Goal: Task Accomplishment & Management: Manage account settings

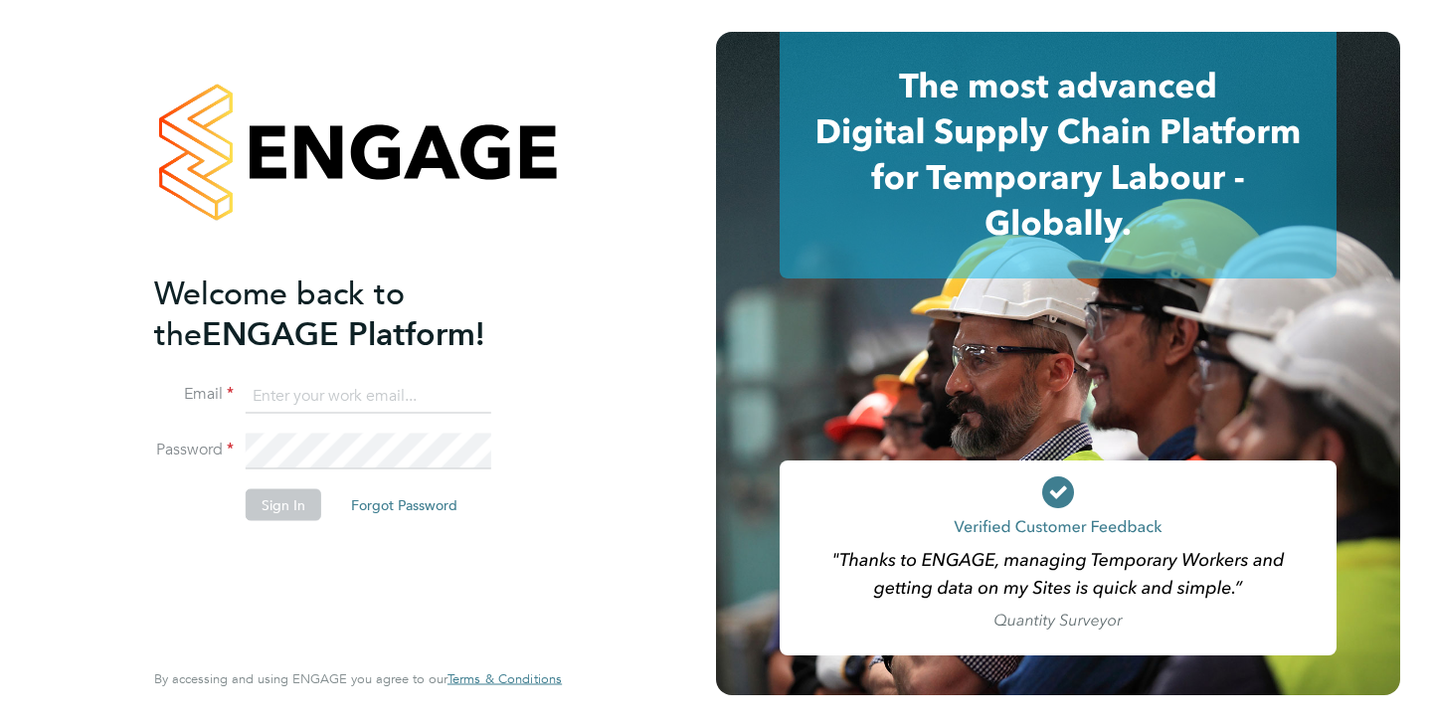
type input "kira@axcis.co.uk"
click at [276, 514] on button "Sign In" at bounding box center [284, 505] width 76 height 32
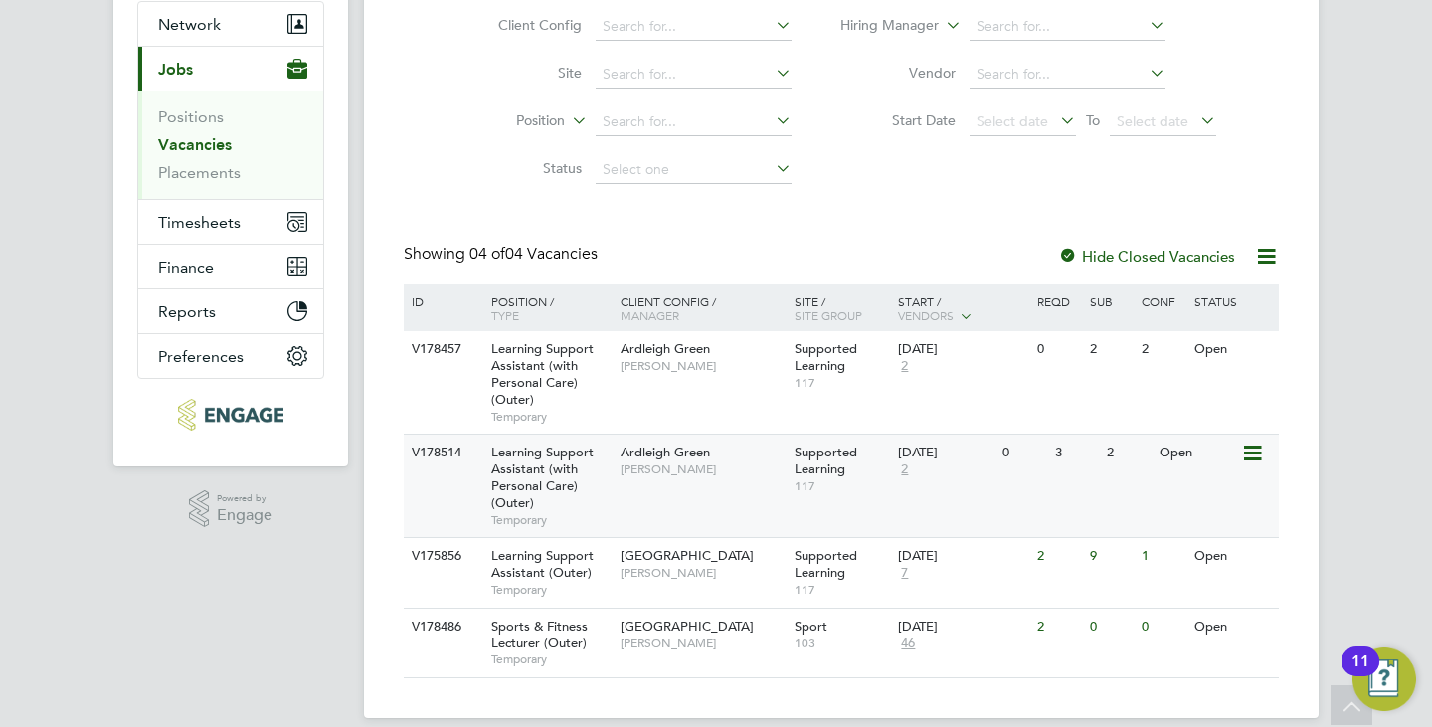
scroll to position [213, 0]
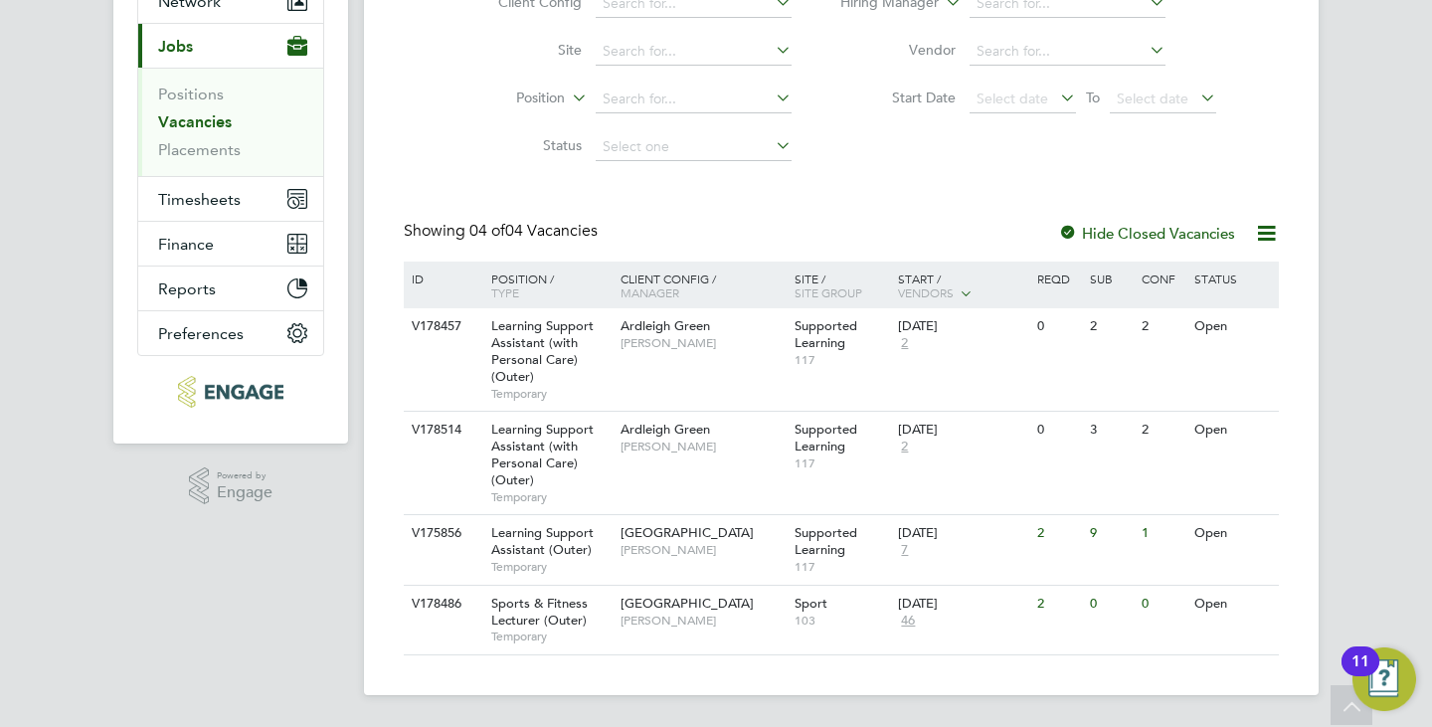
click at [512, 190] on div "Vacancies New Vacancy Vacancies I follow All Vacancies Client Config Site Posit…" at bounding box center [841, 265] width 875 height 780
click at [957, 547] on div "01 Sep 2025 7" at bounding box center [945, 542] width 104 height 54
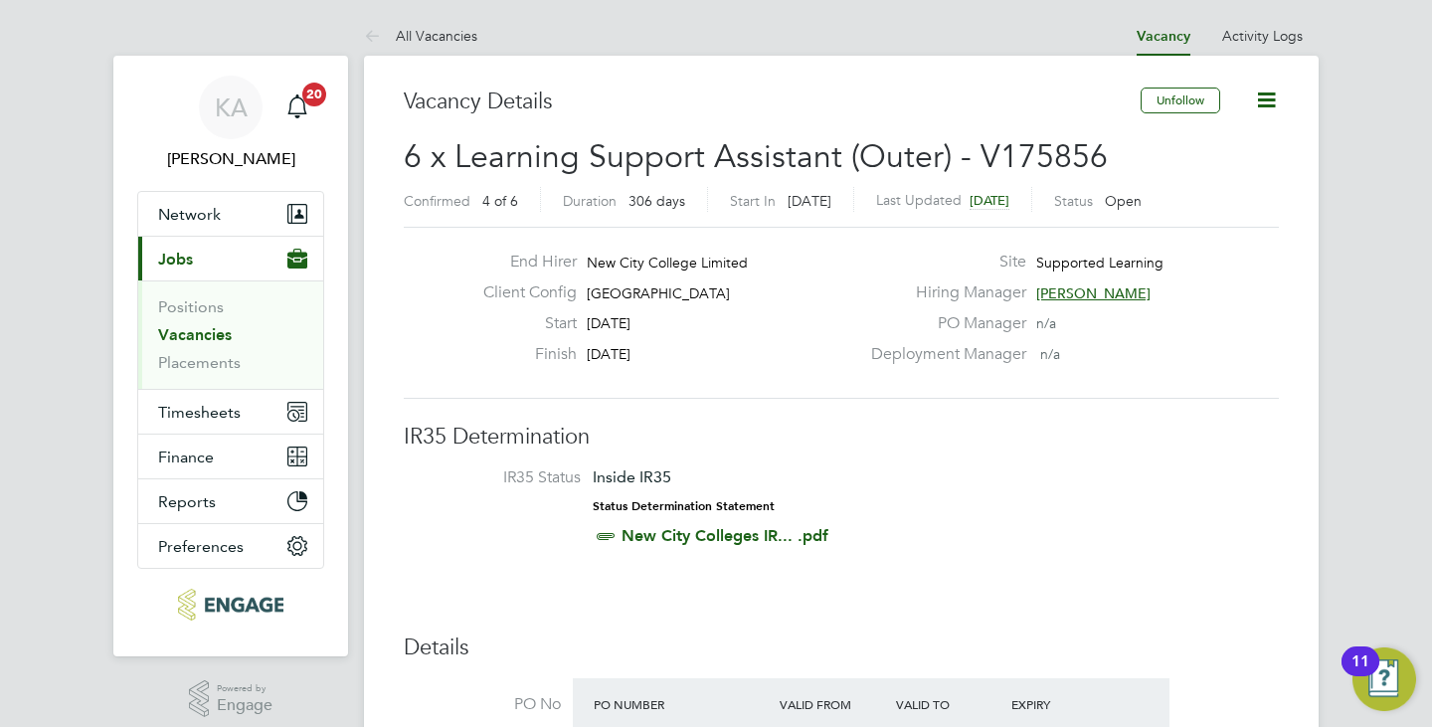
click at [207, 334] on link "Vacancies" at bounding box center [195, 334] width 74 height 19
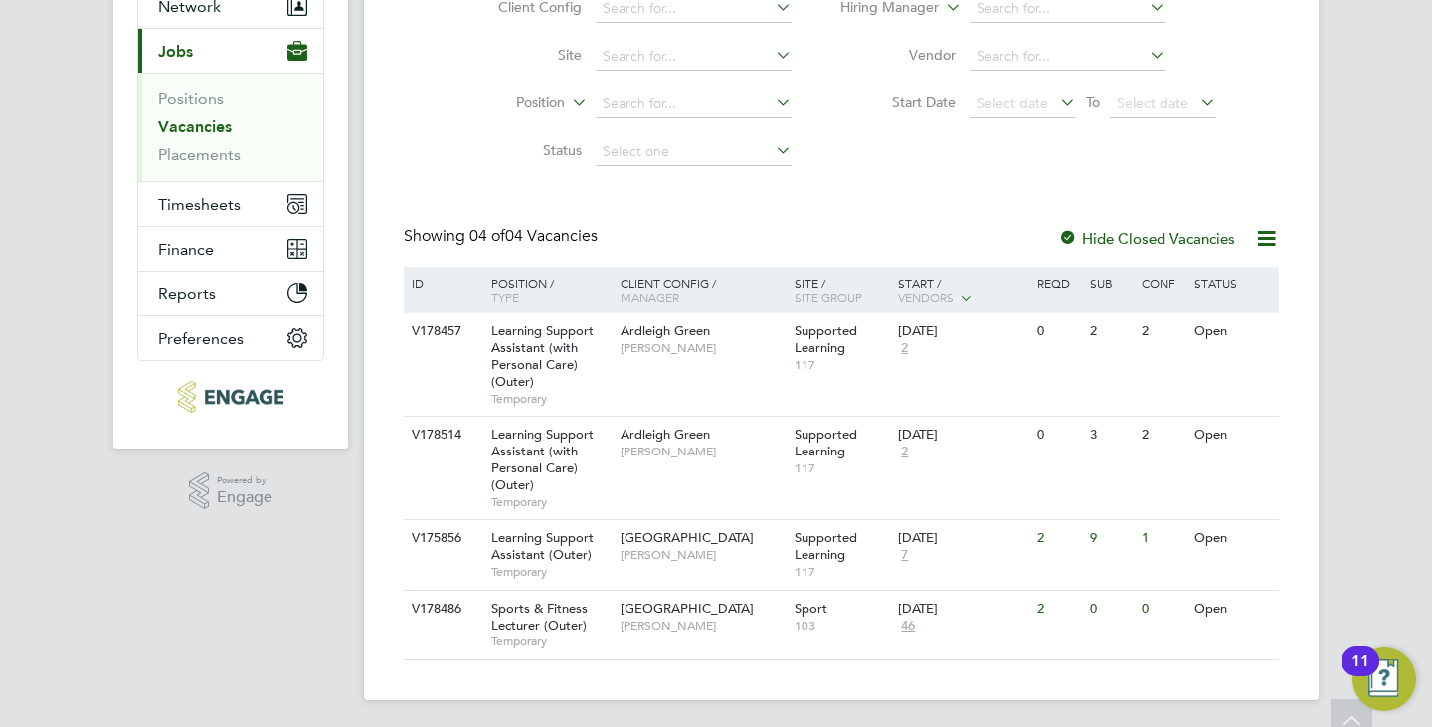
scroll to position [213, 0]
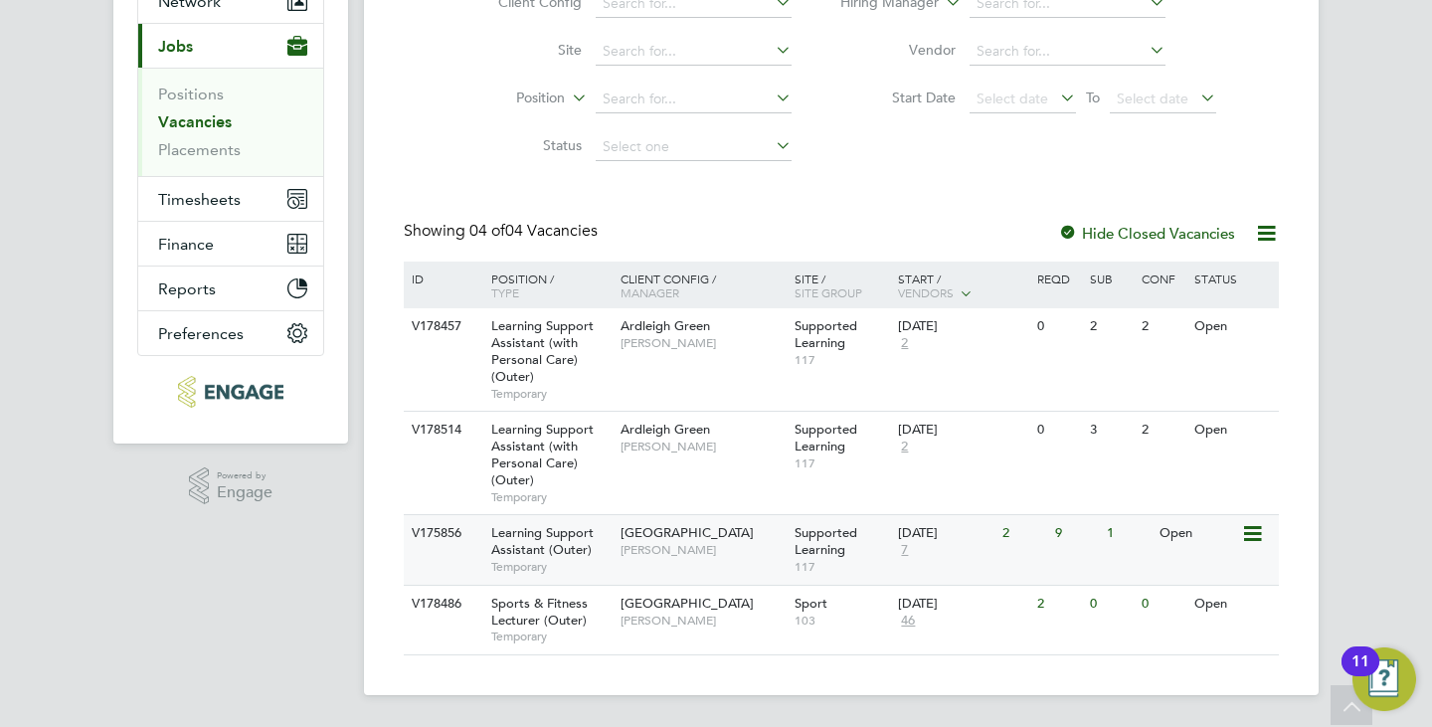
click at [725, 545] on span "[PERSON_NAME]" at bounding box center [702, 550] width 164 height 16
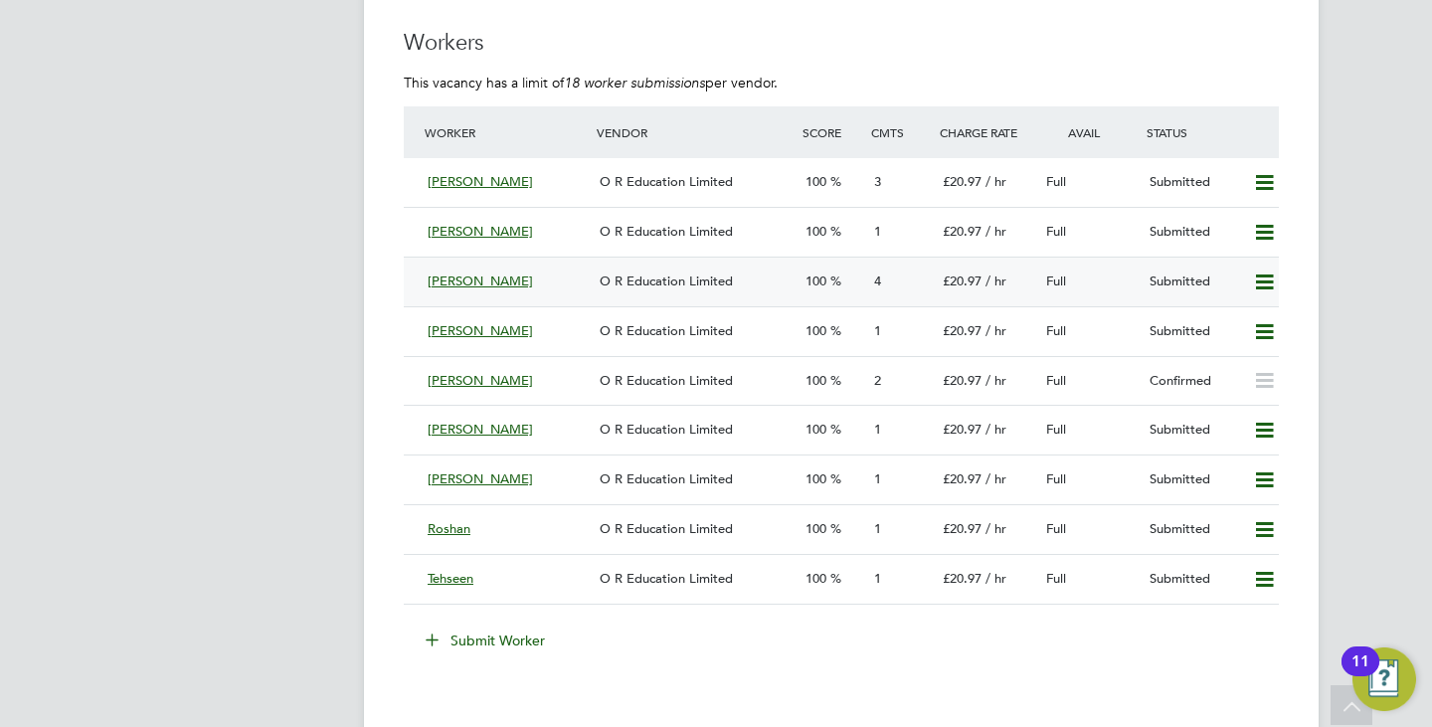
click at [449, 281] on span "[PERSON_NAME]" at bounding box center [480, 280] width 105 height 17
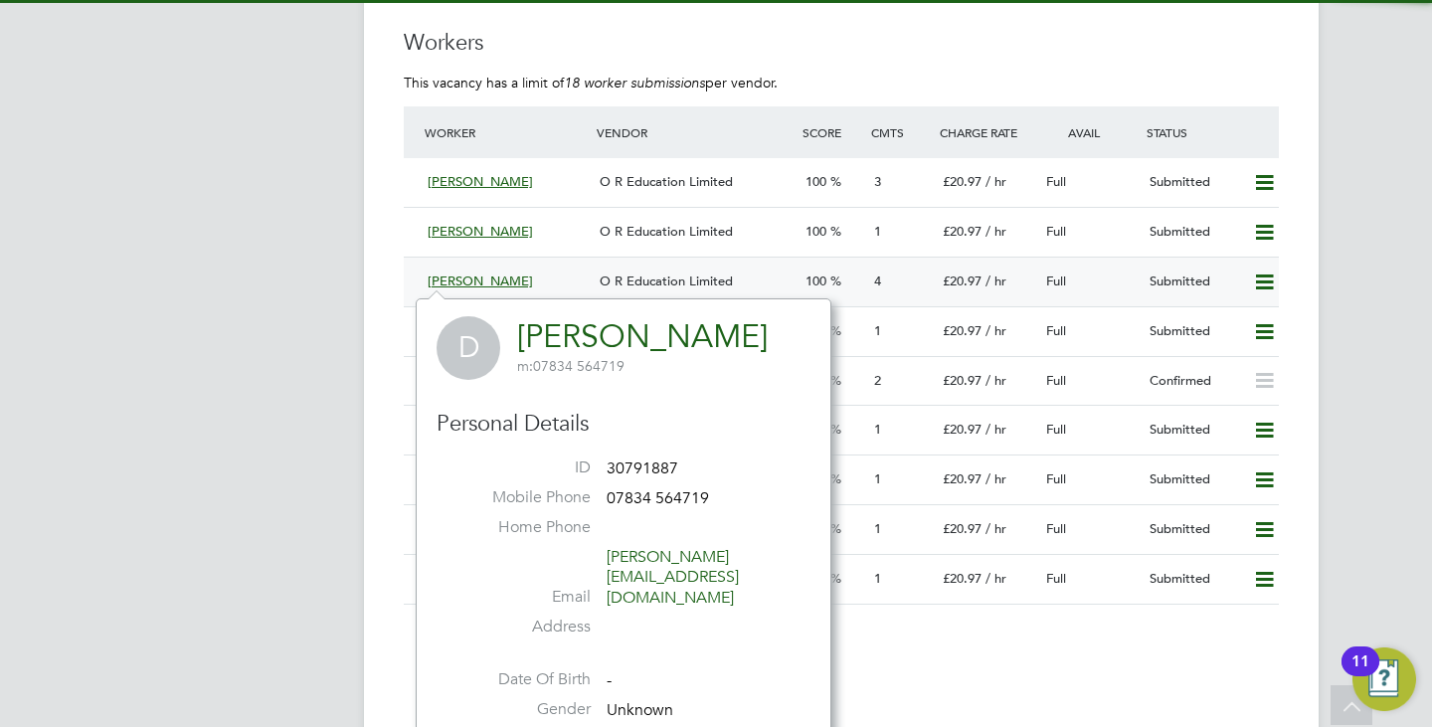
click at [808, 282] on span "100" at bounding box center [815, 280] width 21 height 17
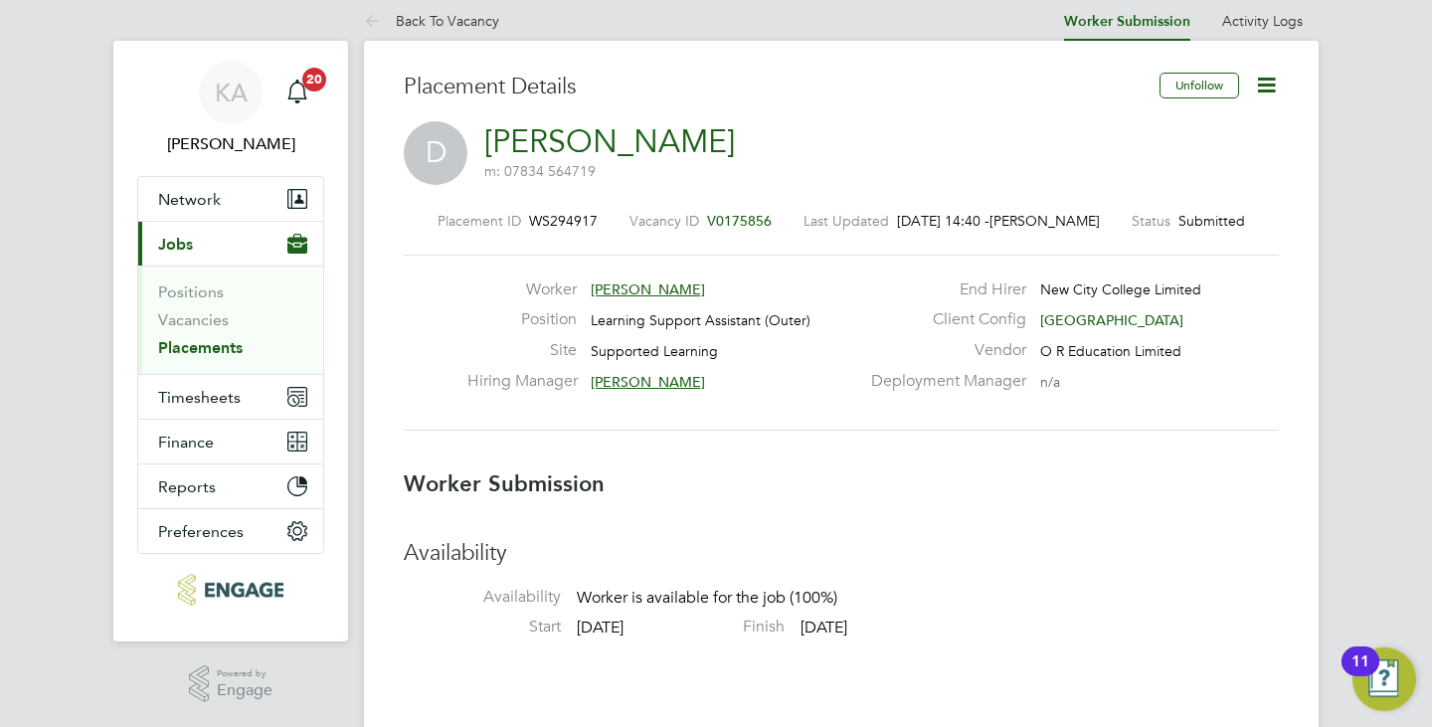
click at [1268, 81] on icon at bounding box center [1266, 85] width 25 height 25
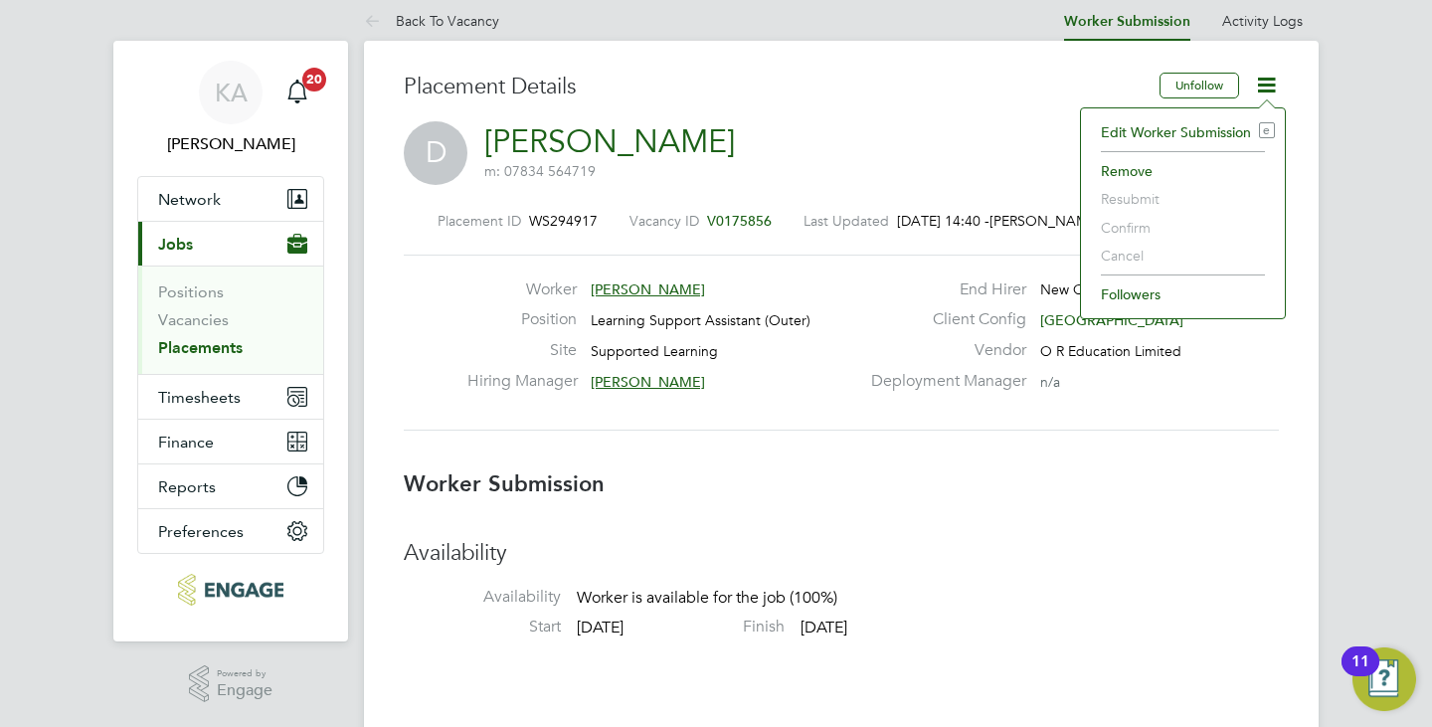
click at [1136, 229] on li "Confirm" at bounding box center [1183, 228] width 184 height 28
click at [951, 136] on div "D Diana m: 07834 564719" at bounding box center [841, 155] width 875 height 68
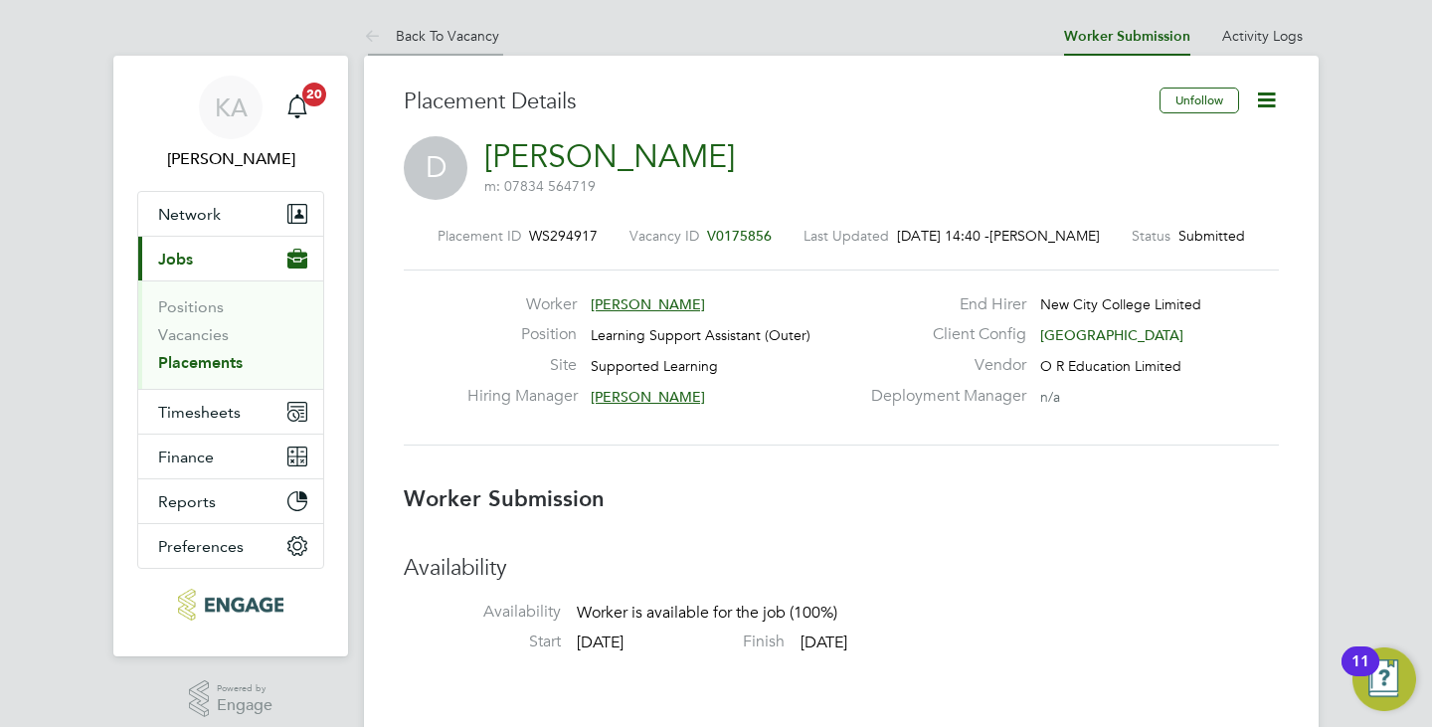
click at [426, 43] on link "Back To Vacancy" at bounding box center [431, 36] width 135 height 18
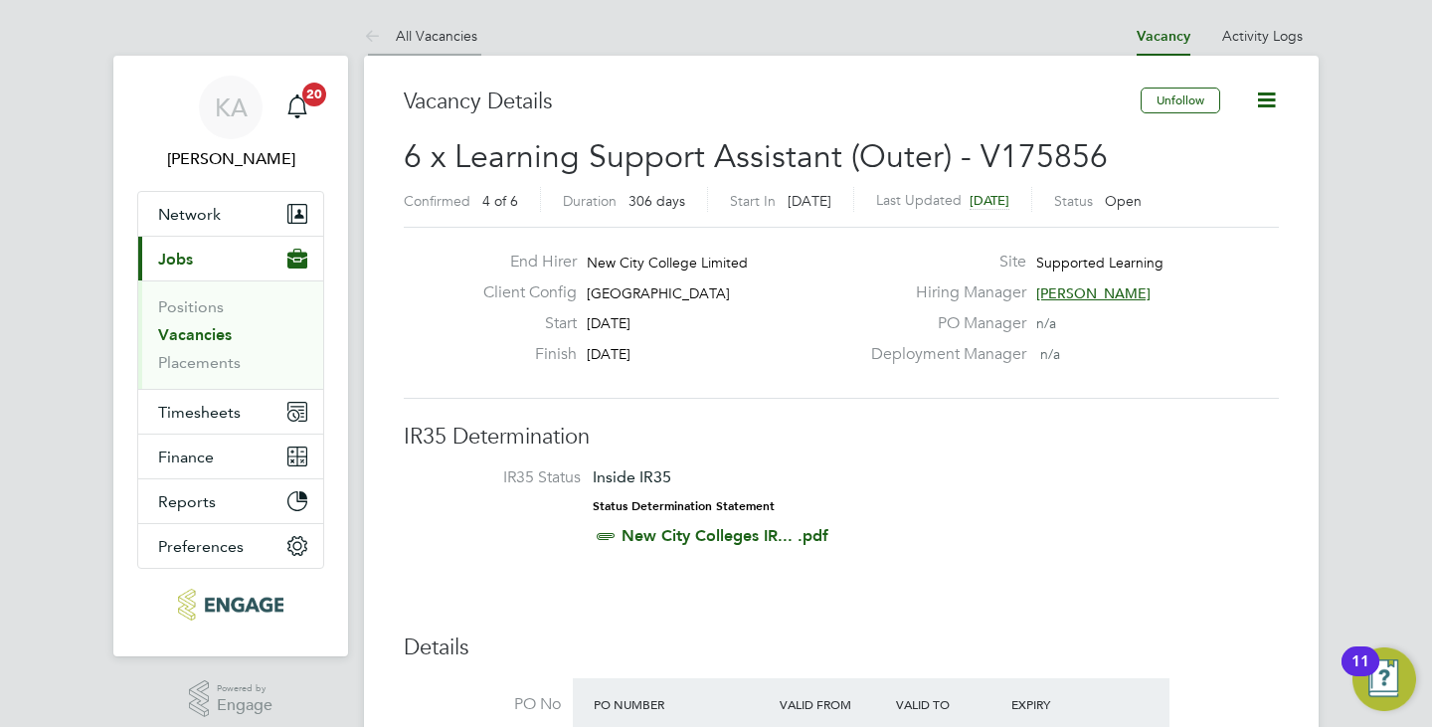
click at [438, 31] on link "All Vacancies" at bounding box center [420, 36] width 113 height 18
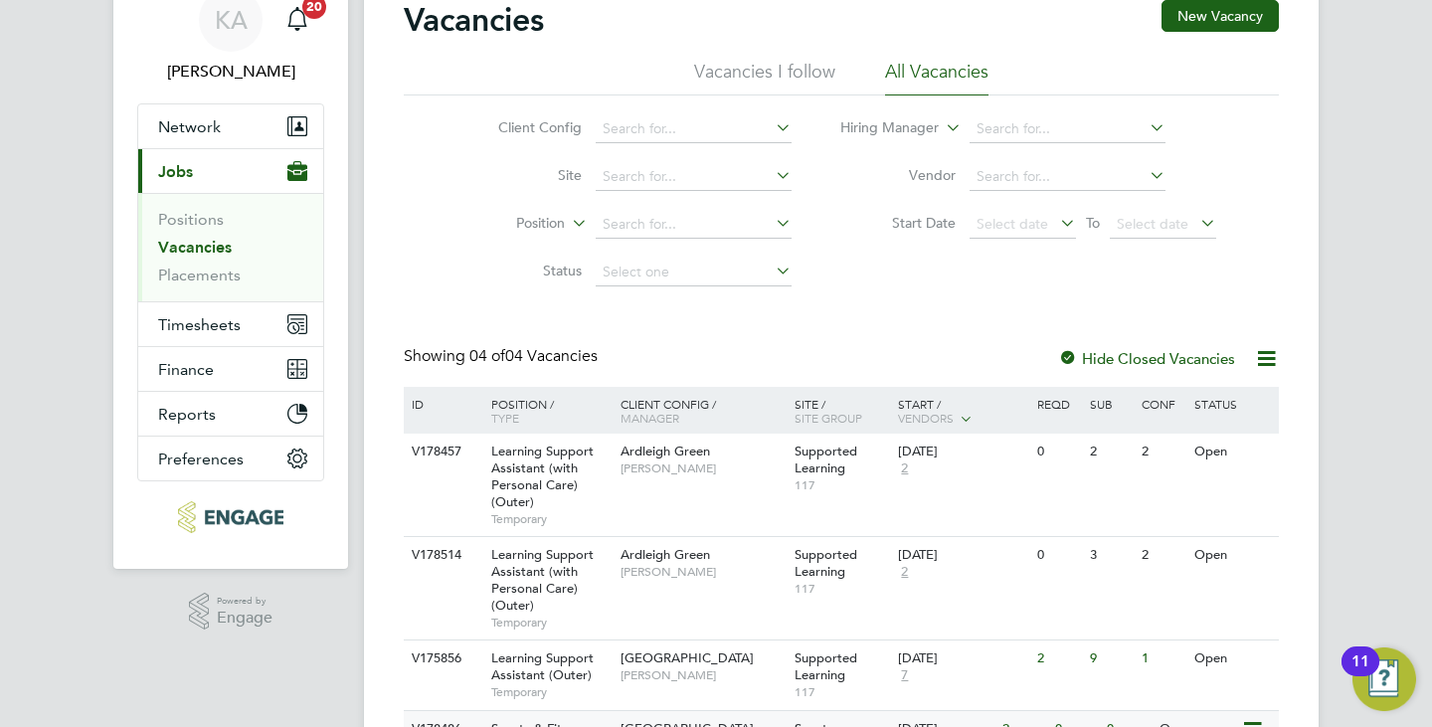
scroll to position [213, 0]
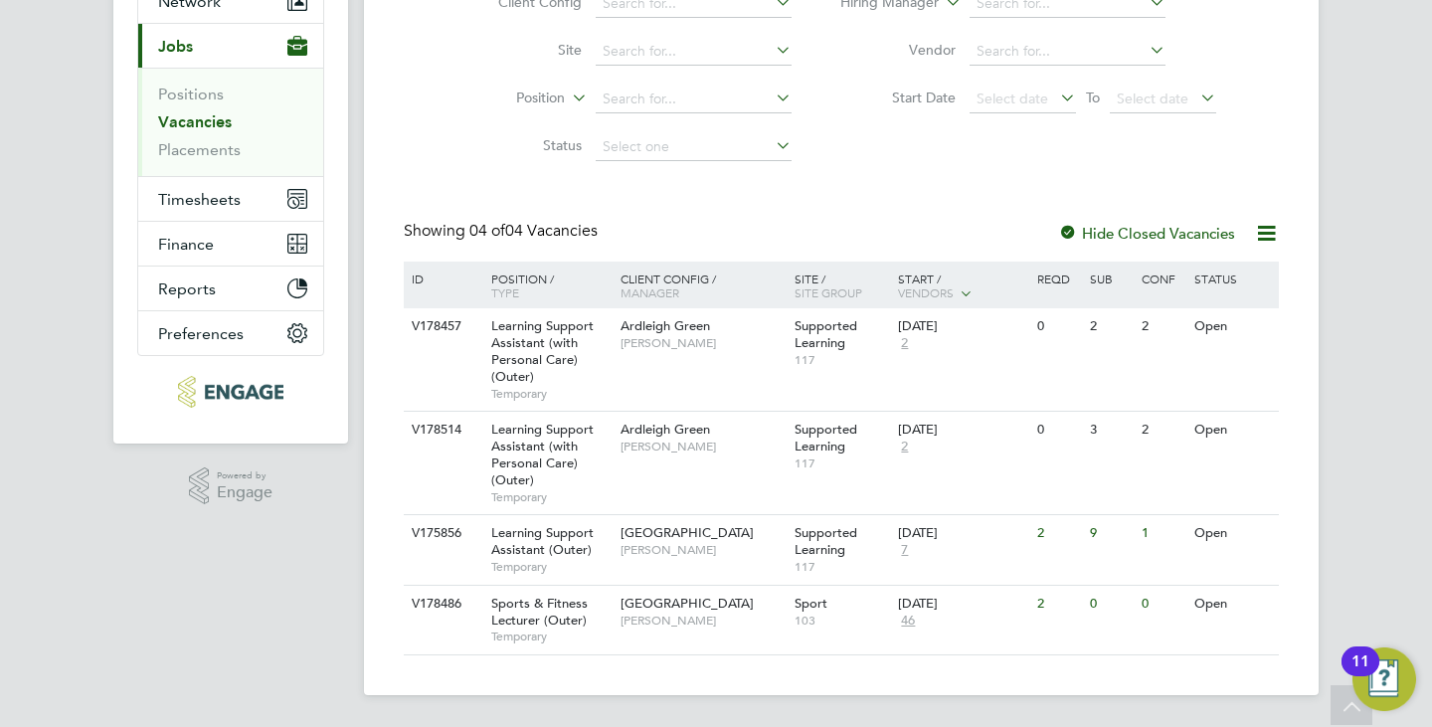
click at [781, 224] on div "Showing 04 of 04 Vacancies Hide Closed Vacancies" at bounding box center [841, 241] width 875 height 41
click at [649, 561] on div "Redbridge Campus Rachel Johnson" at bounding box center [702, 541] width 174 height 52
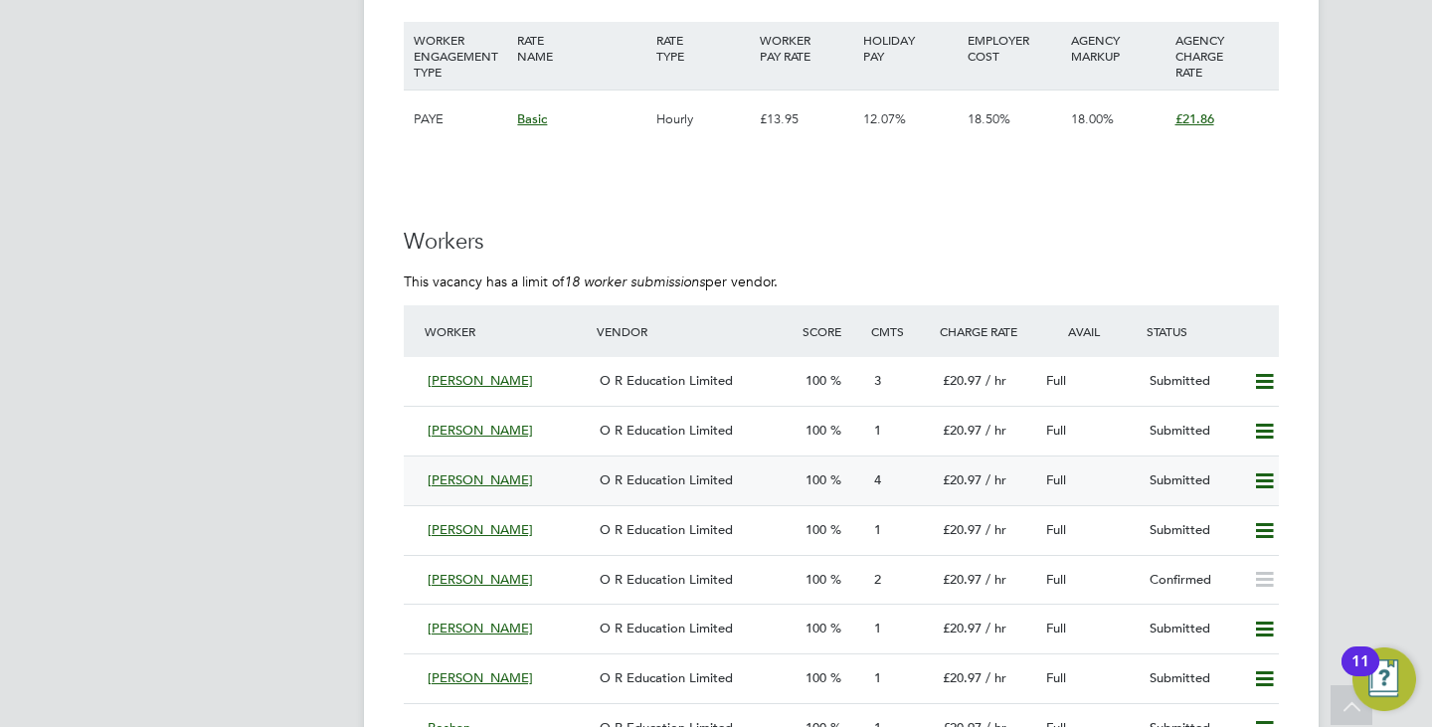
click at [1252, 475] on icon at bounding box center [1264, 481] width 25 height 16
click at [1146, 228] on h3 "Workers" at bounding box center [841, 242] width 875 height 29
click at [643, 467] on div "O R Education Limited" at bounding box center [695, 480] width 206 height 33
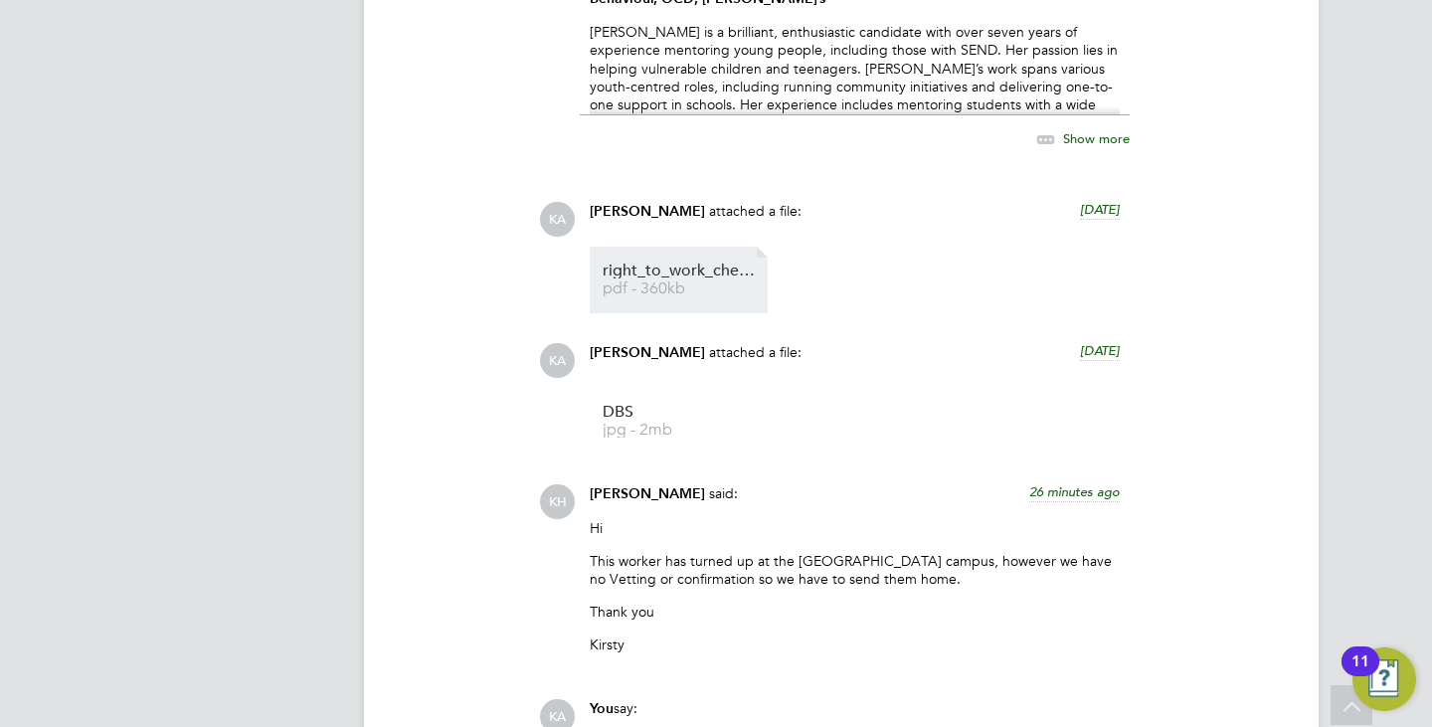
click at [636, 288] on span "pdf - 360kb" at bounding box center [682, 288] width 159 height 15
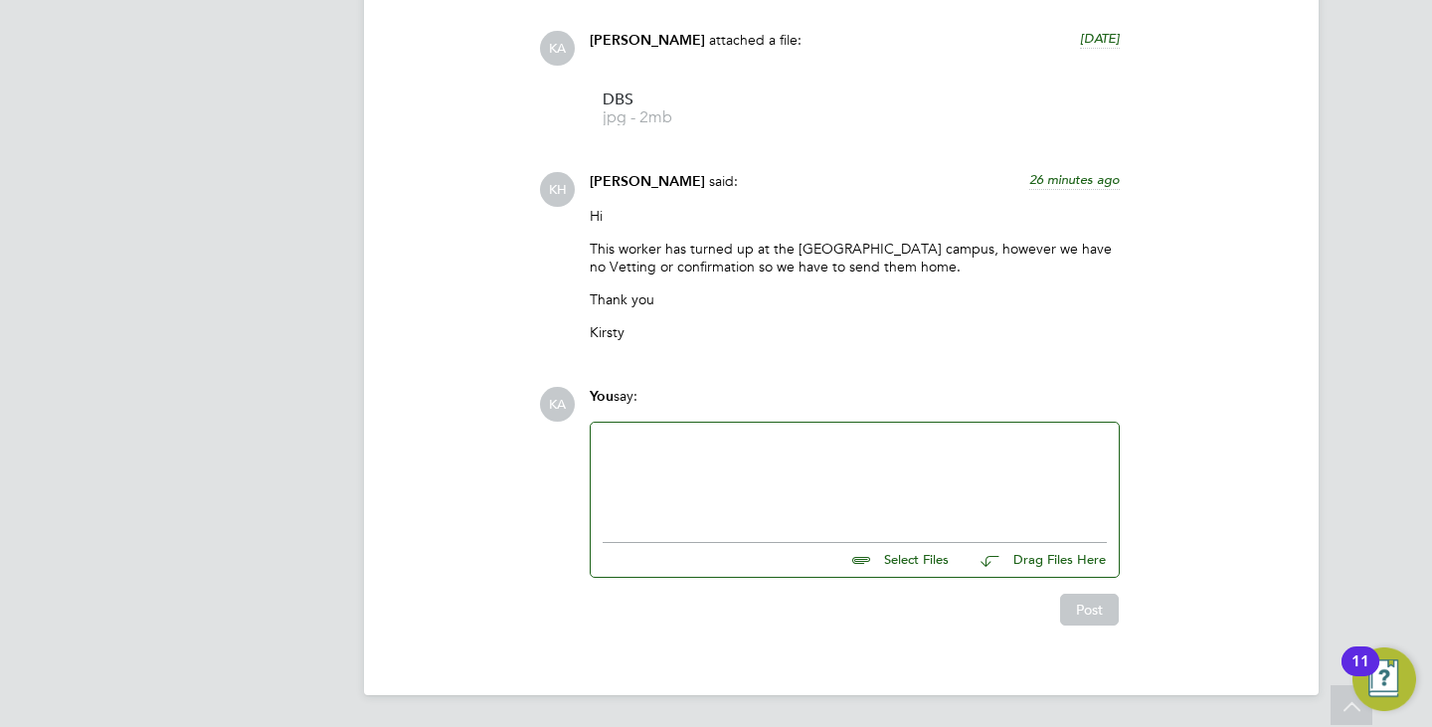
click at [753, 455] on div at bounding box center [855, 477] width 504 height 86
drag, startPoint x: 598, startPoint y: 180, endPoint x: 694, endPoint y: 179, distance: 96.4
click at [694, 179] on div "Kirsty Hanmore said: 26 minutes ago" at bounding box center [855, 189] width 530 height 35
click at [686, 238] on div "Hi This worker has turned up at the Redbridge campus, however we have no Vettin…" at bounding box center [855, 282] width 530 height 150
click at [681, 458] on div at bounding box center [855, 477] width 504 height 86
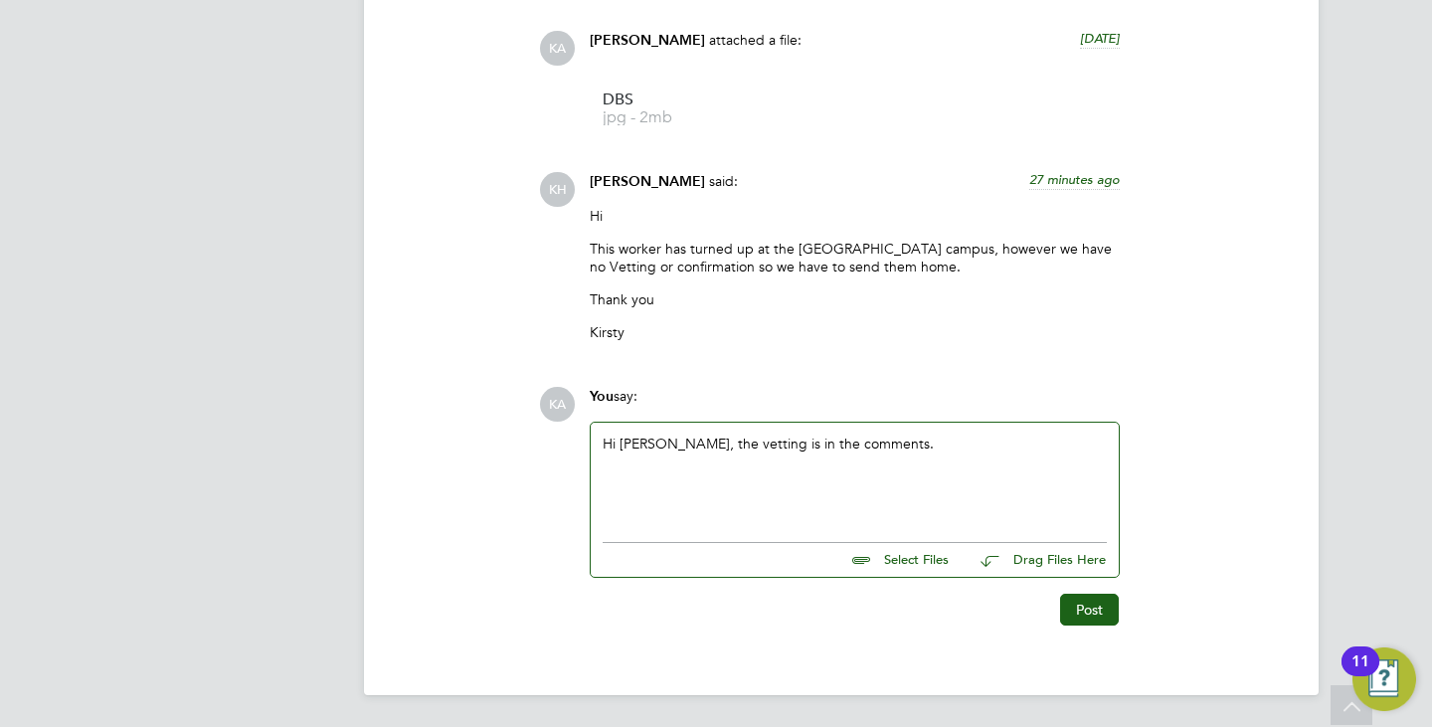
click at [726, 444] on div "Hi Kirsty, the vetting is in the comments." at bounding box center [855, 477] width 504 height 86
click at [752, 445] on div "Hi Kirsty, the vetting witht he DBS and right to work check is in the comments." at bounding box center [855, 477] width 504 height 86
click at [761, 445] on div "Hi Kirsty, the vetting with he DBS and right to work check is in the comments." at bounding box center [855, 477] width 504 height 86
click at [1098, 444] on div "Hi Kirsty, the vetting with the DBS and right to work check is in the comments." at bounding box center [855, 477] width 504 height 86
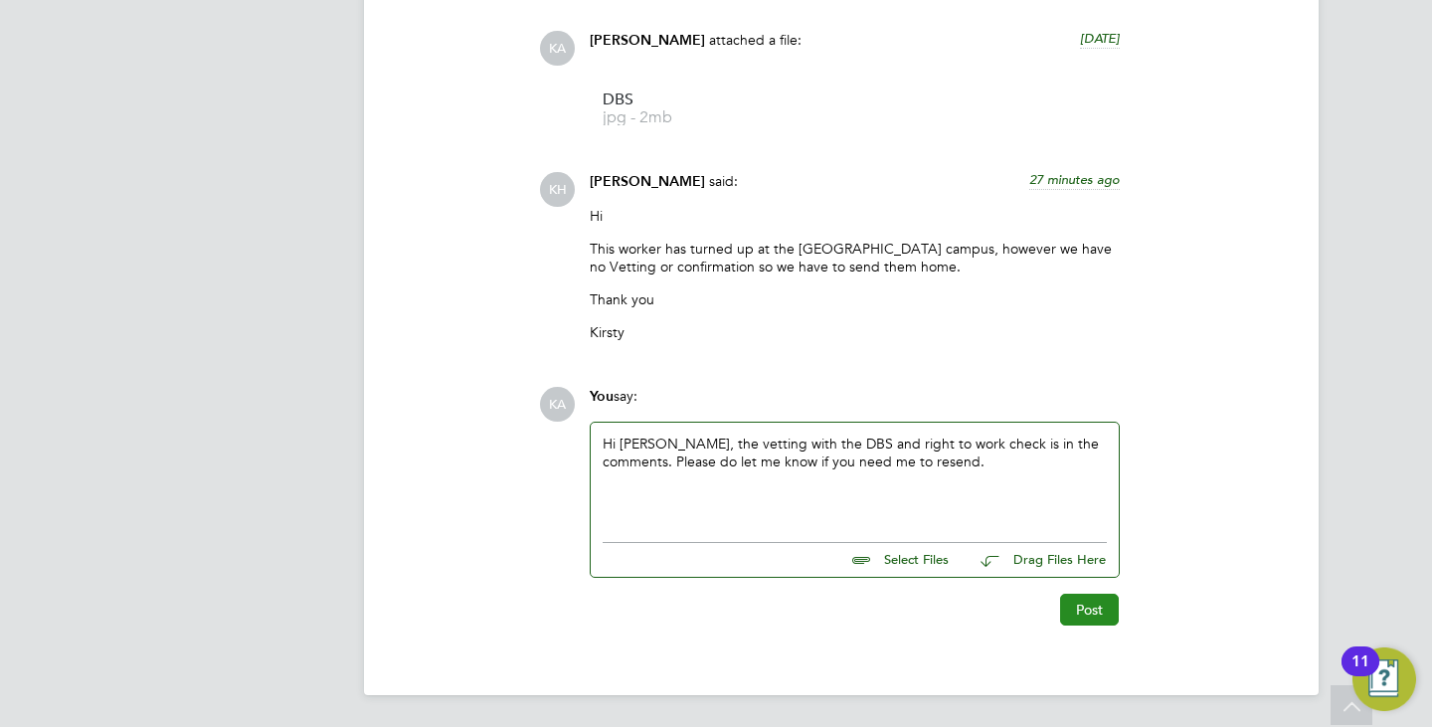
click at [1102, 609] on button "Post" at bounding box center [1089, 610] width 59 height 32
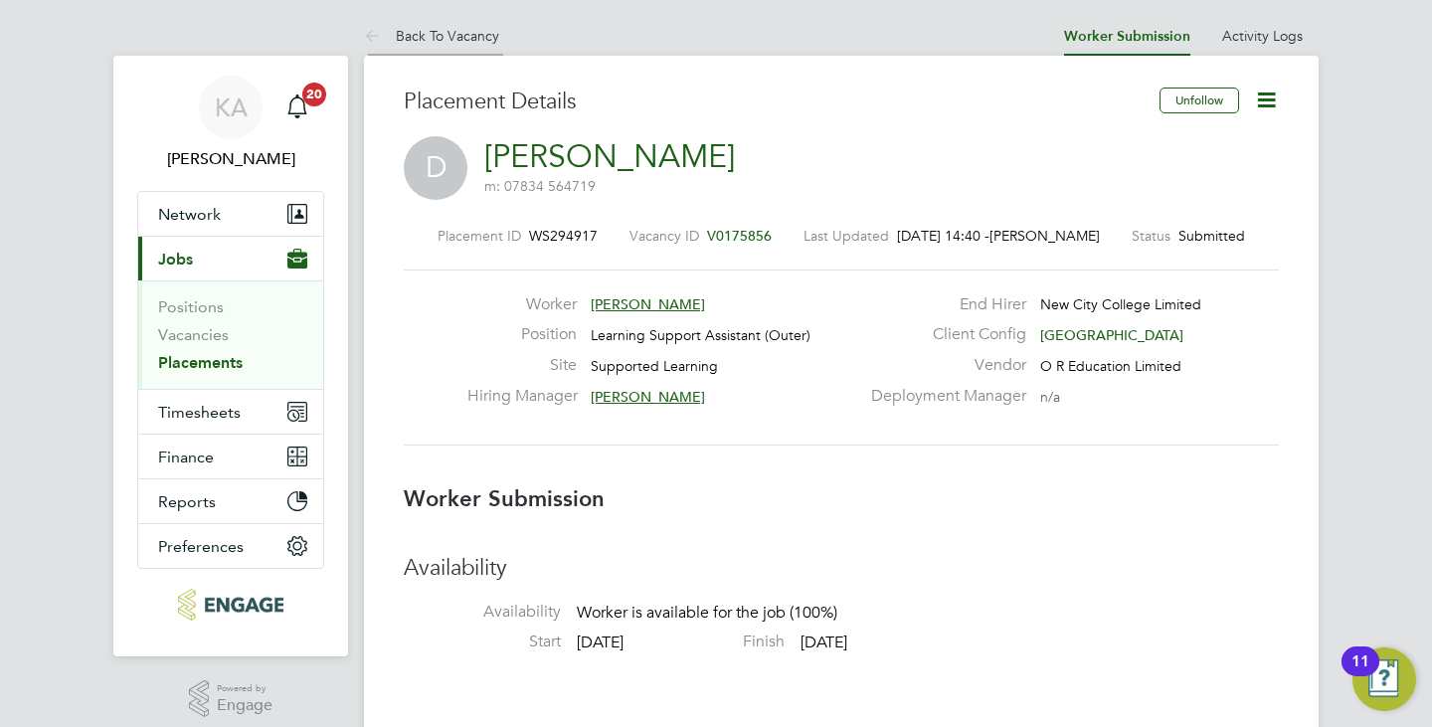
click at [425, 32] on link "Back To Vacancy" at bounding box center [431, 36] width 135 height 18
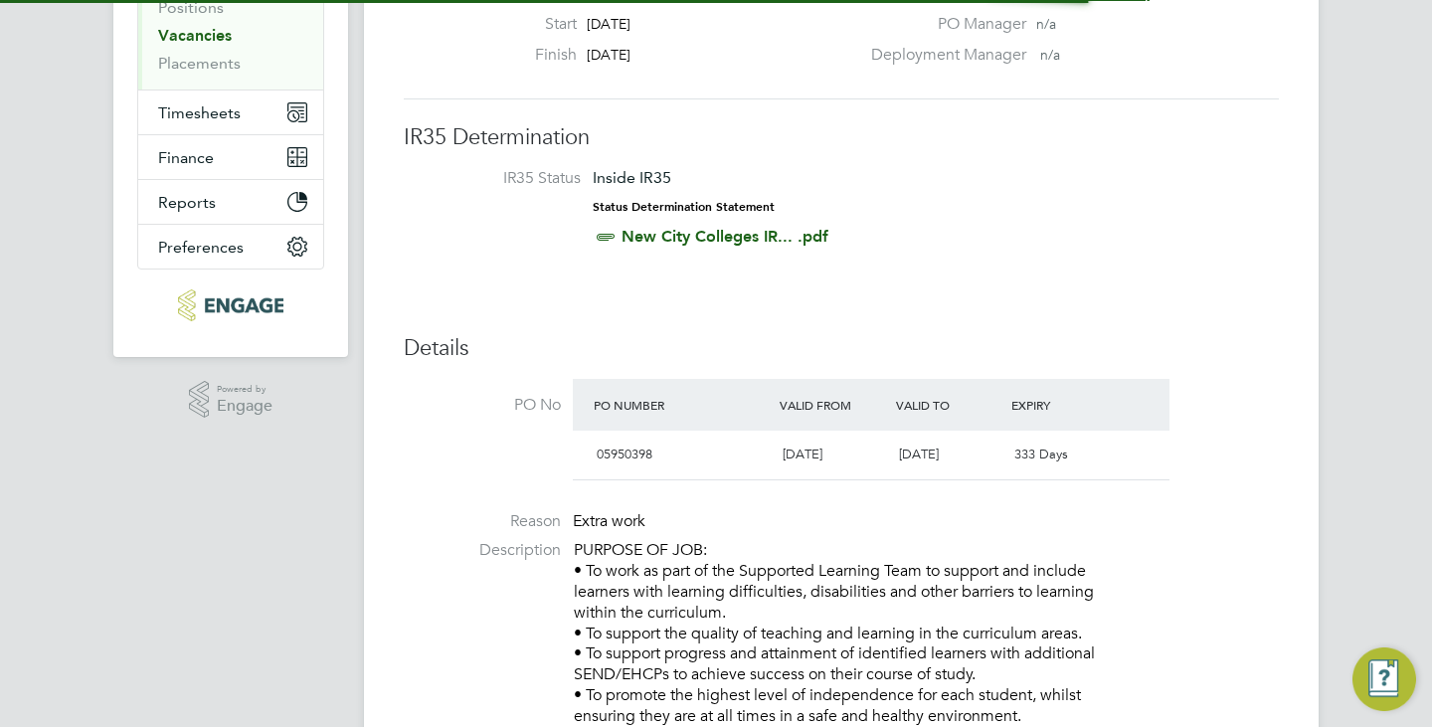
scroll to position [10, 10]
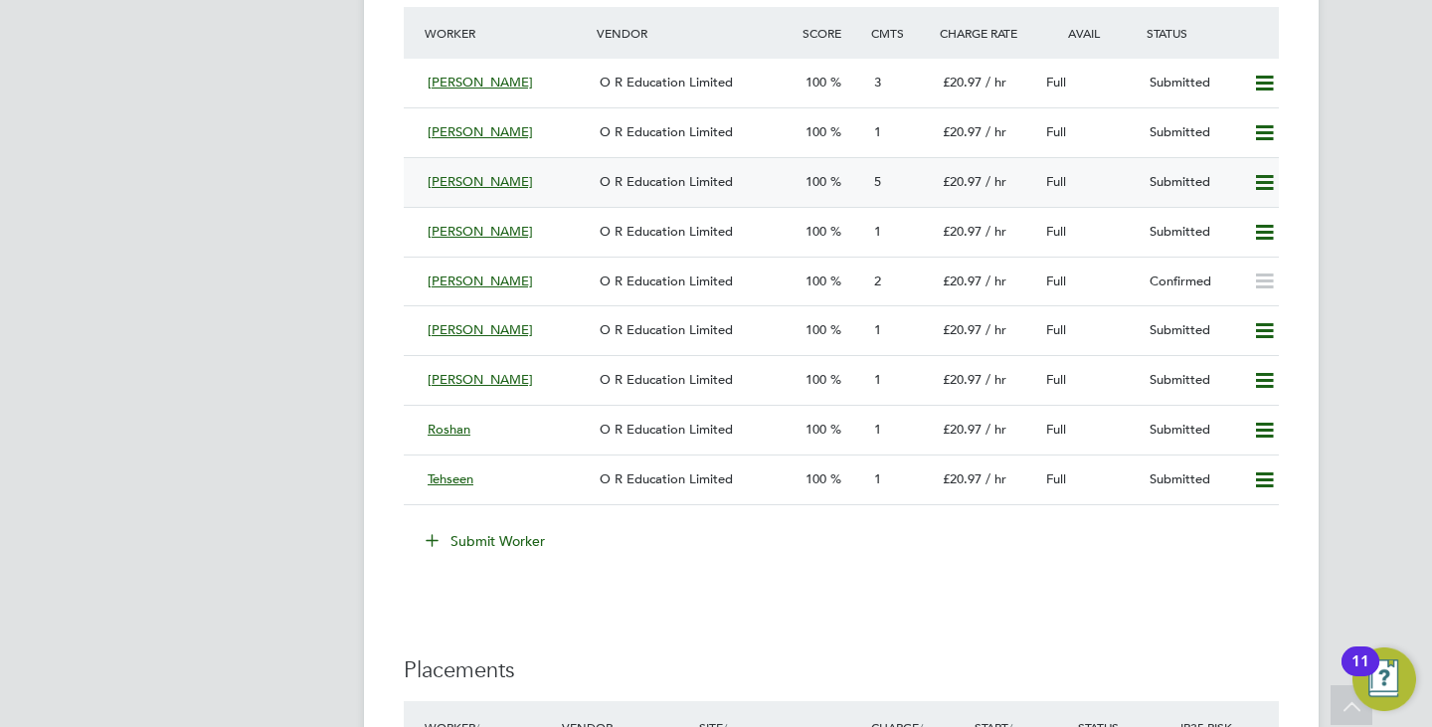
click at [630, 170] on div "O R Education Limited" at bounding box center [695, 182] width 206 height 33
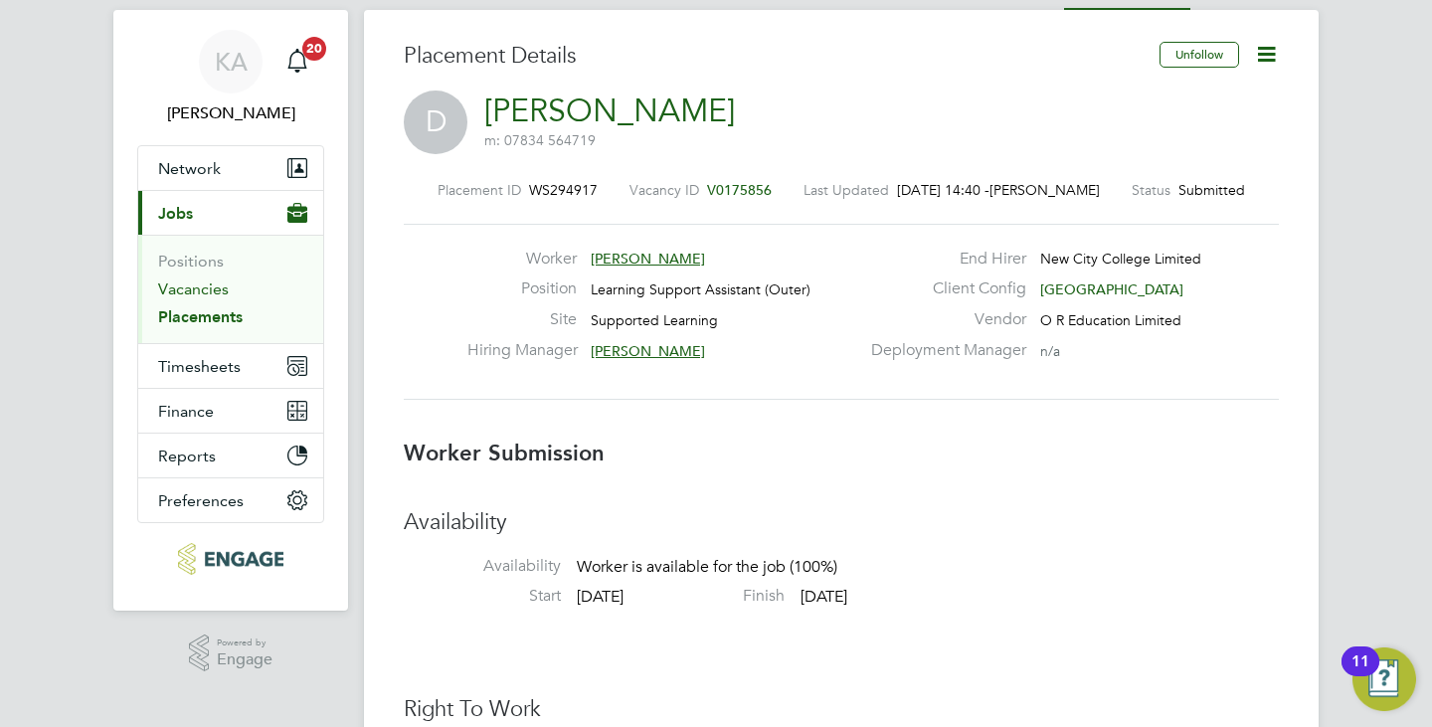
click at [191, 284] on link "Vacancies" at bounding box center [193, 288] width 71 height 19
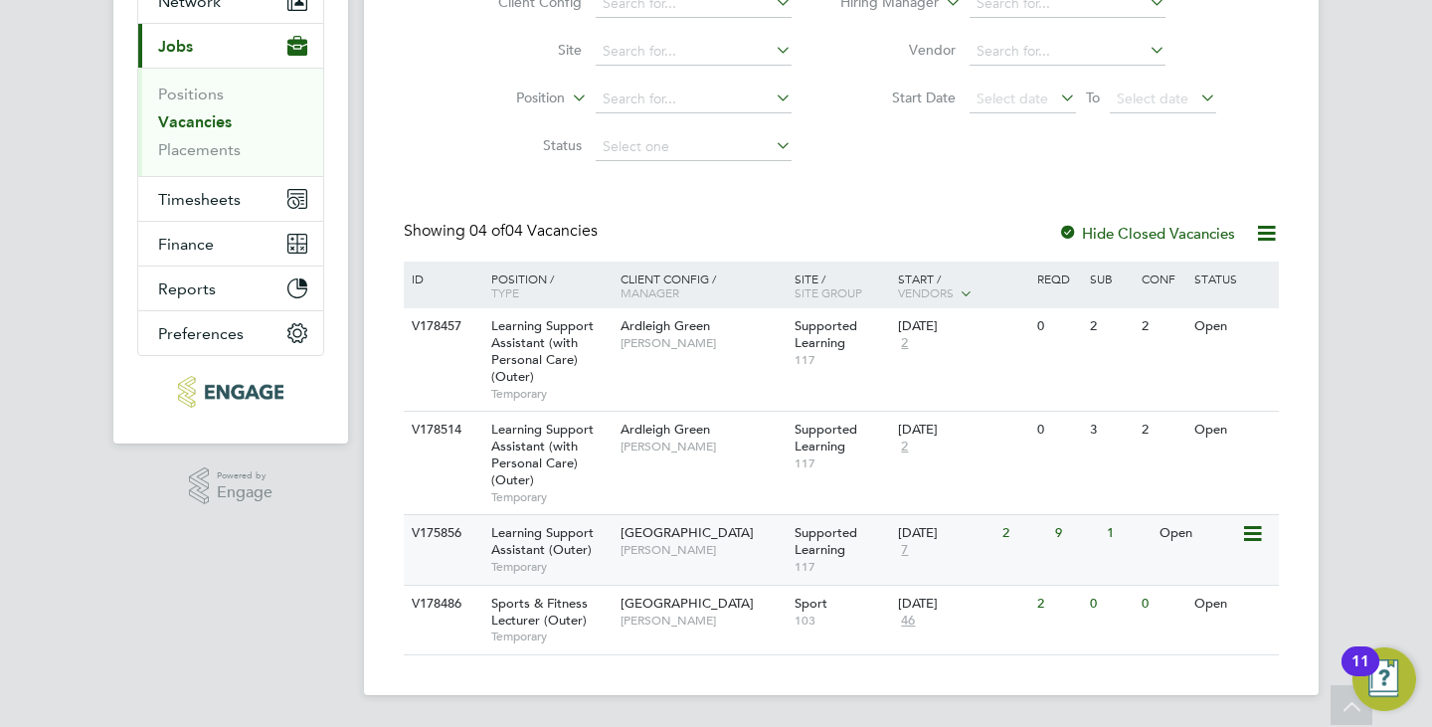
click at [606, 522] on div "Learning Support Assistant (Outer) Temporary" at bounding box center [545, 549] width 139 height 69
drag, startPoint x: 773, startPoint y: 526, endPoint x: 720, endPoint y: 476, distance: 72.4
click at [773, 526] on div "Redbridge Campus Rachel Johnson" at bounding box center [702, 541] width 174 height 52
click at [667, 546] on span "[PERSON_NAME]" at bounding box center [702, 550] width 164 height 16
click at [957, 156] on div "Client Config Site Position Status Hiring Manager Vendor Start Date Select date…" at bounding box center [841, 70] width 875 height 201
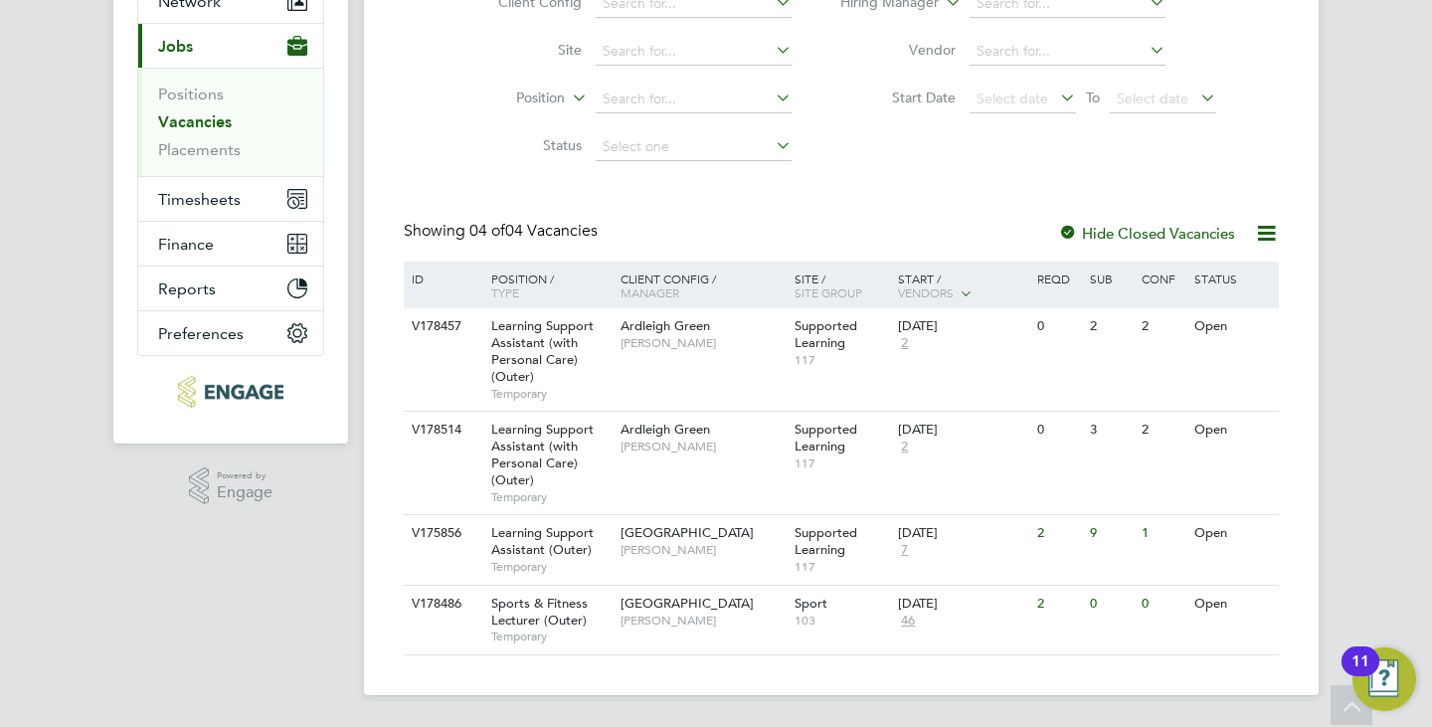
click at [635, 220] on div "Vacancies New Vacancy Vacancies I follow All Vacancies Client Config Site Posit…" at bounding box center [841, 265] width 875 height 780
click at [555, 557] on span "Learning Support Assistant (Outer)" at bounding box center [542, 541] width 102 height 34
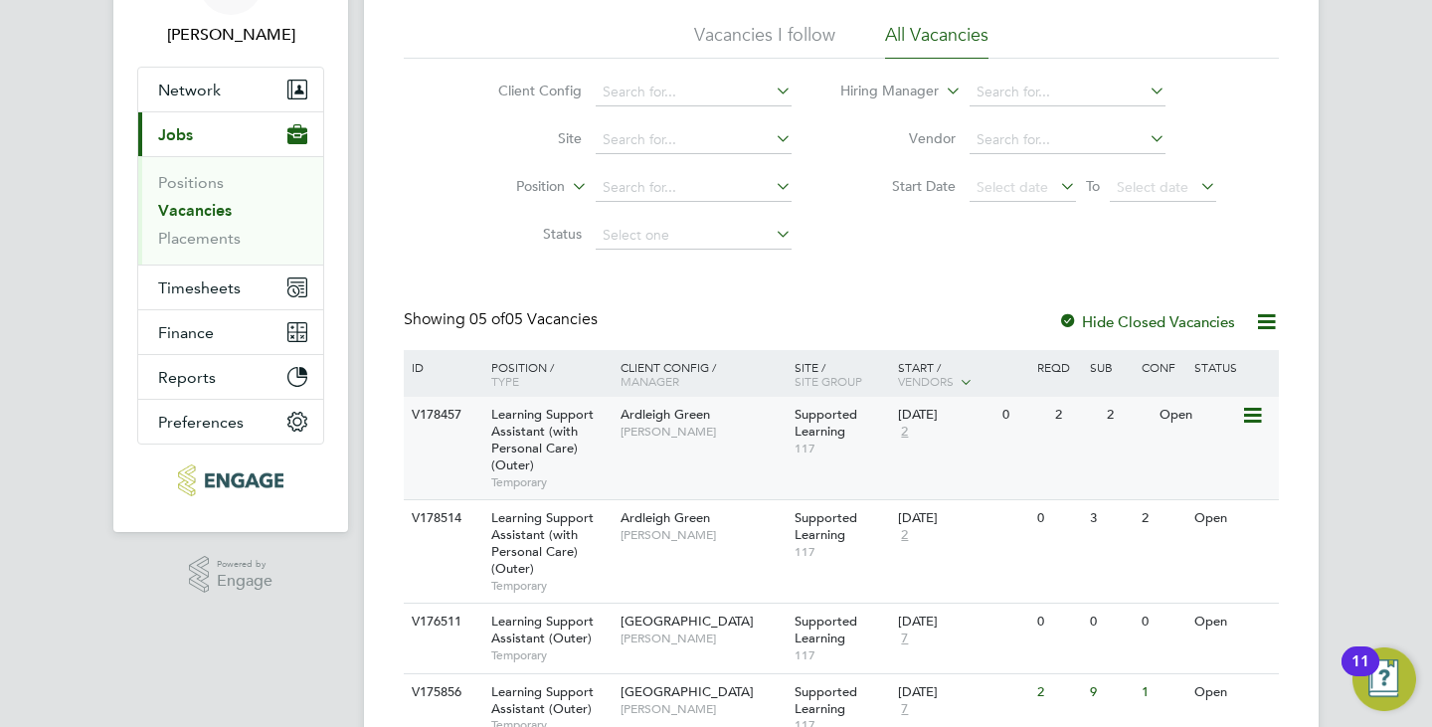
scroll to position [282, 0]
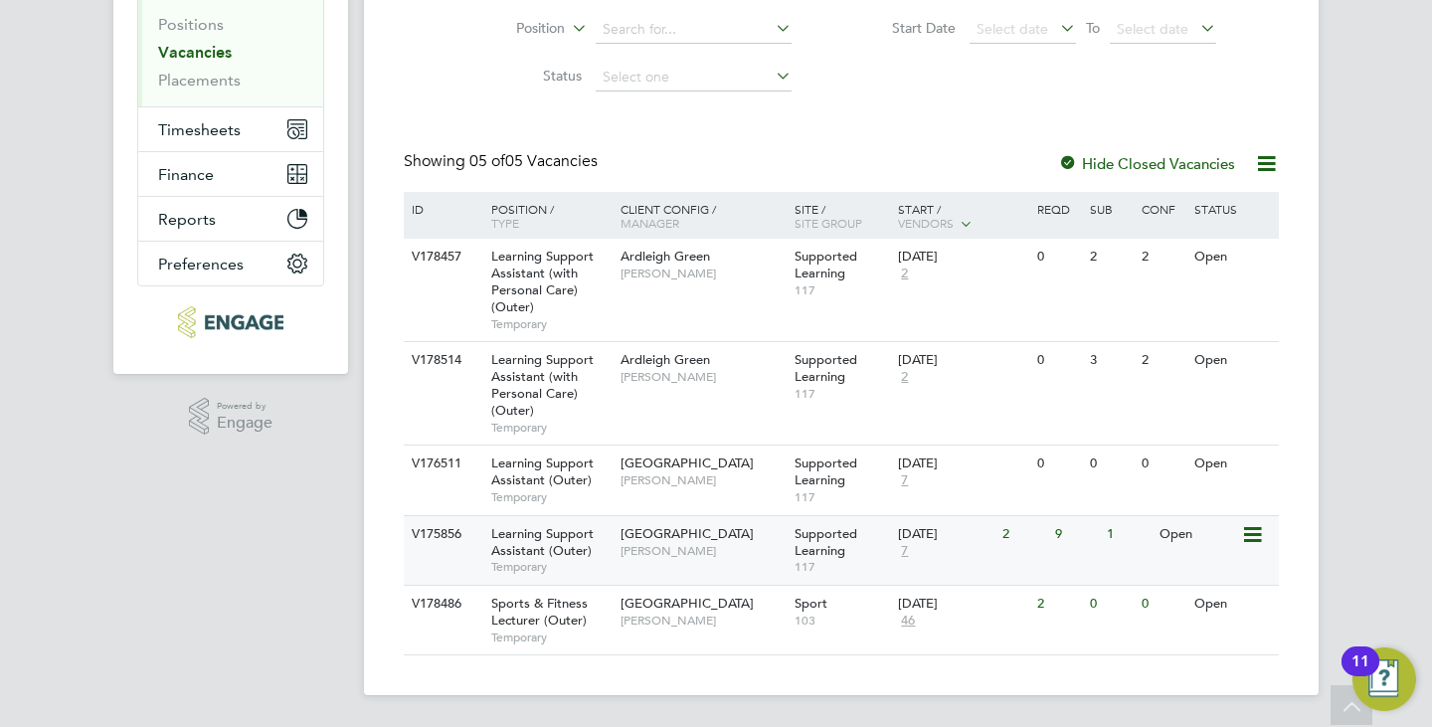
click at [592, 550] on div "Learning Support Assistant (Outer) Temporary" at bounding box center [545, 550] width 139 height 69
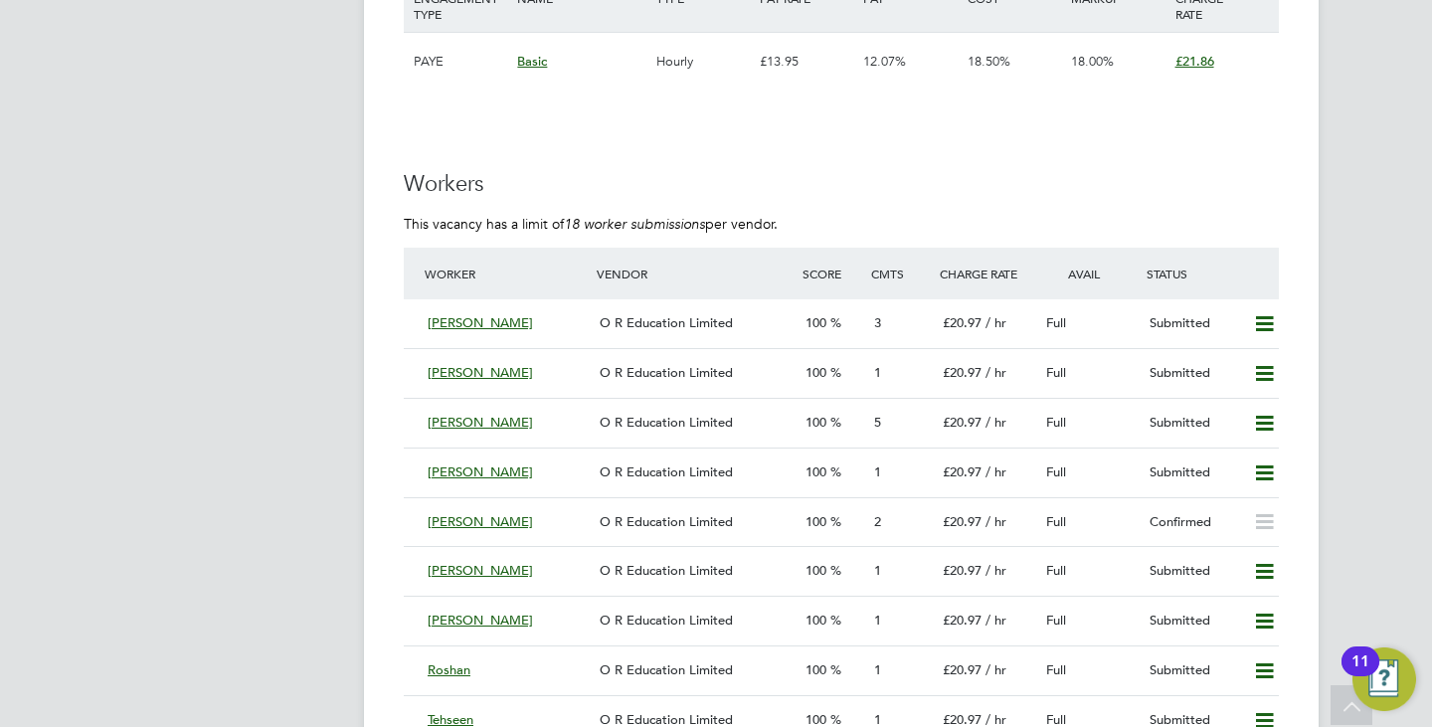
scroll to position [3579, 0]
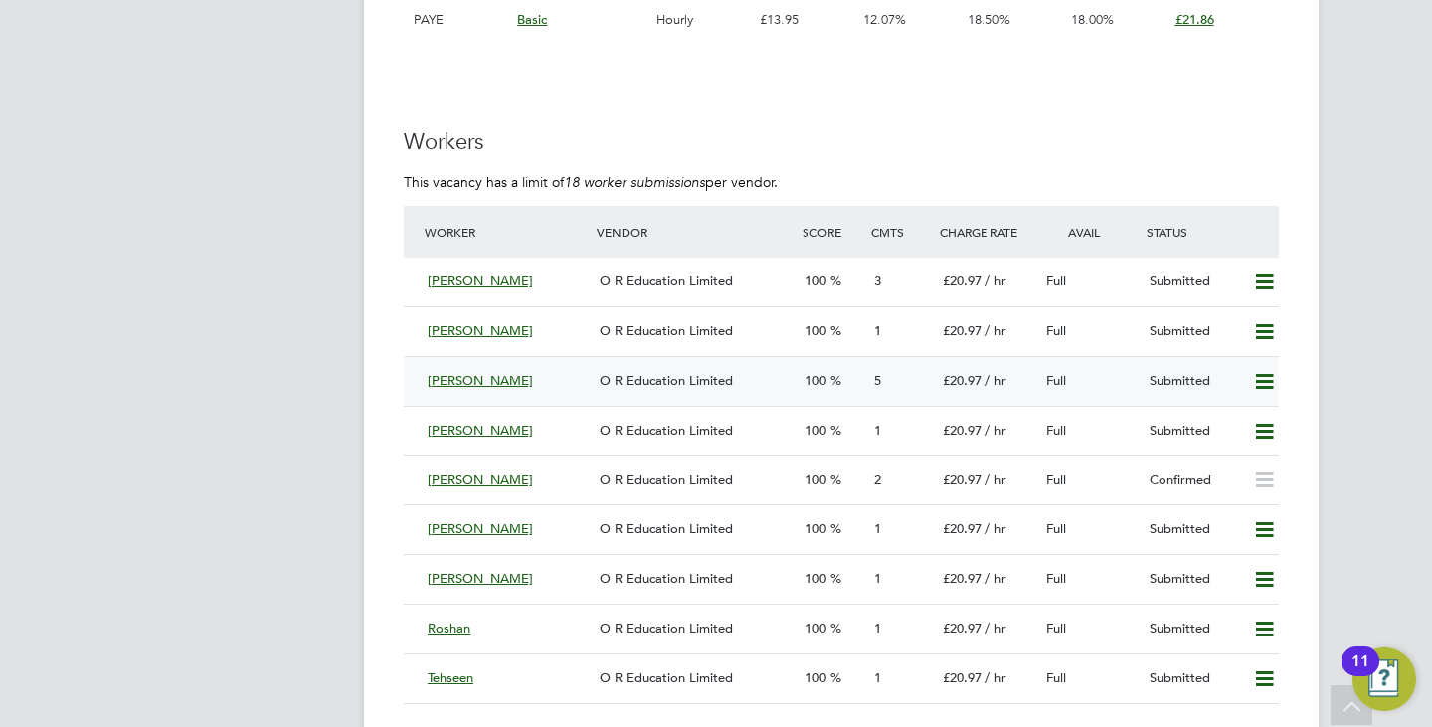
click at [1267, 376] on icon at bounding box center [1264, 382] width 25 height 16
click at [1082, 139] on h3 "Workers" at bounding box center [841, 142] width 875 height 29
click at [1161, 137] on h3 "Workers" at bounding box center [841, 142] width 875 height 29
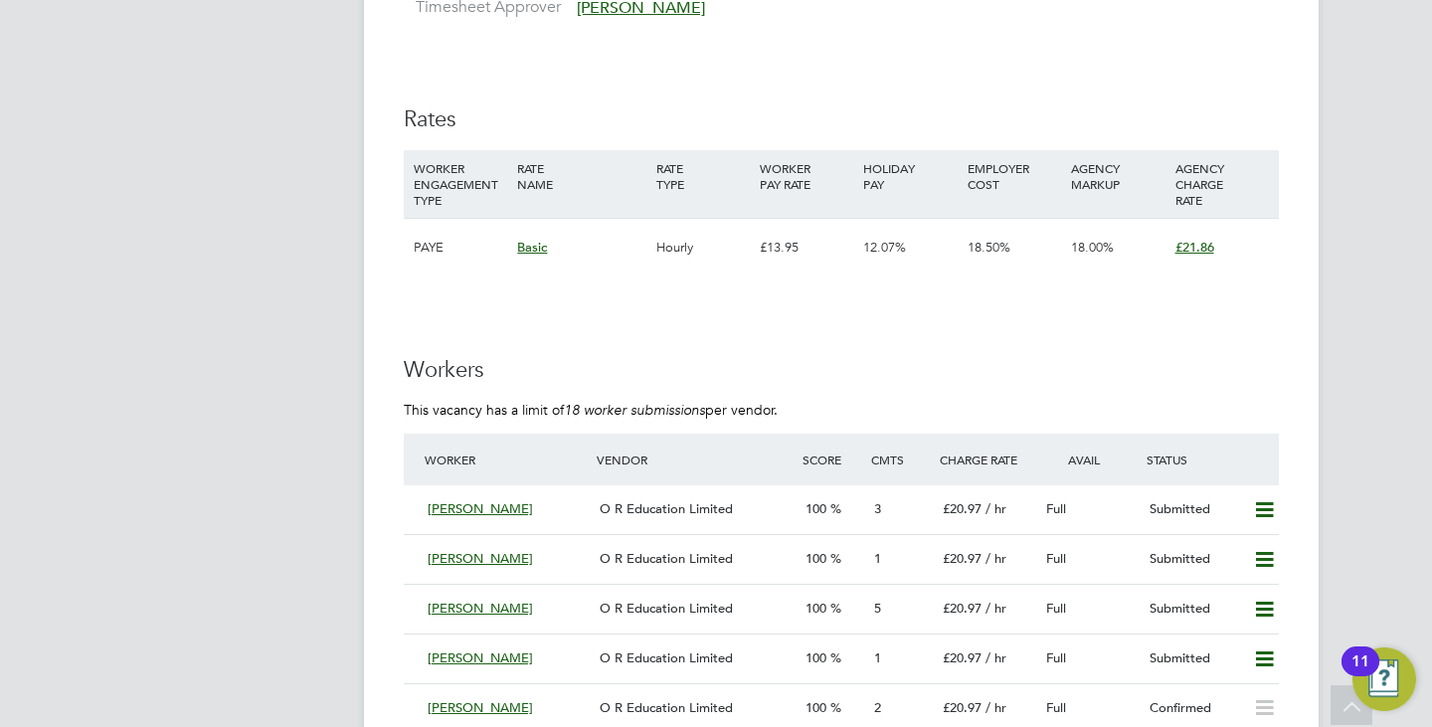
scroll to position [3082, 0]
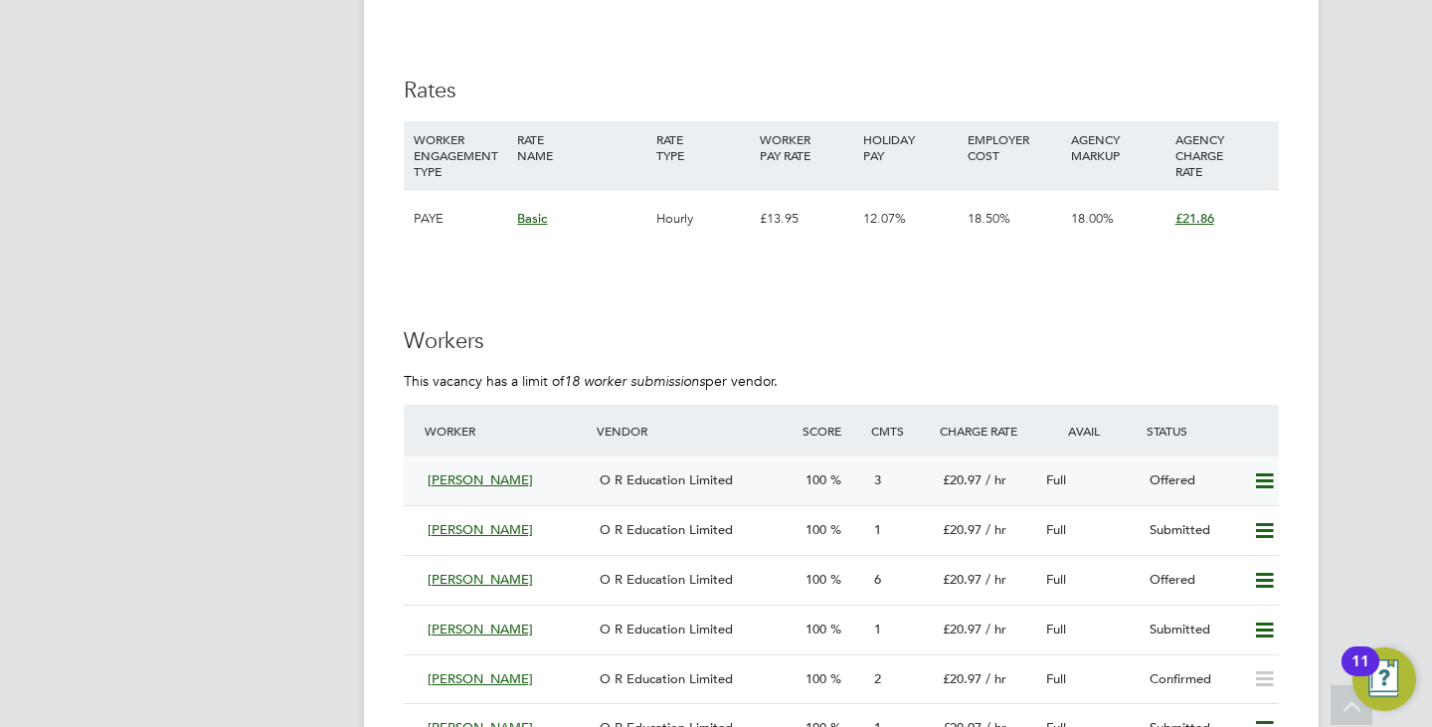
click at [620, 478] on span "O R Education Limited" at bounding box center [666, 479] width 133 height 17
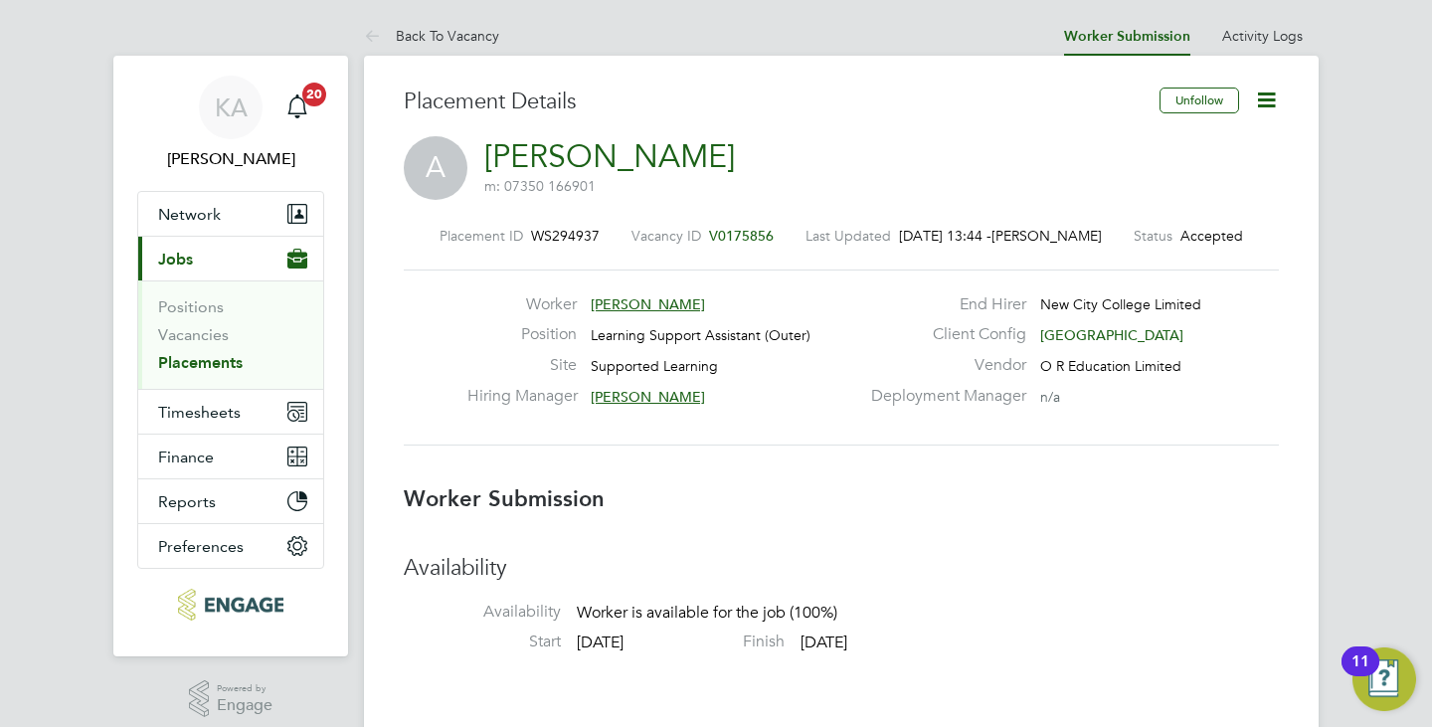
click at [1254, 95] on icon at bounding box center [1266, 99] width 25 height 25
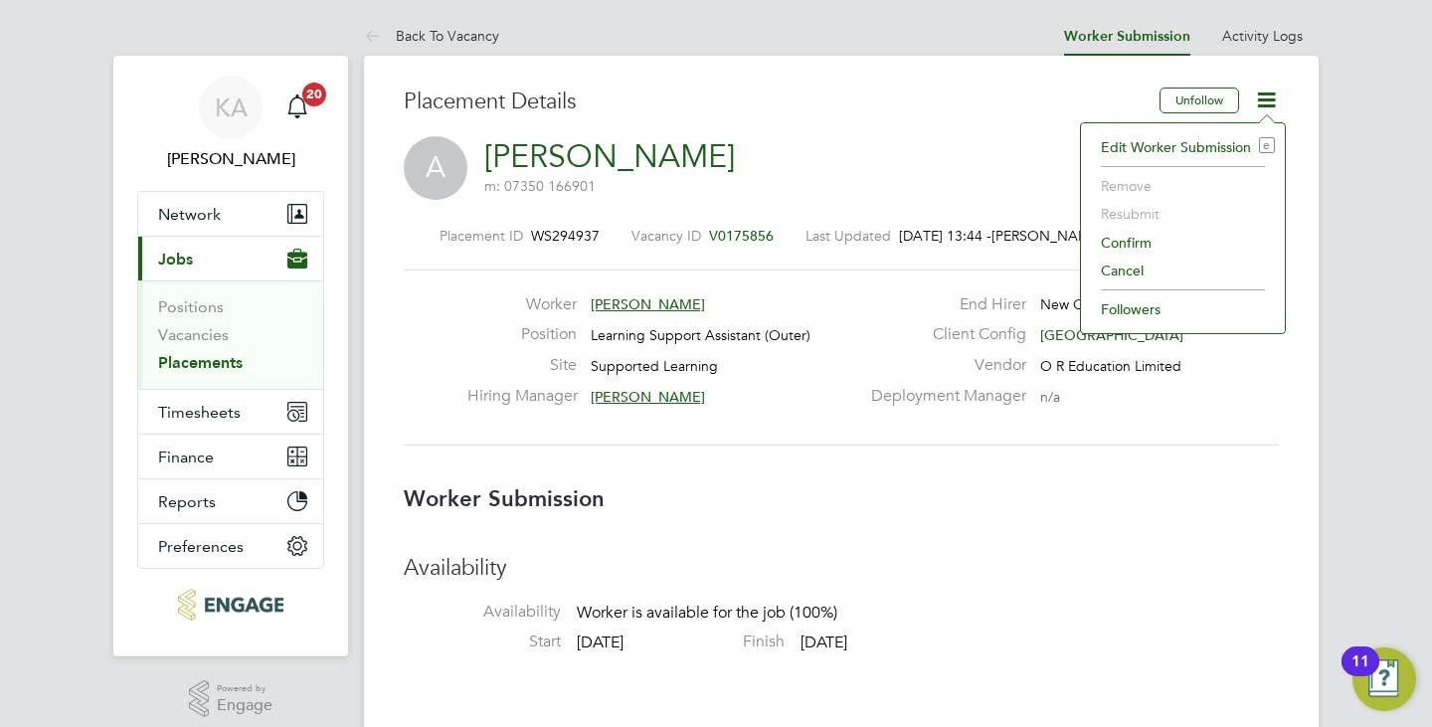
click at [1136, 236] on li "Confirm" at bounding box center [1183, 243] width 184 height 28
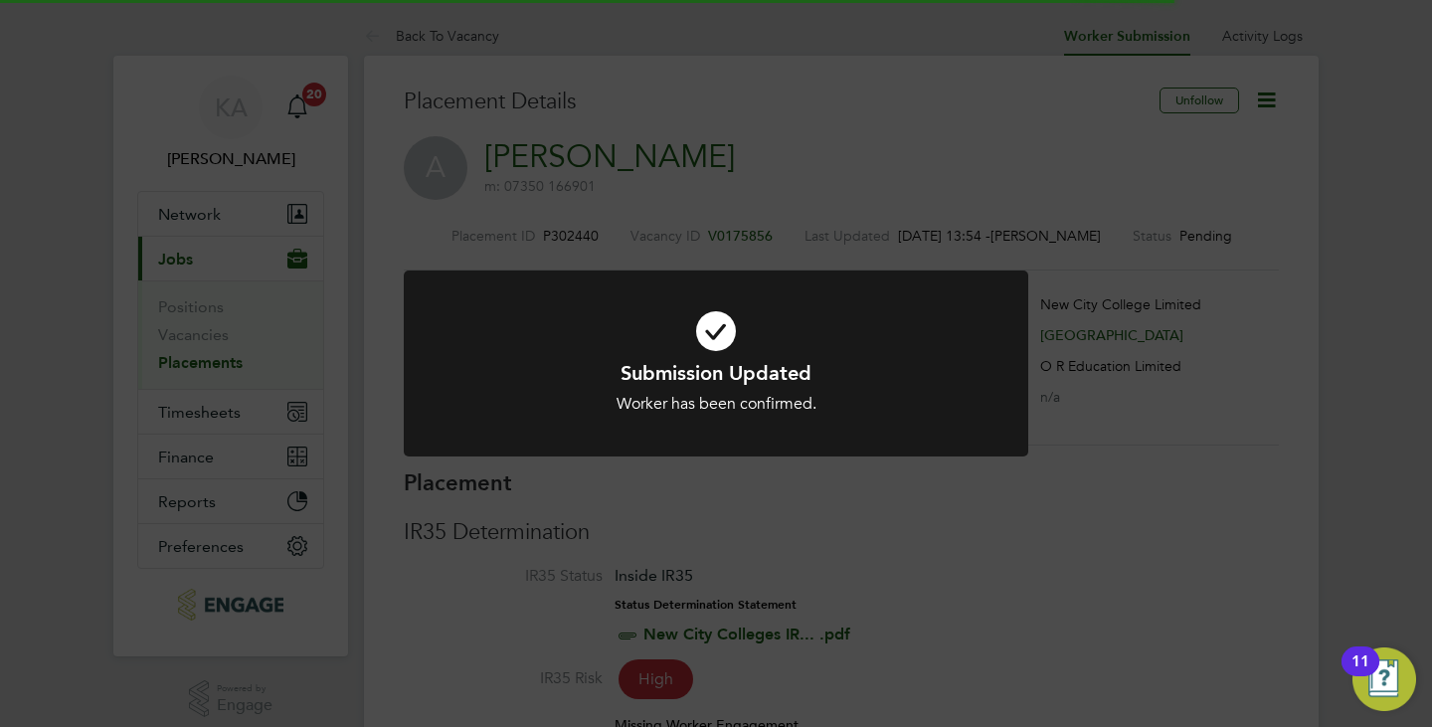
scroll to position [10, 10]
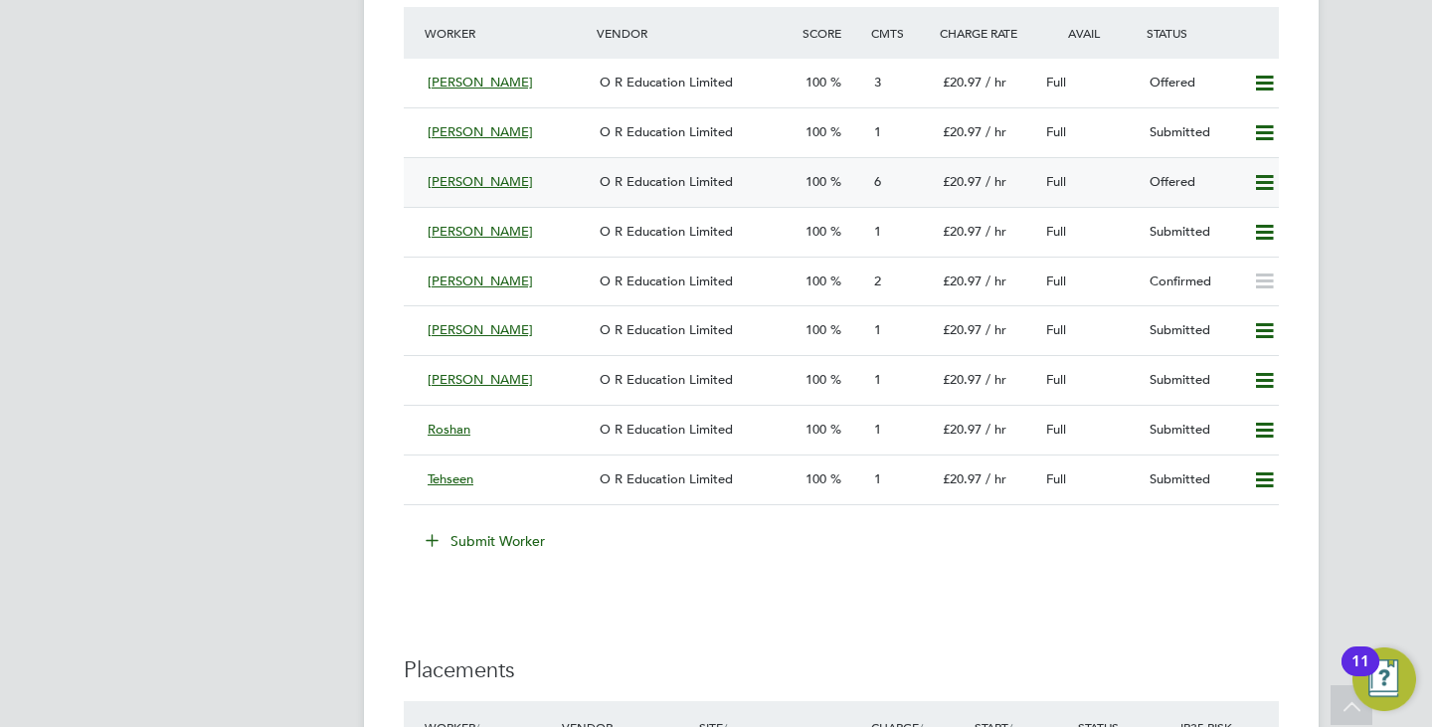
click at [519, 181] on div "[PERSON_NAME]" at bounding box center [506, 182] width 172 height 33
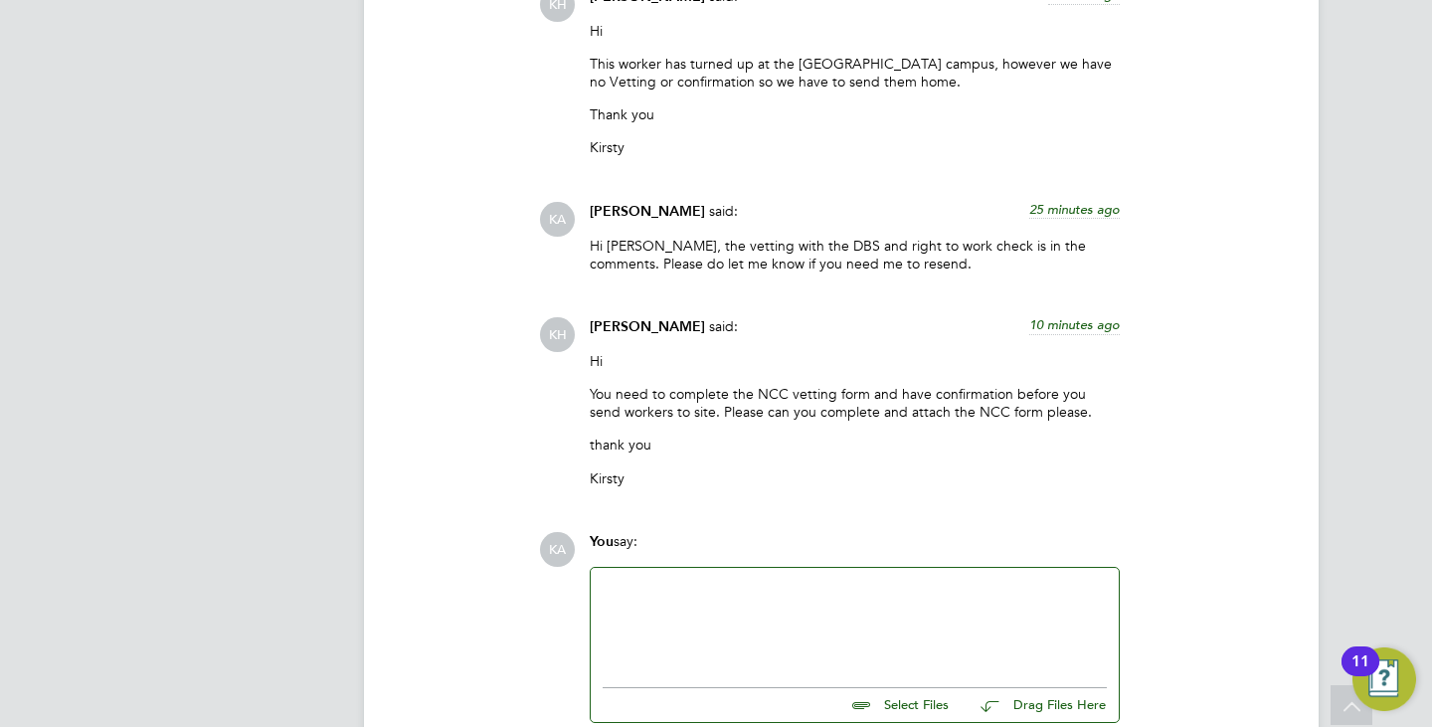
click at [782, 387] on p "You need to complete the NCC vetting form and have confirmation before you send…" at bounding box center [855, 403] width 530 height 36
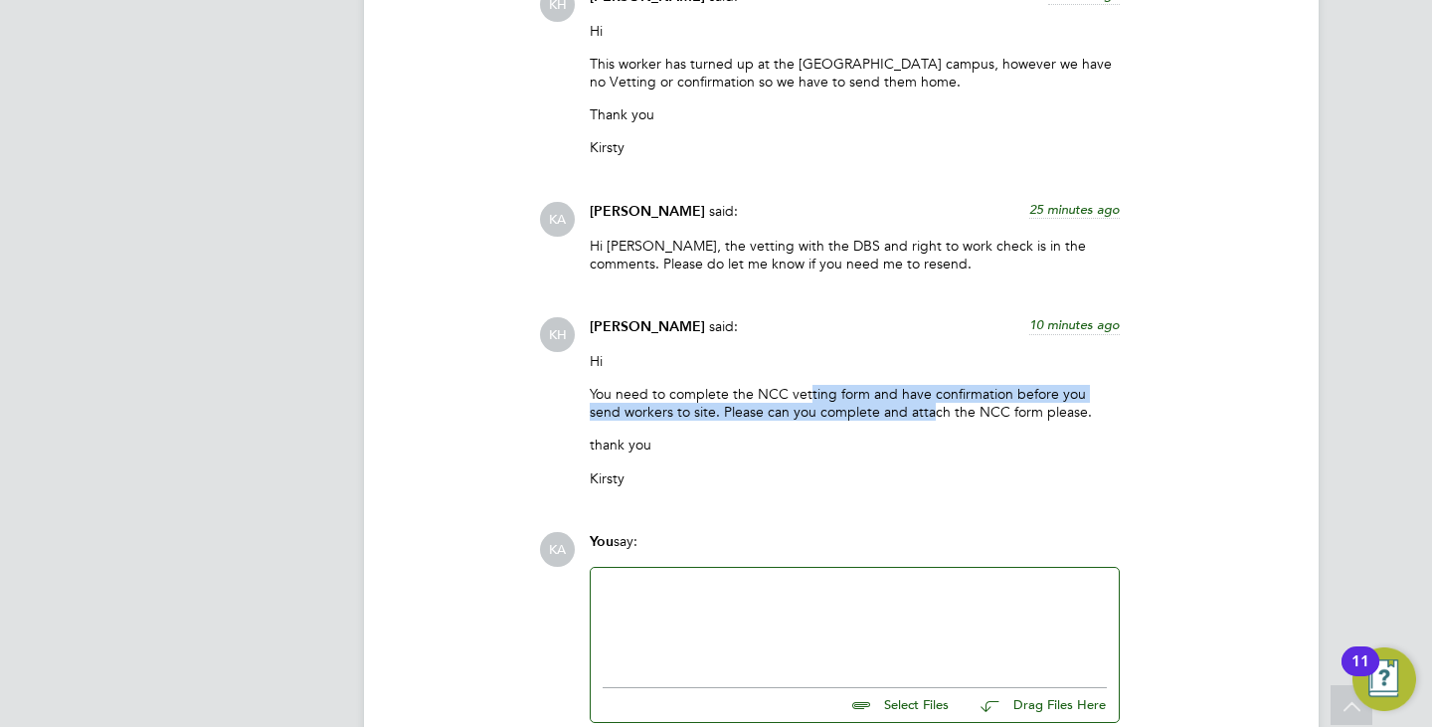
drag, startPoint x: 810, startPoint y: 404, endPoint x: 898, endPoint y: 406, distance: 87.5
click at [898, 406] on p "You need to complete the NCC vetting form and have confirmation before you send…" at bounding box center [855, 403] width 530 height 36
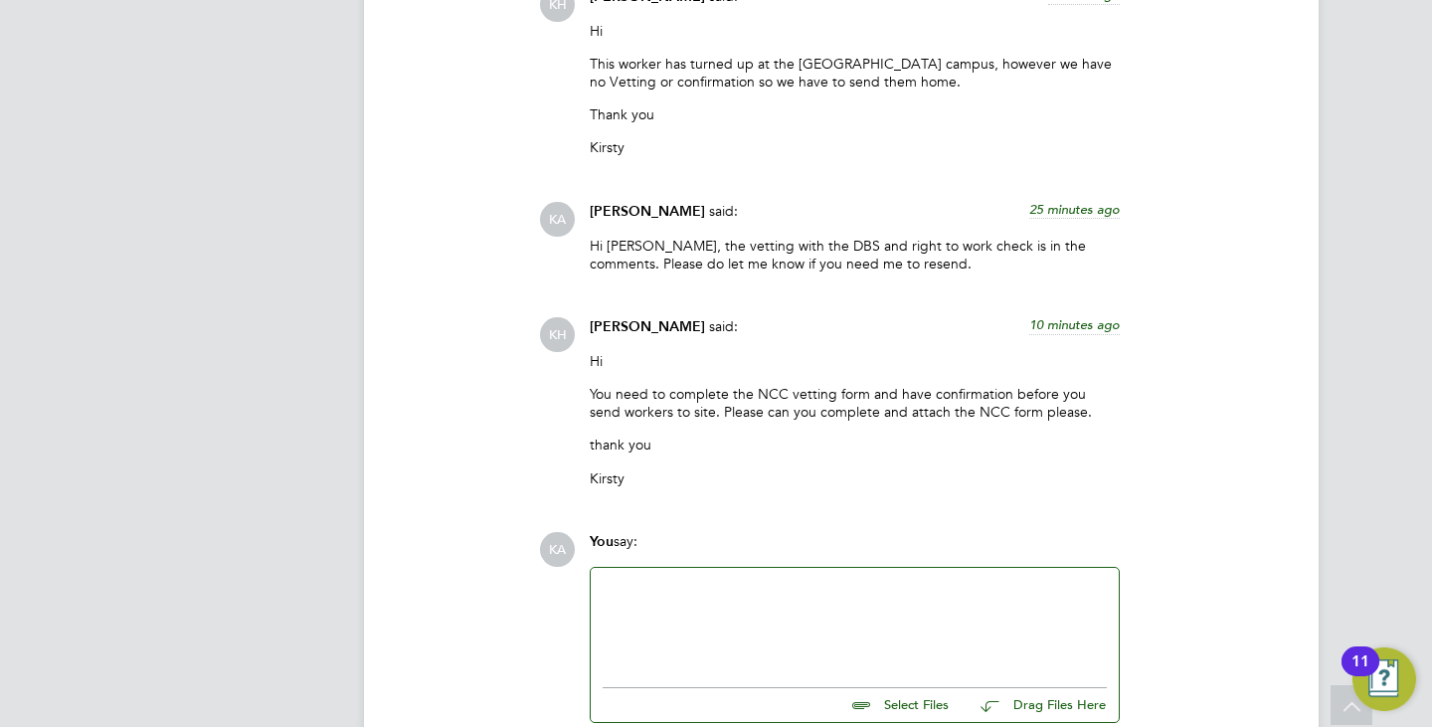
click at [855, 432] on div "Hi You need to complete the NCC vetting form and have confirmation before you s…" at bounding box center [855, 427] width 530 height 150
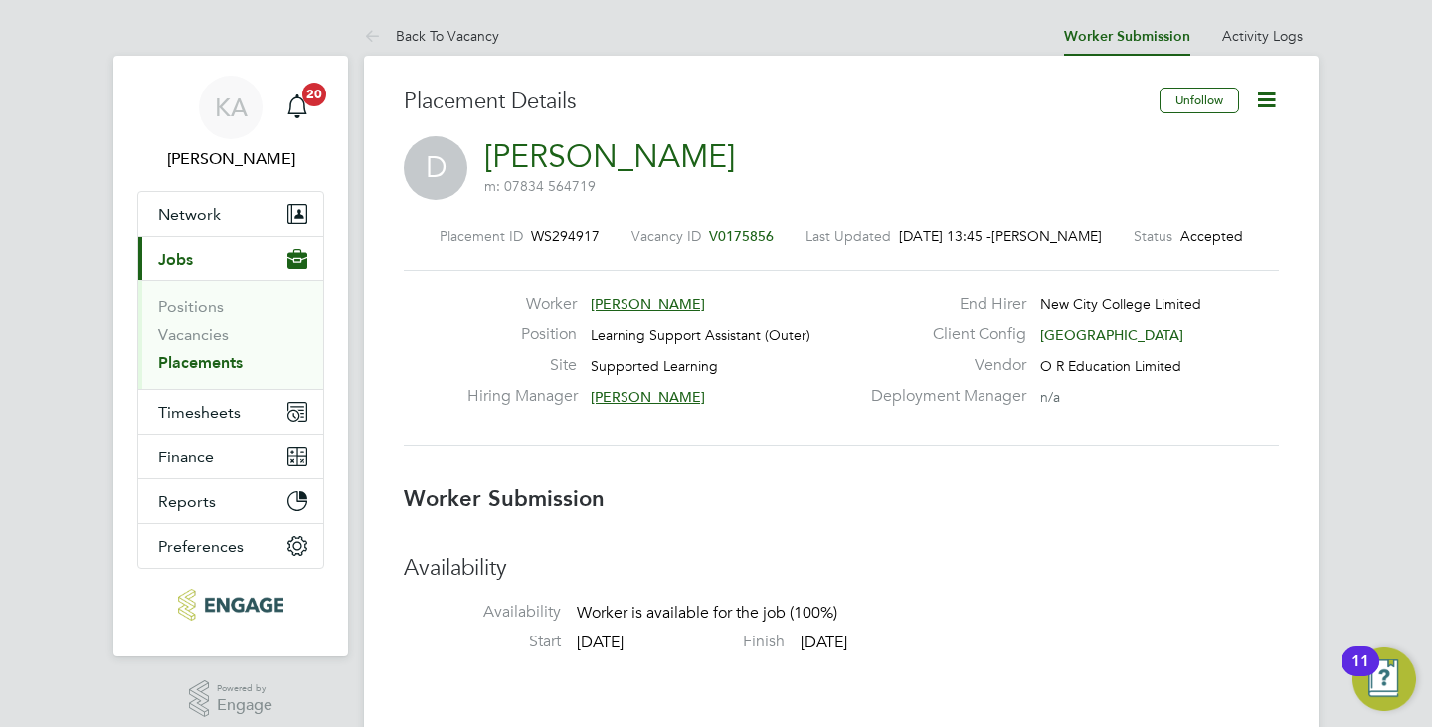
click at [1267, 108] on icon at bounding box center [1266, 99] width 25 height 25
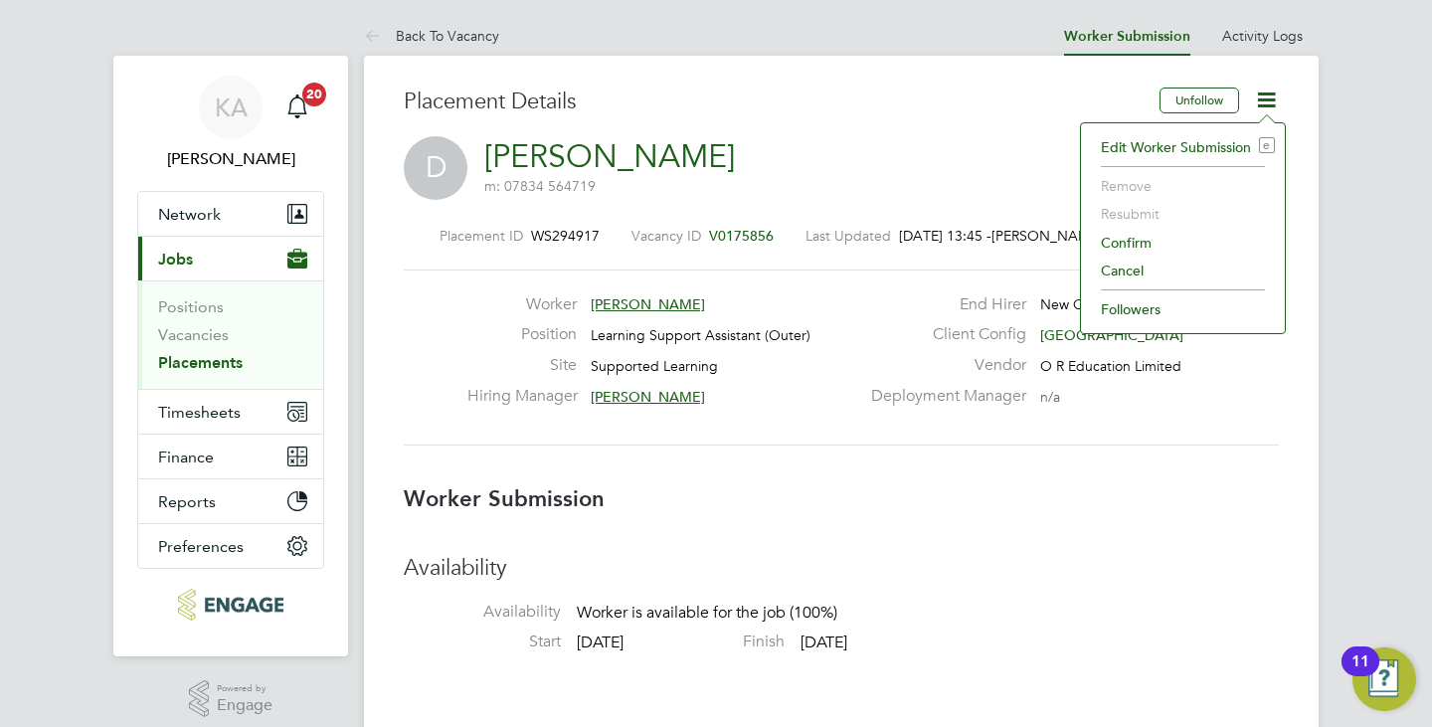
click at [1120, 246] on li "Confirm" at bounding box center [1183, 243] width 184 height 28
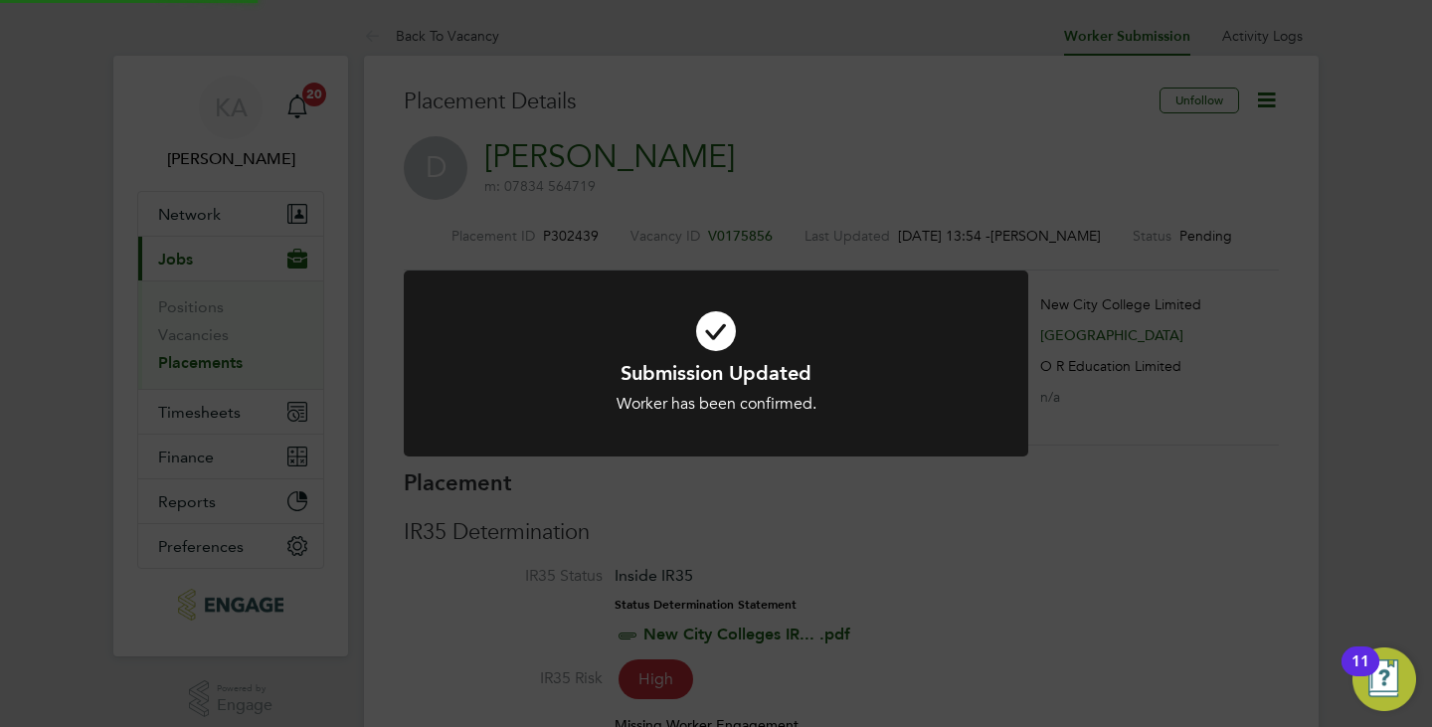
scroll to position [10, 10]
click at [721, 218] on div "Submission Updated Worker has been confirmed. Cancel Okay" at bounding box center [716, 363] width 1432 height 727
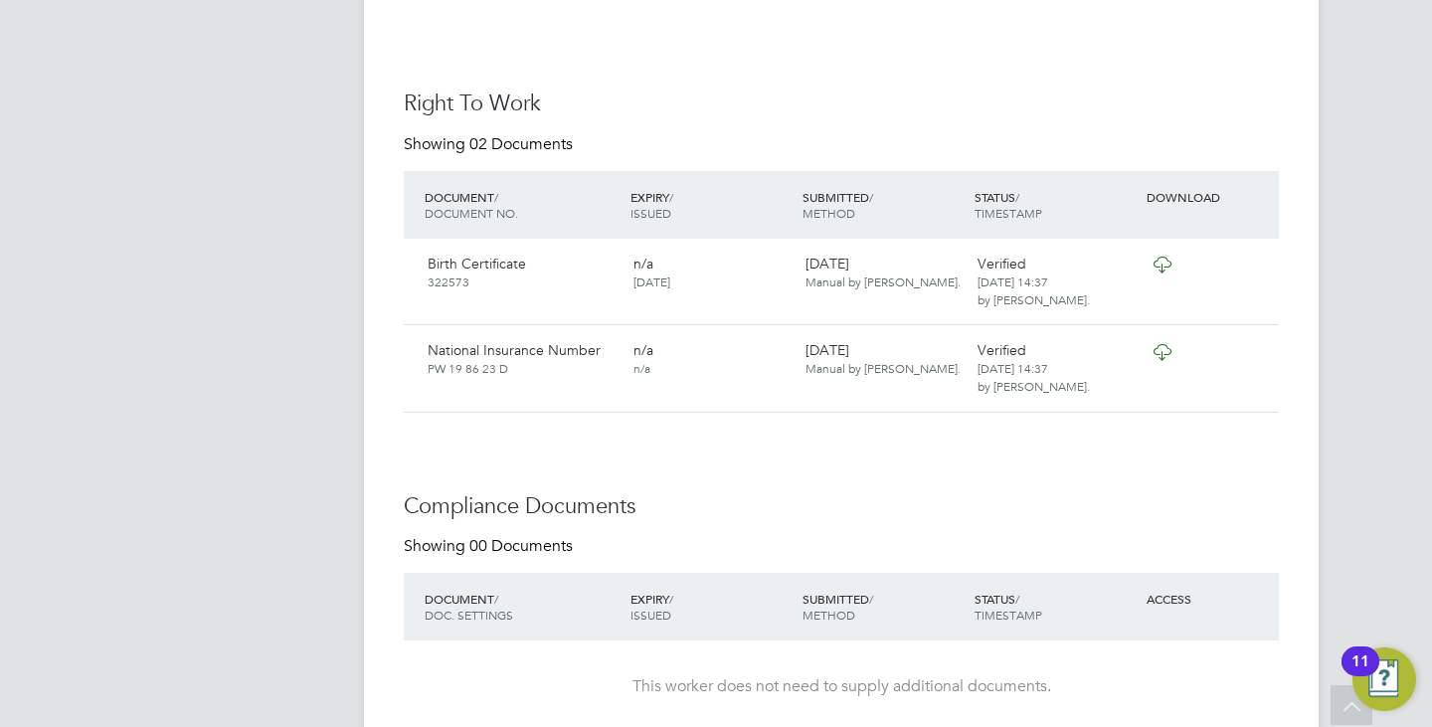
scroll to position [1503, 0]
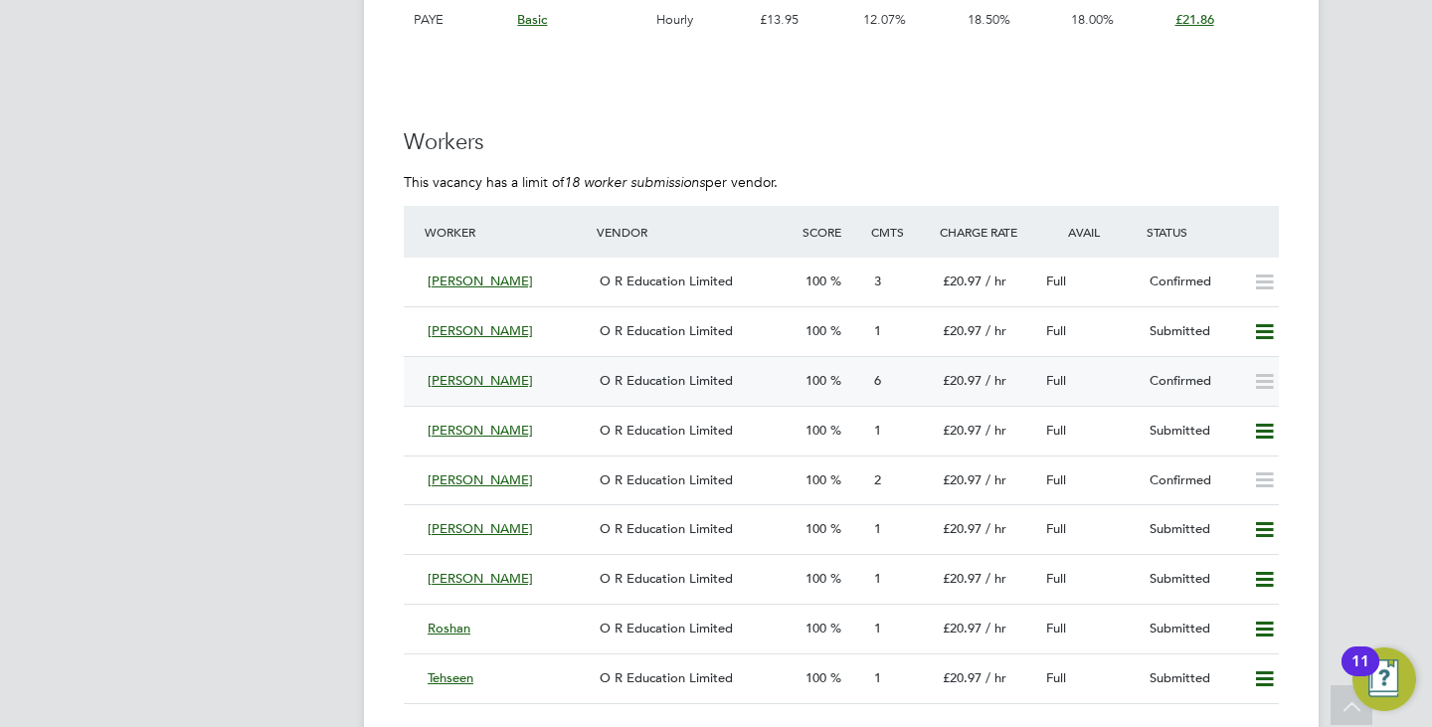
click at [504, 382] on div "[PERSON_NAME]" at bounding box center [506, 381] width 172 height 33
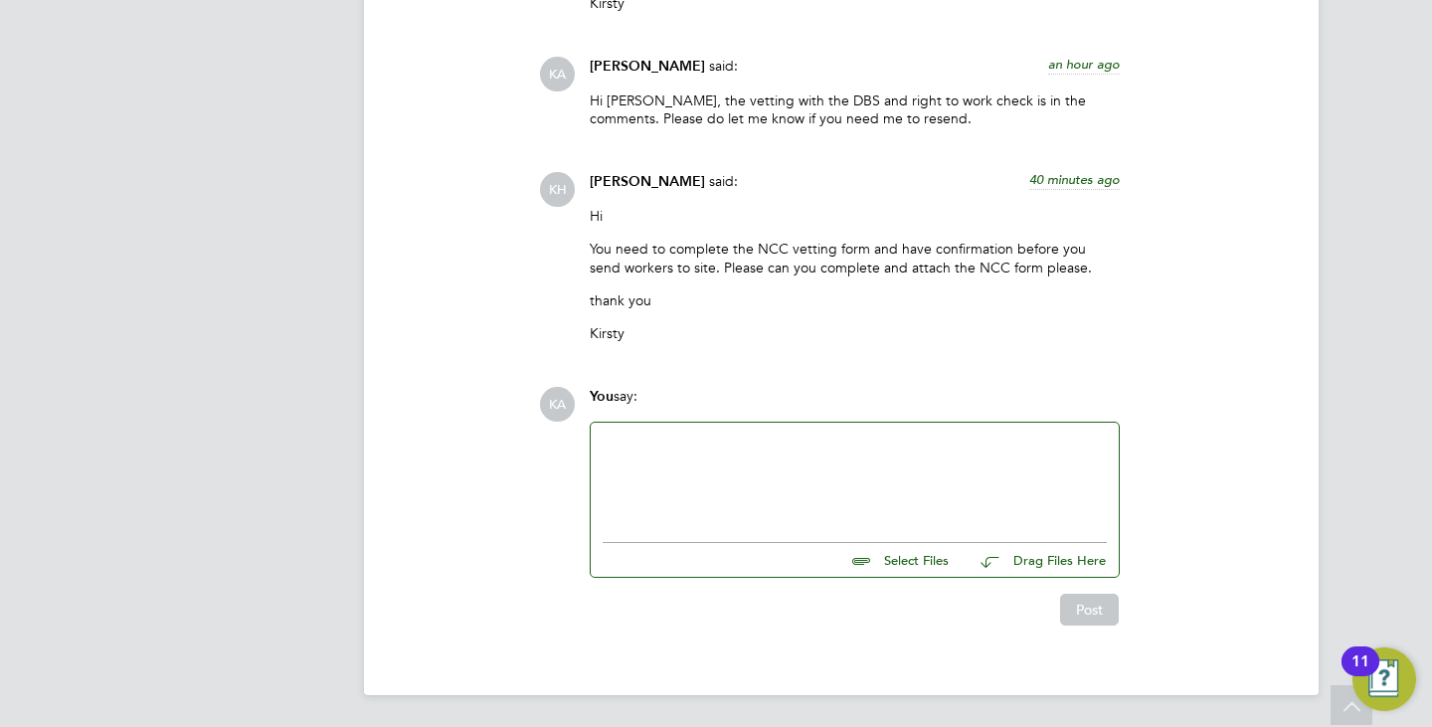
click at [910, 552] on input "file" at bounding box center [957, 557] width 298 height 28
type input "C:\fakepath\NCC form - [PERSON_NAME] .docx"
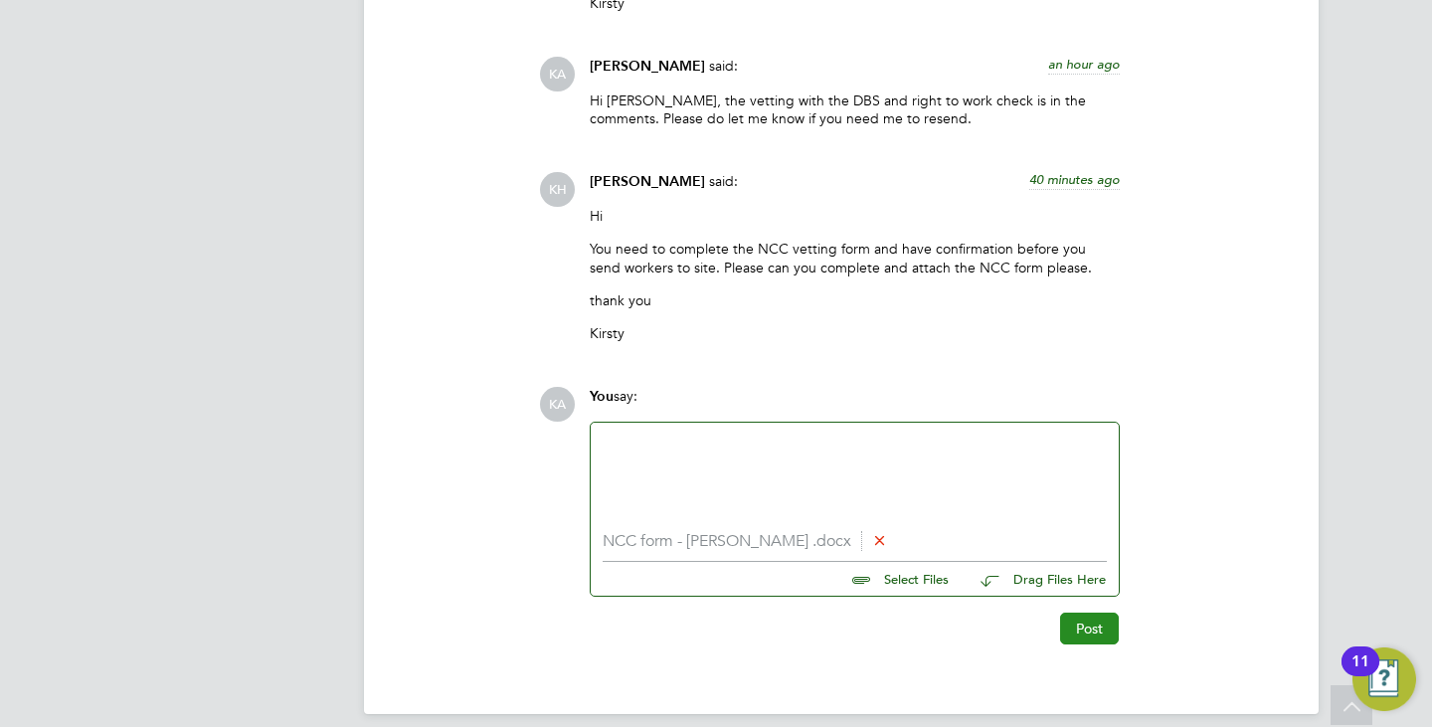
click at [1086, 624] on button "Post" at bounding box center [1089, 628] width 59 height 32
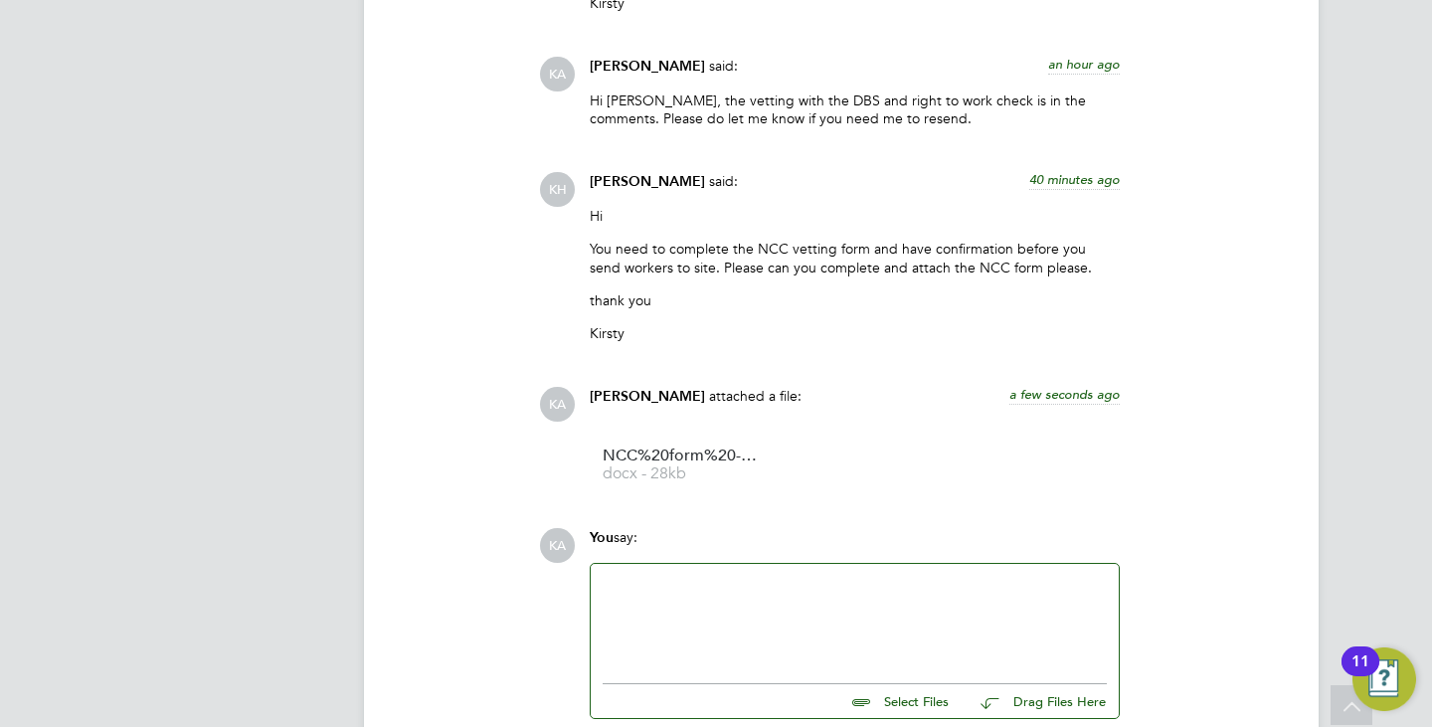
click at [820, 583] on div at bounding box center [855, 619] width 504 height 86
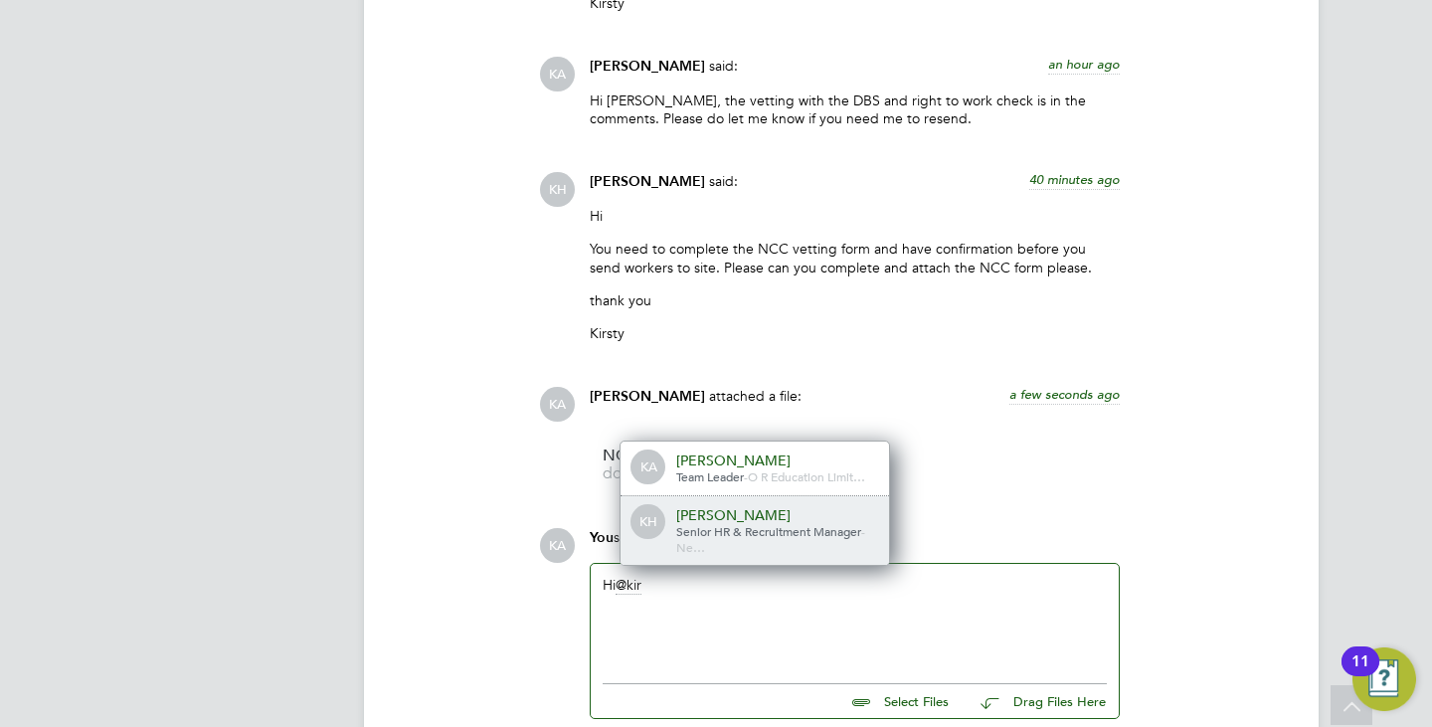
click at [785, 528] on span "Senior HR & Recruitment Manager" at bounding box center [768, 531] width 185 height 16
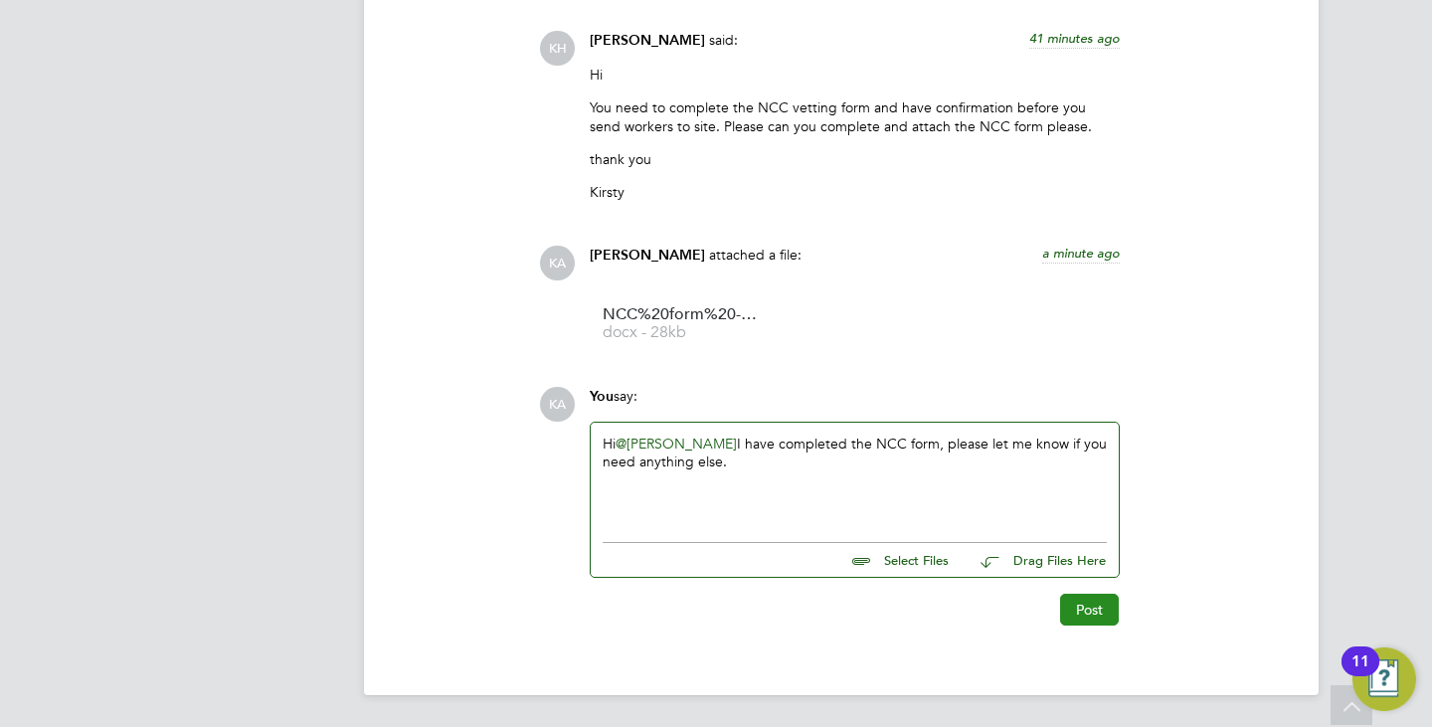
click at [1081, 604] on button "Post" at bounding box center [1089, 610] width 59 height 32
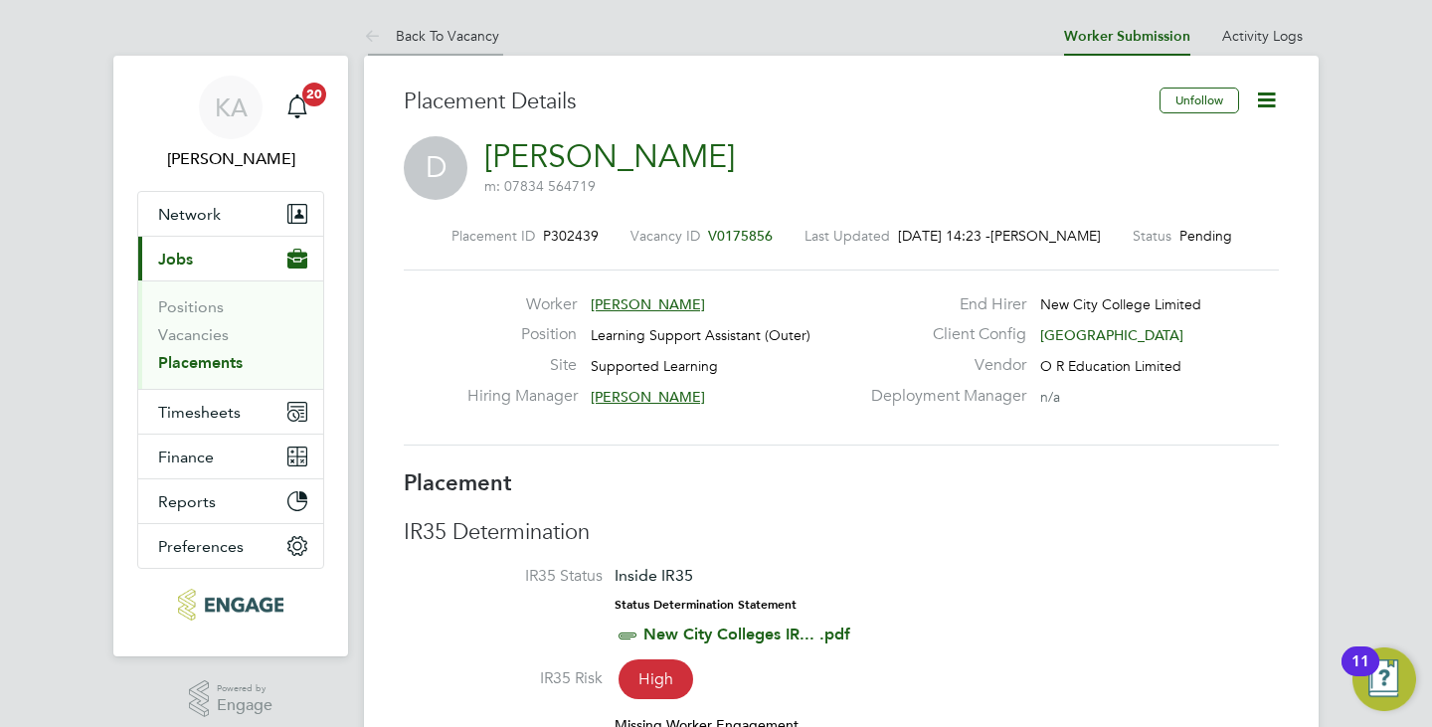
click at [437, 34] on link "Back To Vacancy" at bounding box center [431, 36] width 135 height 18
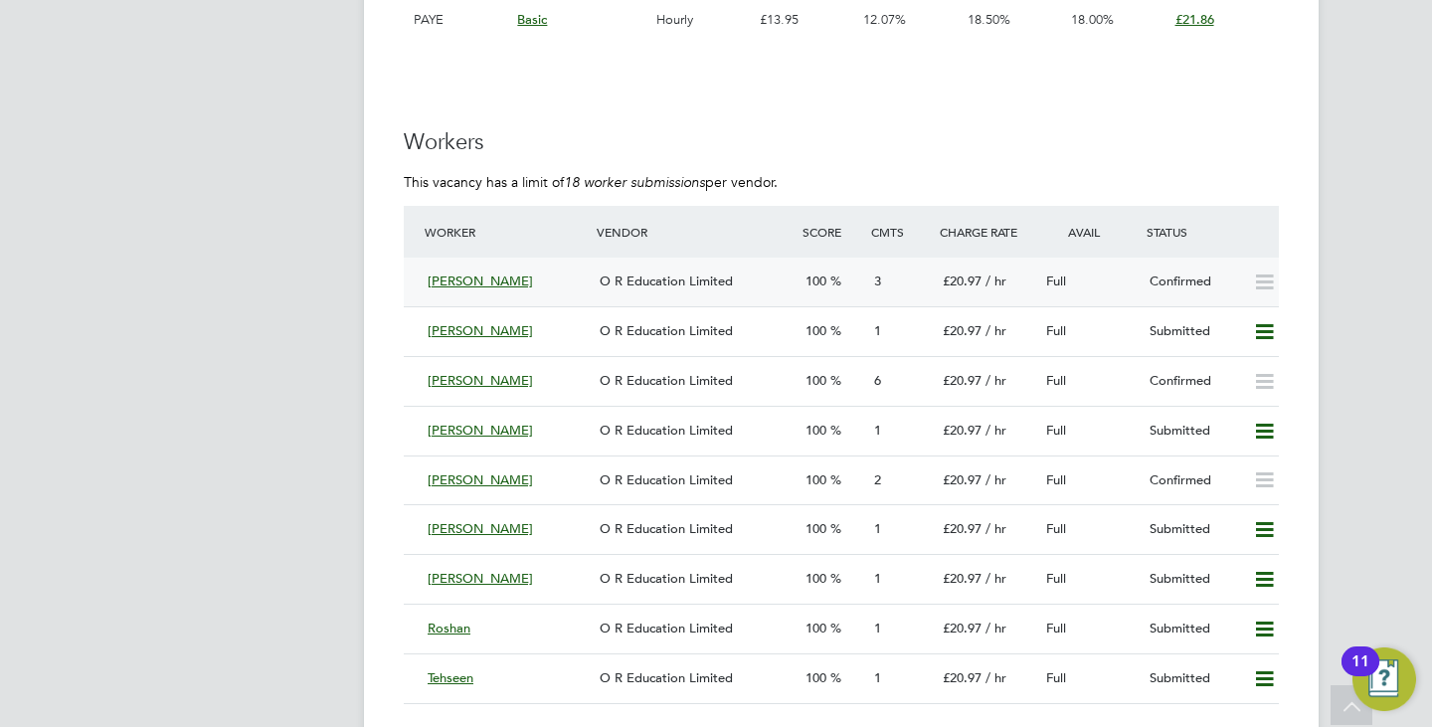
click at [579, 276] on div "Alimot Abolanle" at bounding box center [506, 281] width 172 height 33
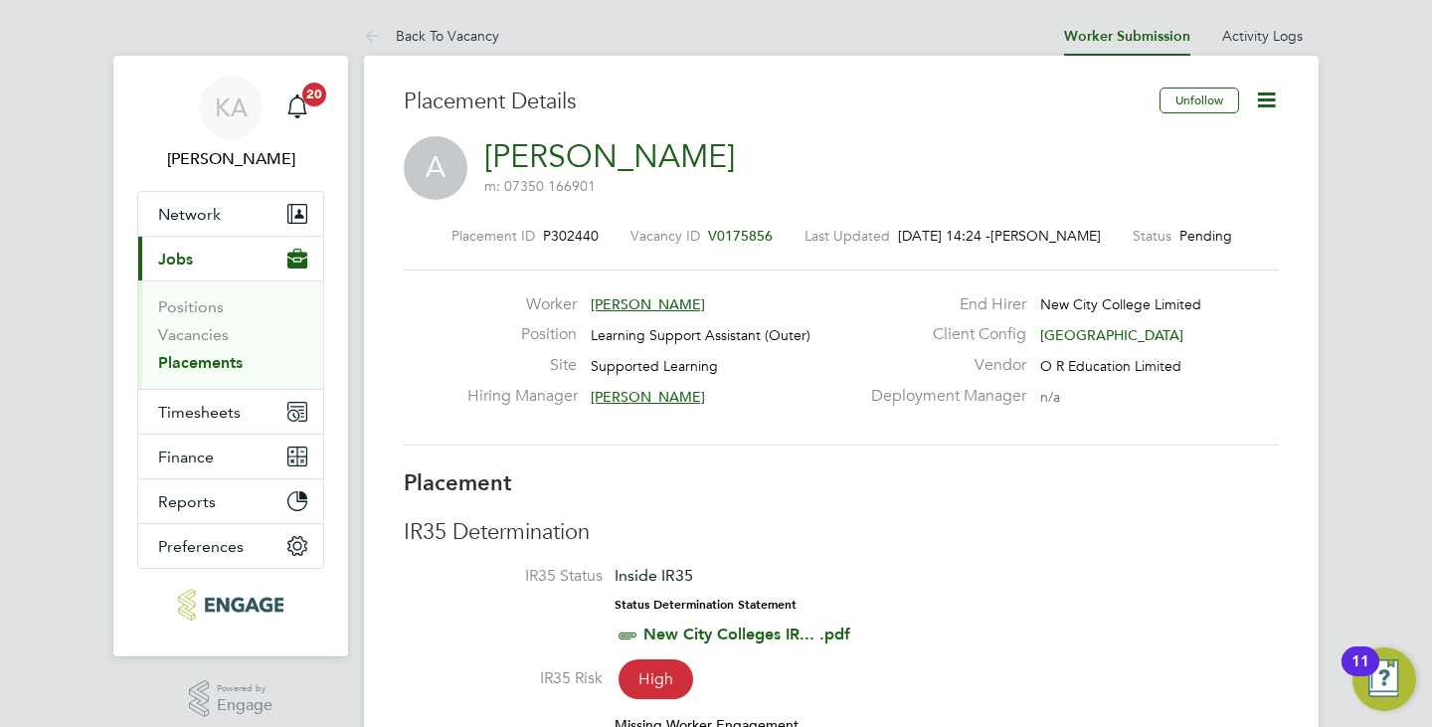
click at [1260, 103] on icon at bounding box center [1266, 99] width 25 height 25
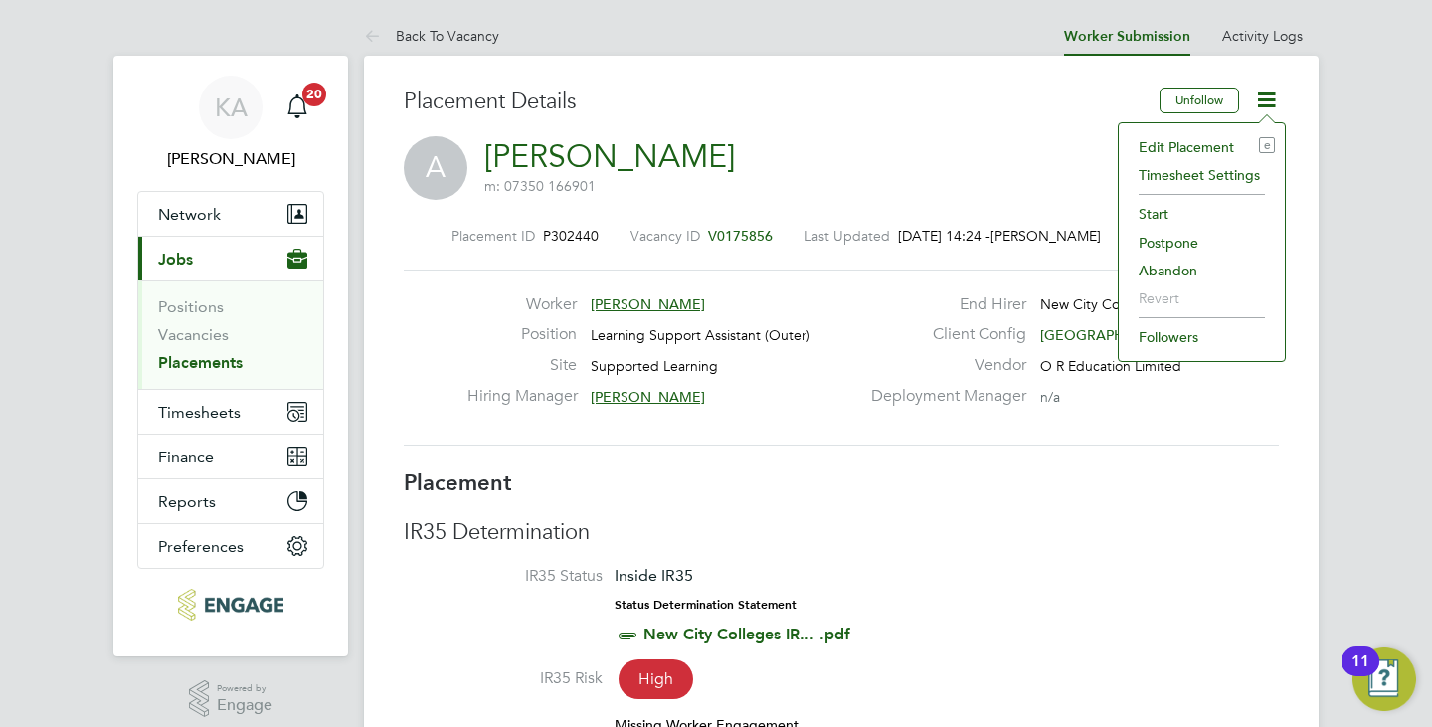
click at [1178, 218] on li "Start" at bounding box center [1201, 214] width 146 height 28
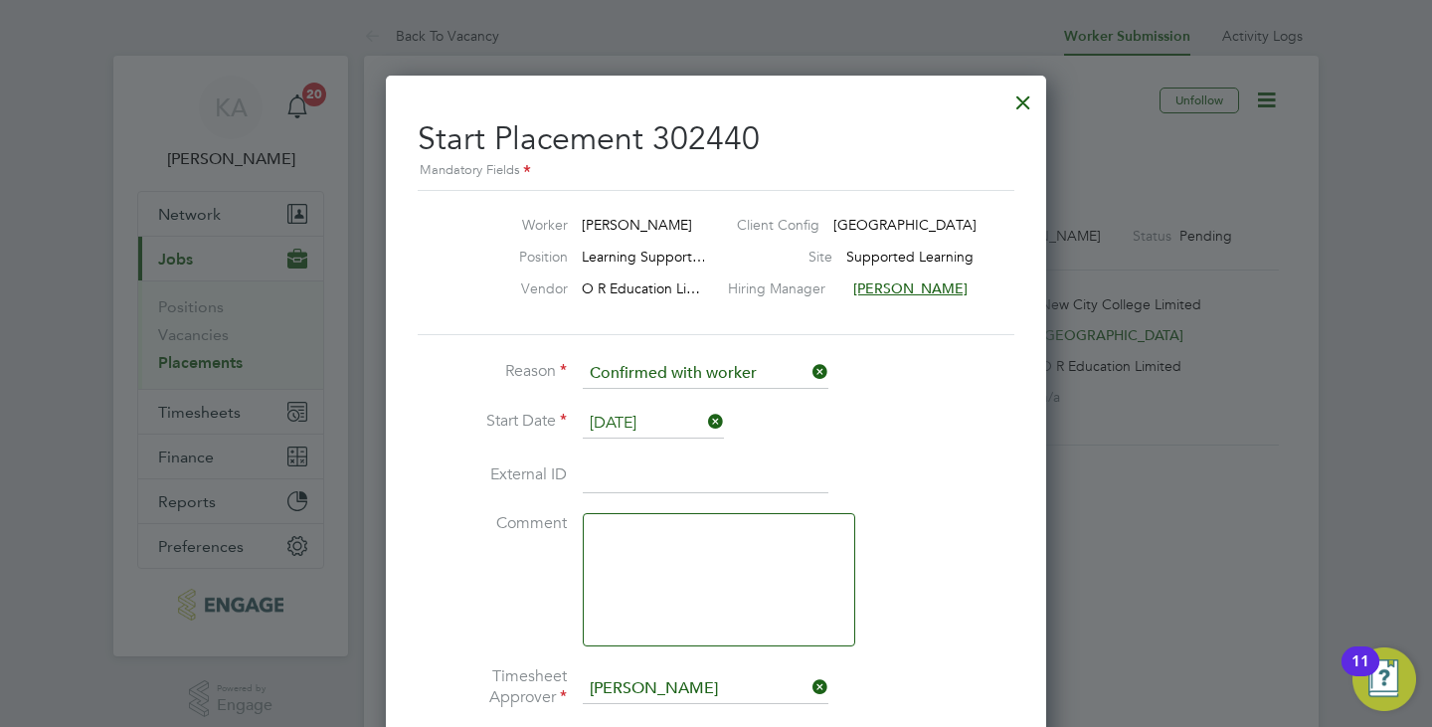
click at [1034, 96] on div at bounding box center [1023, 98] width 36 height 36
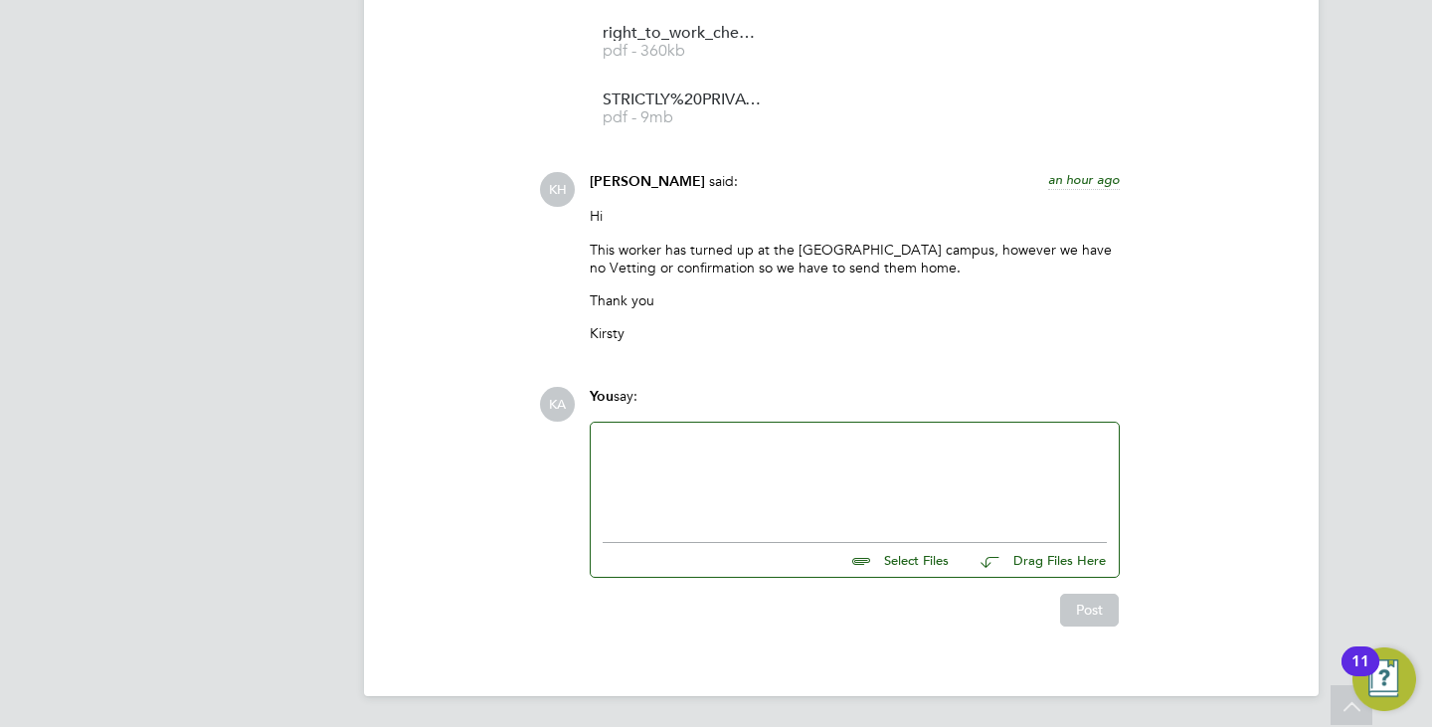
click at [958, 457] on div at bounding box center [855, 477] width 504 height 86
click at [923, 562] on input "file" at bounding box center [957, 557] width 298 height 28
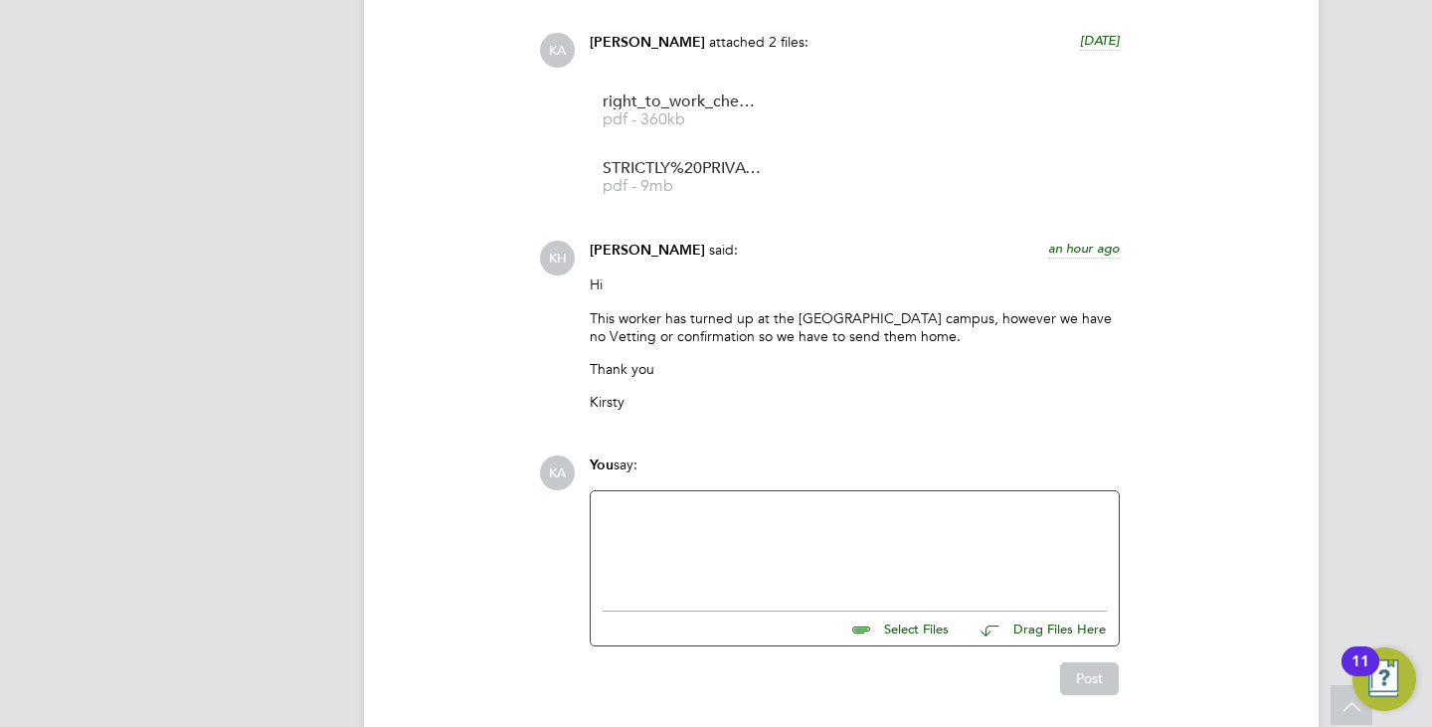
scroll to position [3397, 0]
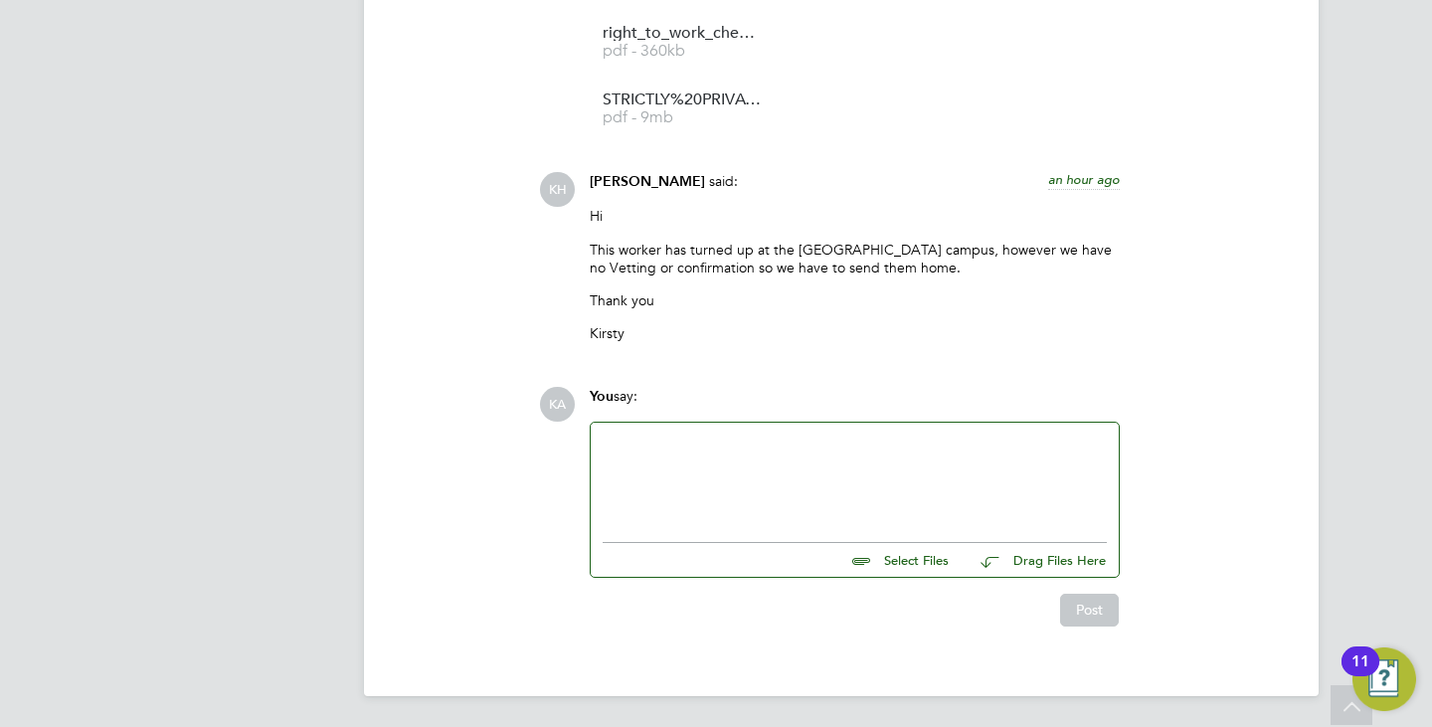
click at [919, 557] on input "file" at bounding box center [957, 557] width 298 height 28
type input "C:\fakepath\NCC - Alimot .docx"
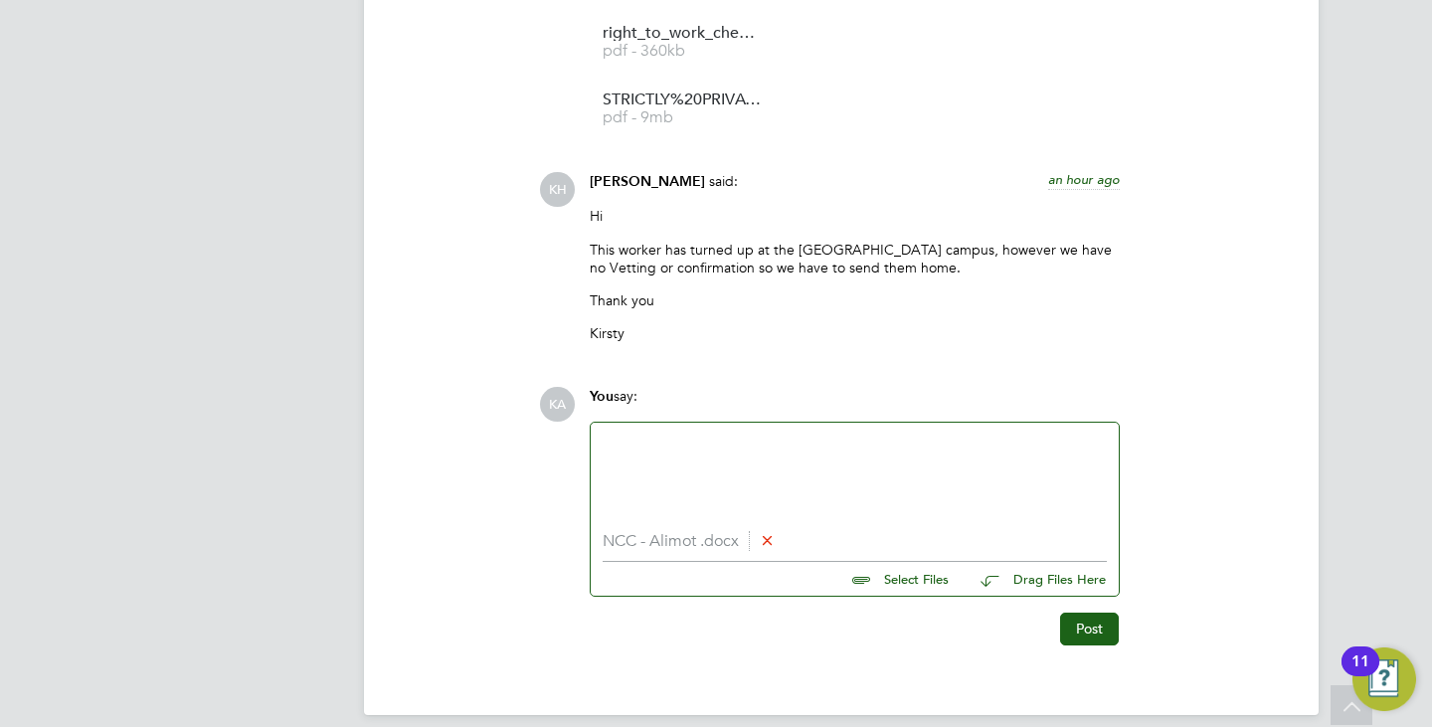
click at [1125, 635] on div "Post" at bounding box center [854, 621] width 550 height 48
click at [1107, 634] on button "Post" at bounding box center [1089, 628] width 59 height 32
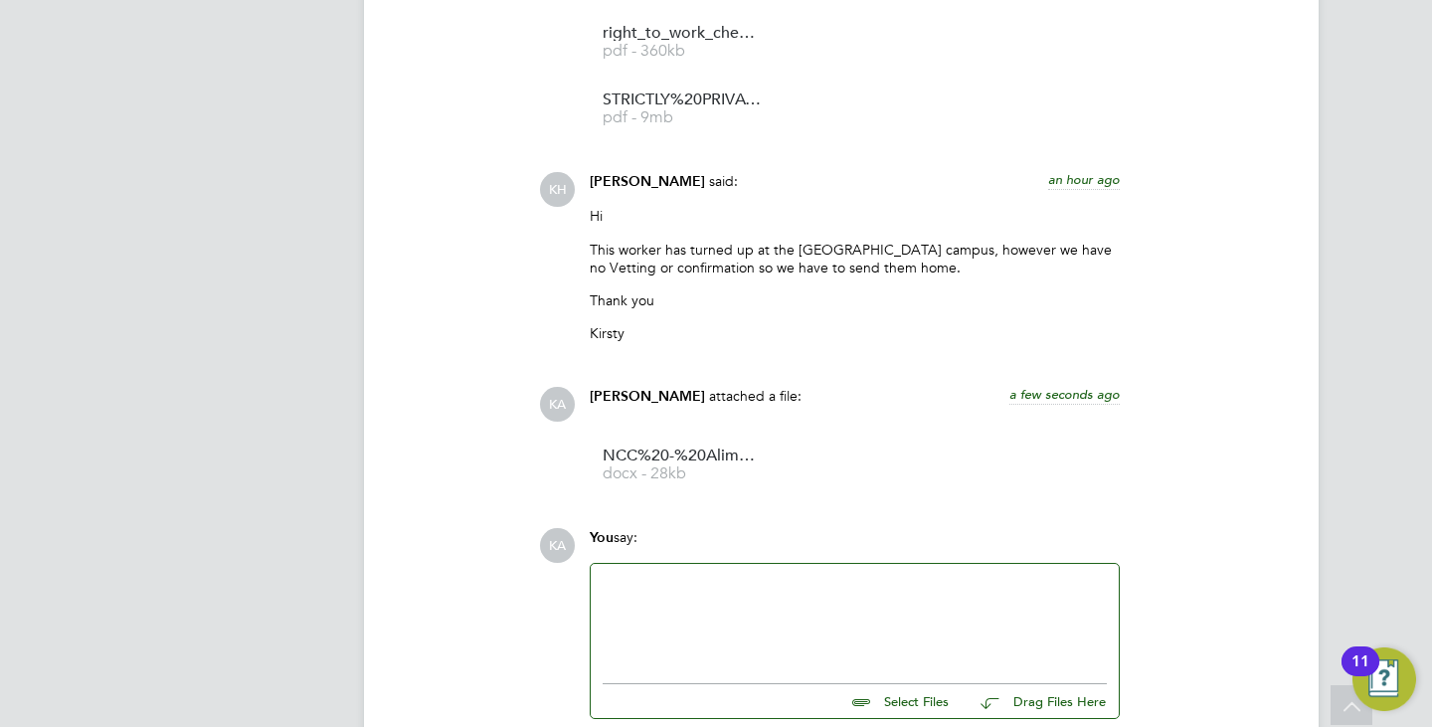
click at [674, 564] on div at bounding box center [855, 618] width 528 height 109
click at [679, 586] on div at bounding box center [855, 619] width 504 height 86
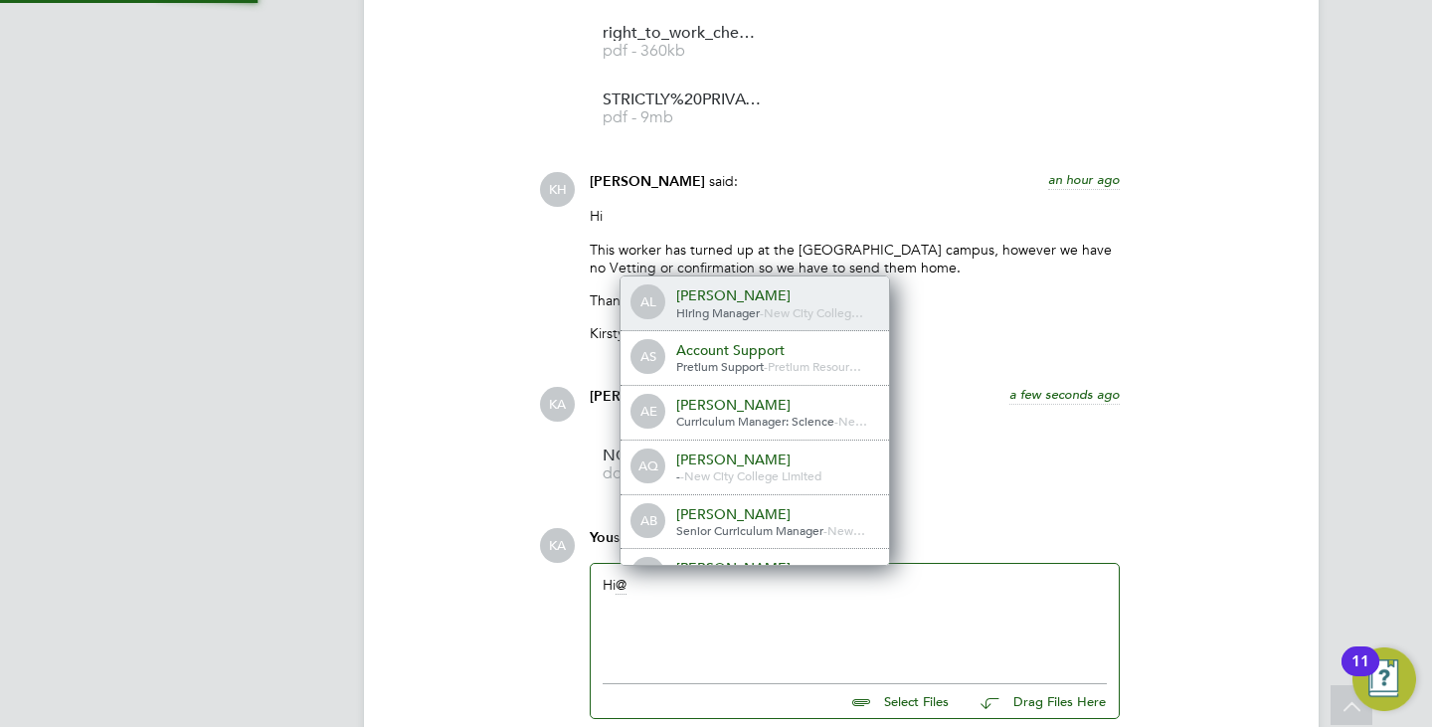
scroll to position [16, 200]
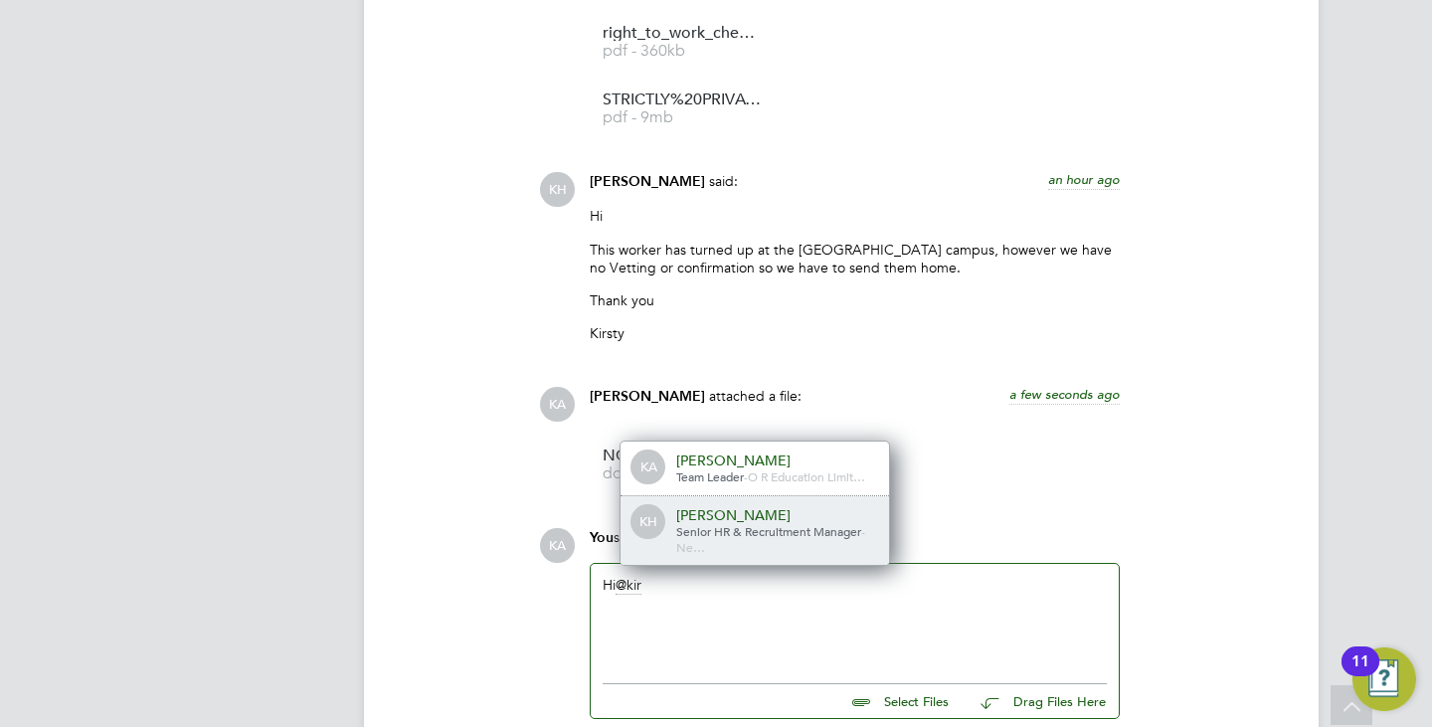
click at [720, 523] on span "Senior HR & Recruitment Manager" at bounding box center [768, 531] width 185 height 16
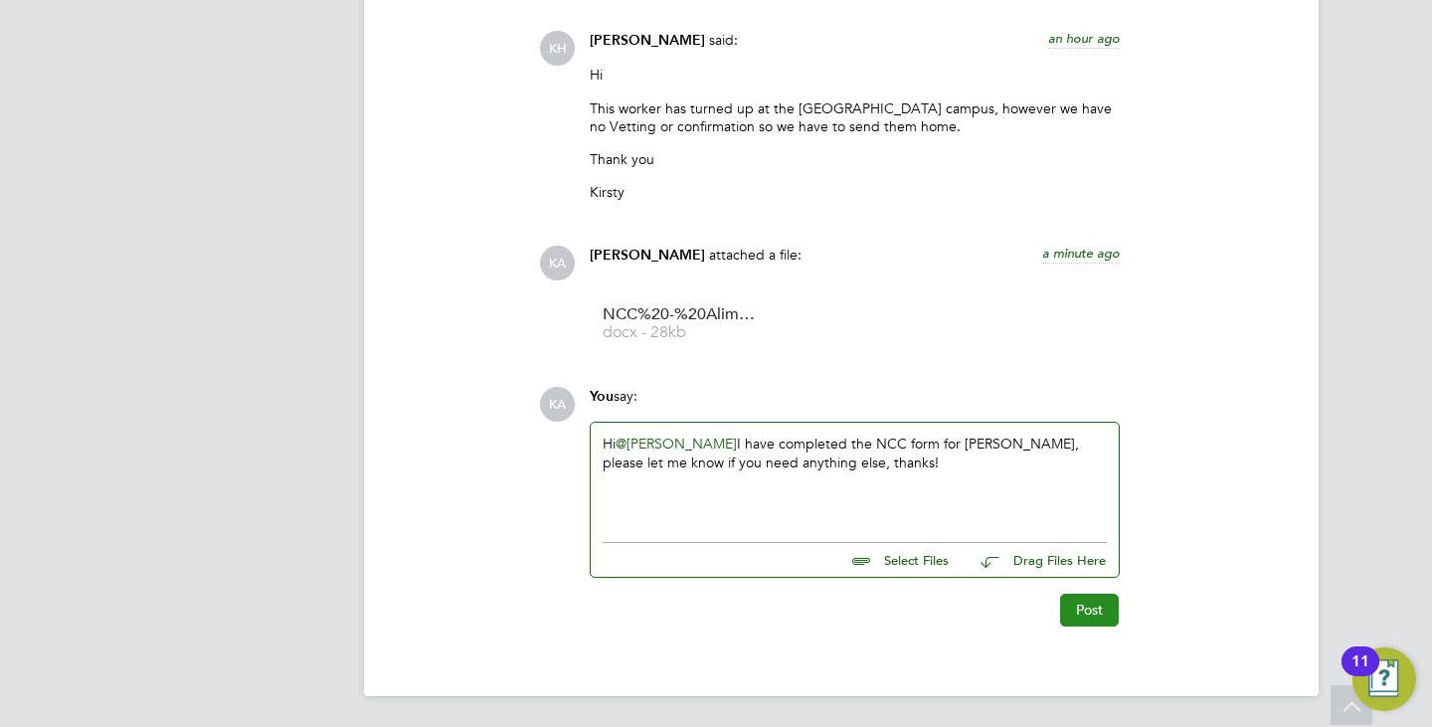
click at [1073, 602] on button "Post" at bounding box center [1089, 610] width 59 height 32
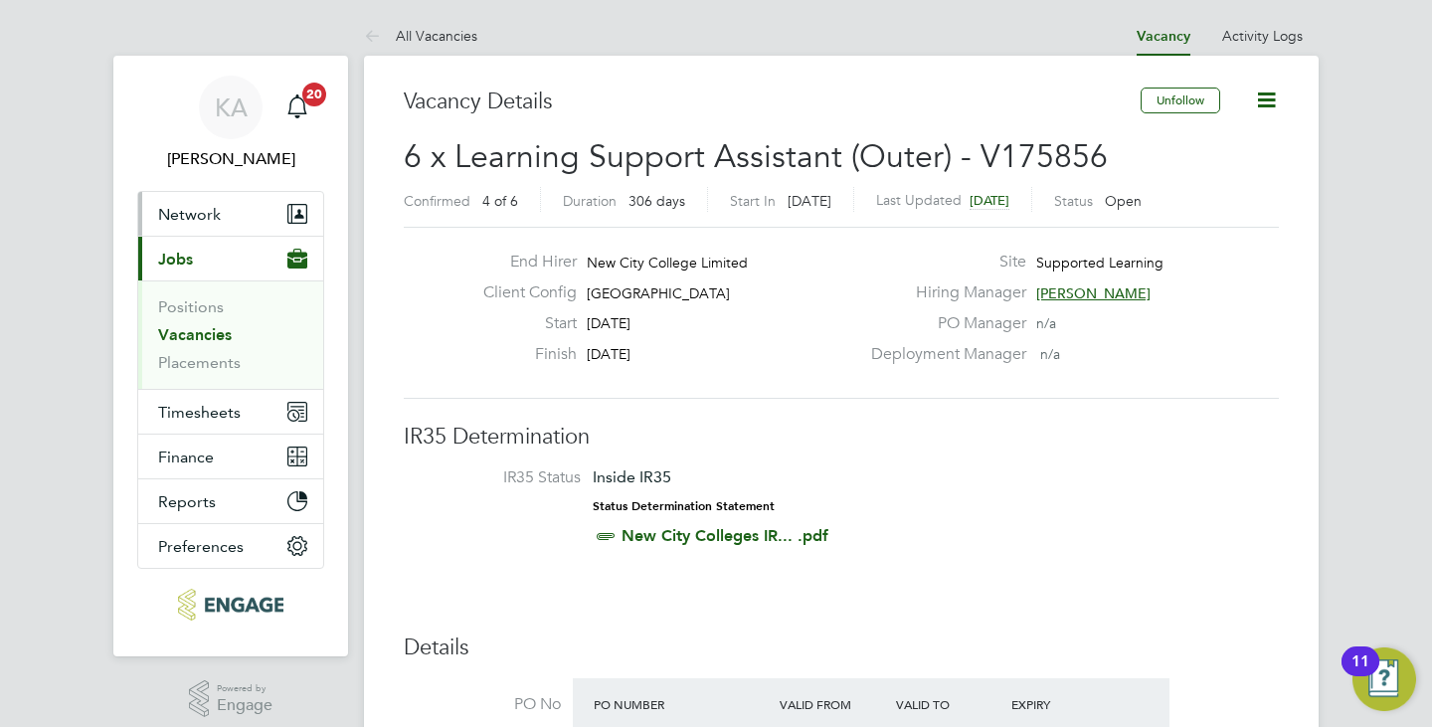
click at [196, 214] on span "Network" at bounding box center [189, 214] width 63 height 19
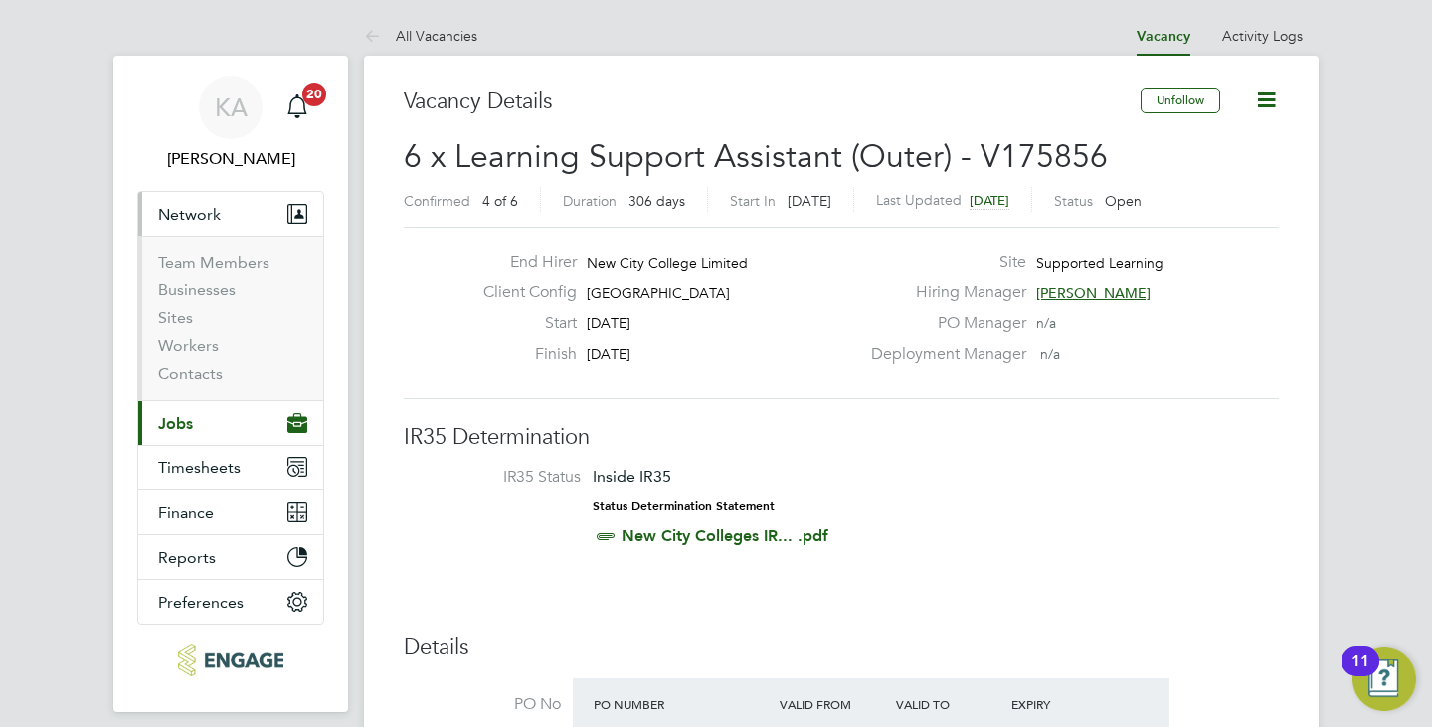
click at [184, 419] on span "Jobs" at bounding box center [175, 423] width 35 height 19
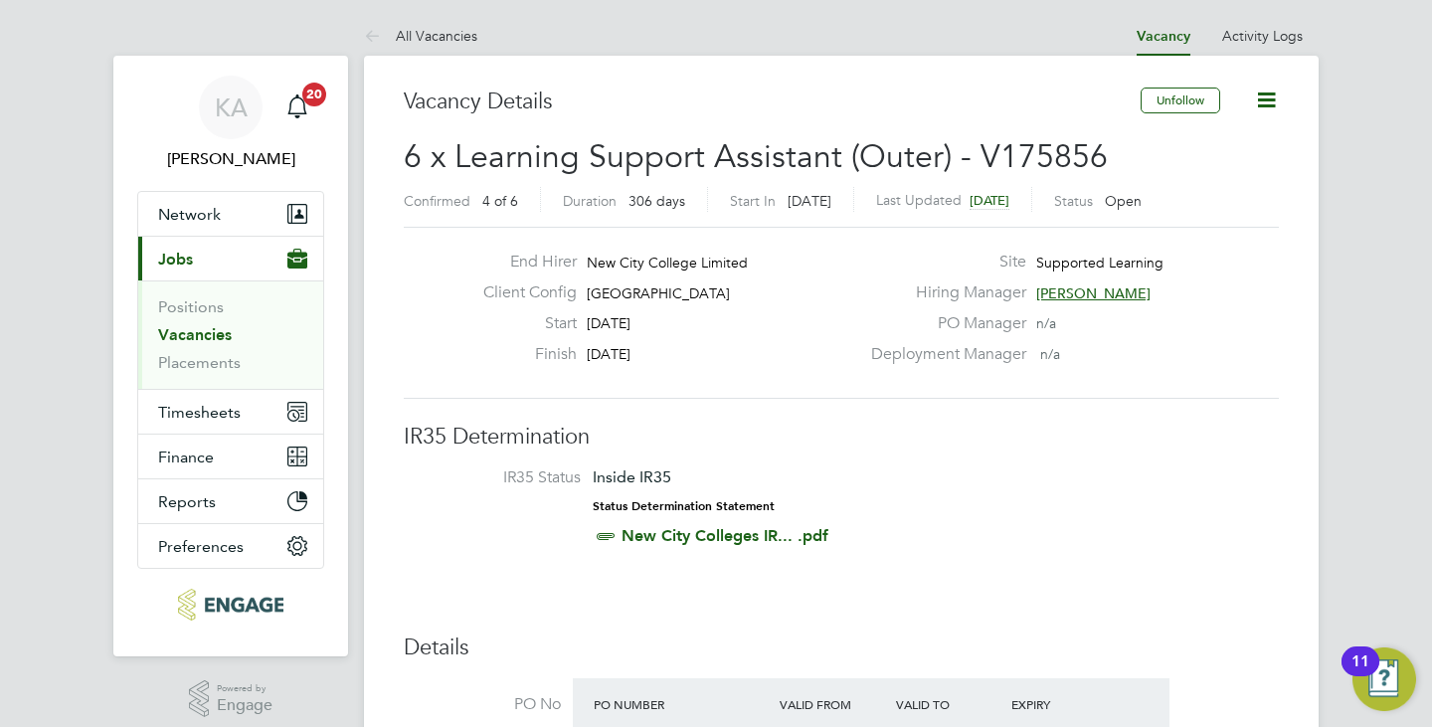
click at [193, 338] on link "Vacancies" at bounding box center [195, 334] width 74 height 19
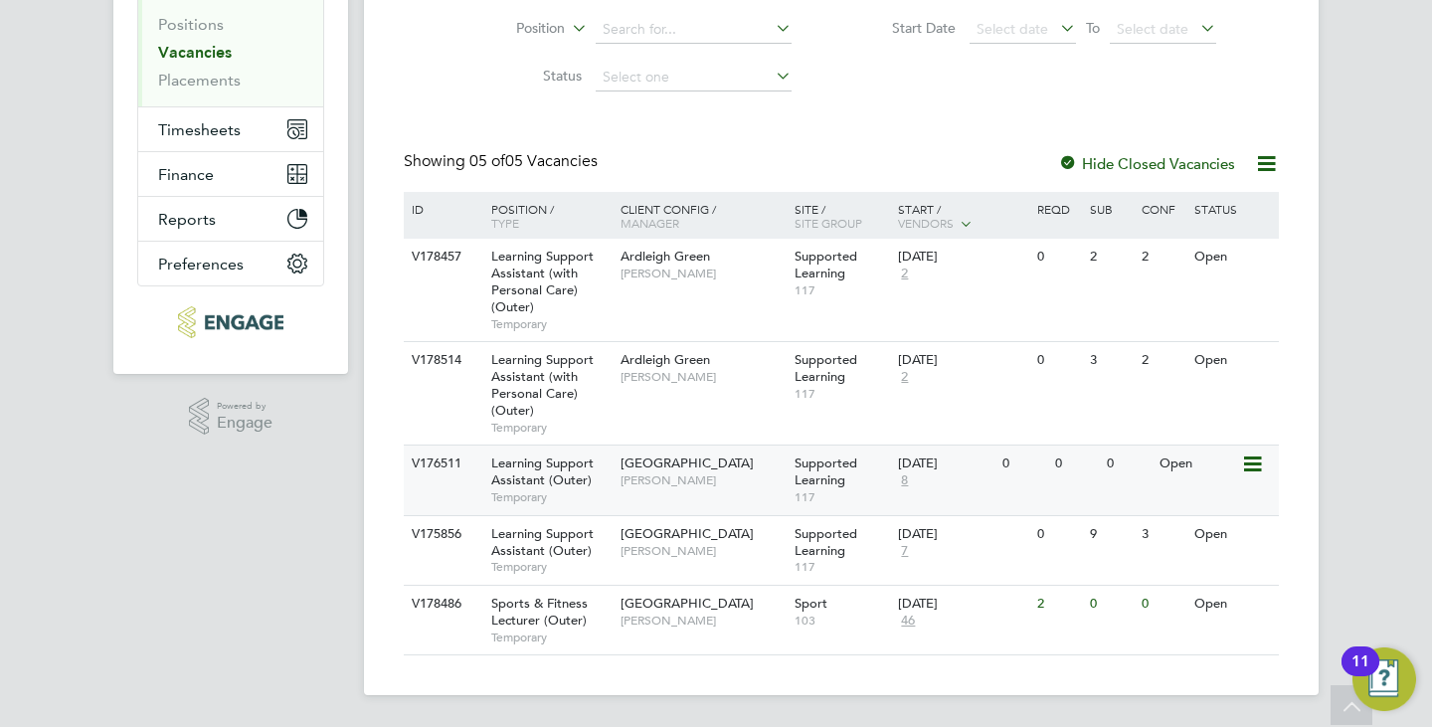
click at [742, 485] on span "[PERSON_NAME]" at bounding box center [702, 480] width 164 height 16
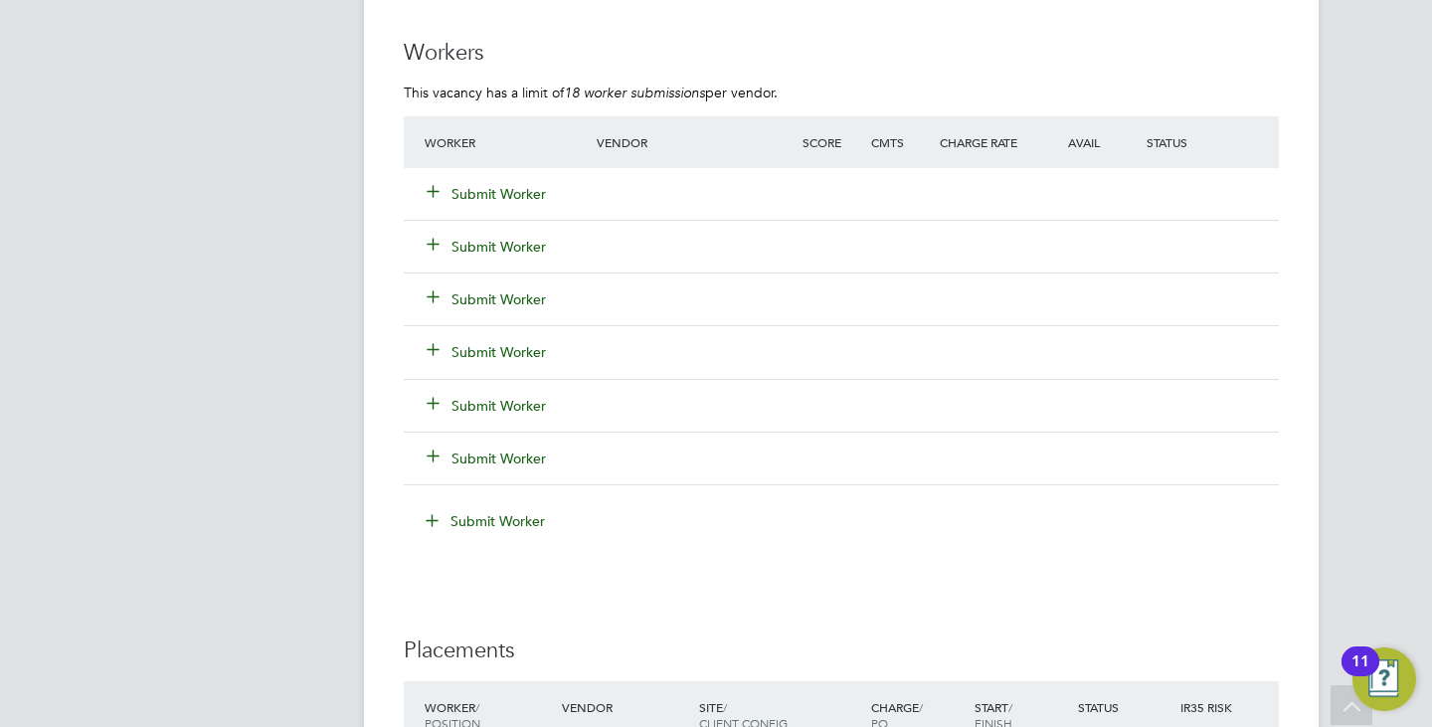
scroll to position [3778, 0]
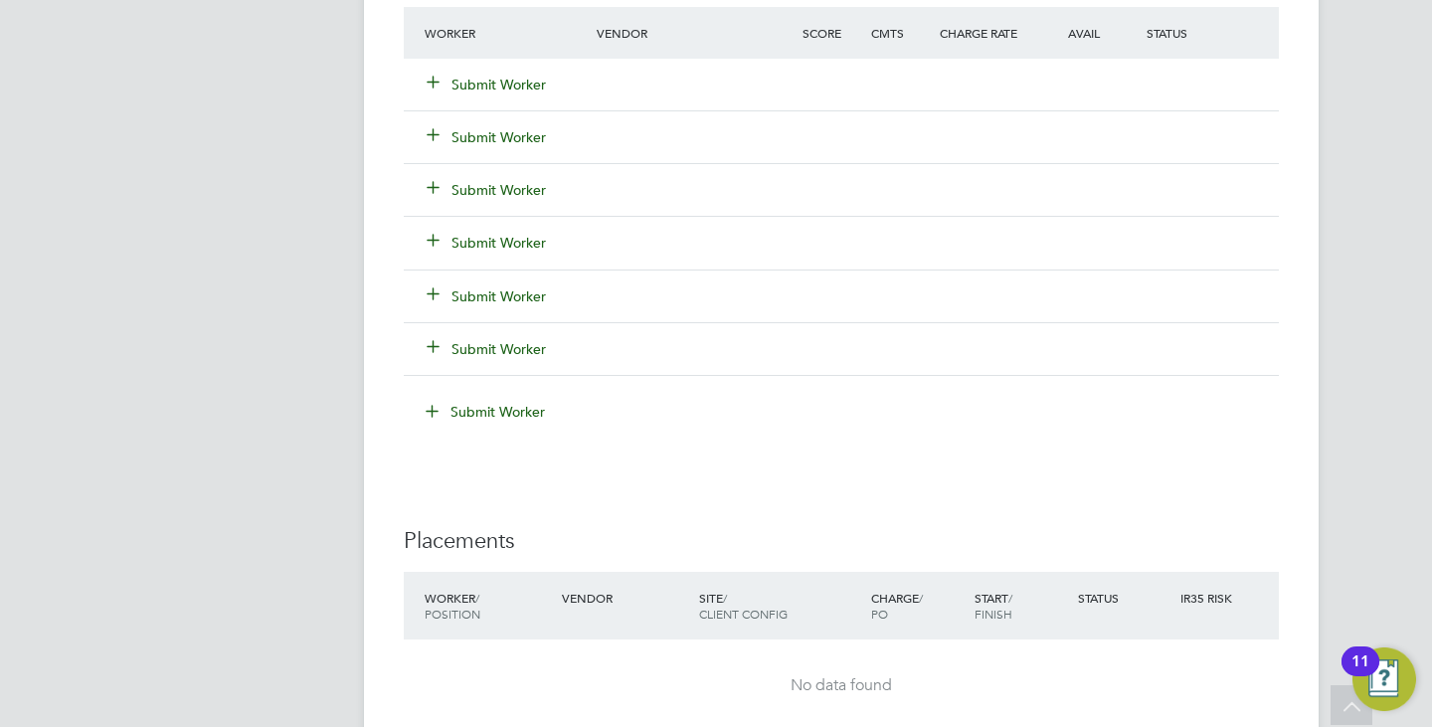
click at [523, 89] on button "Submit Worker" at bounding box center [487, 85] width 119 height 20
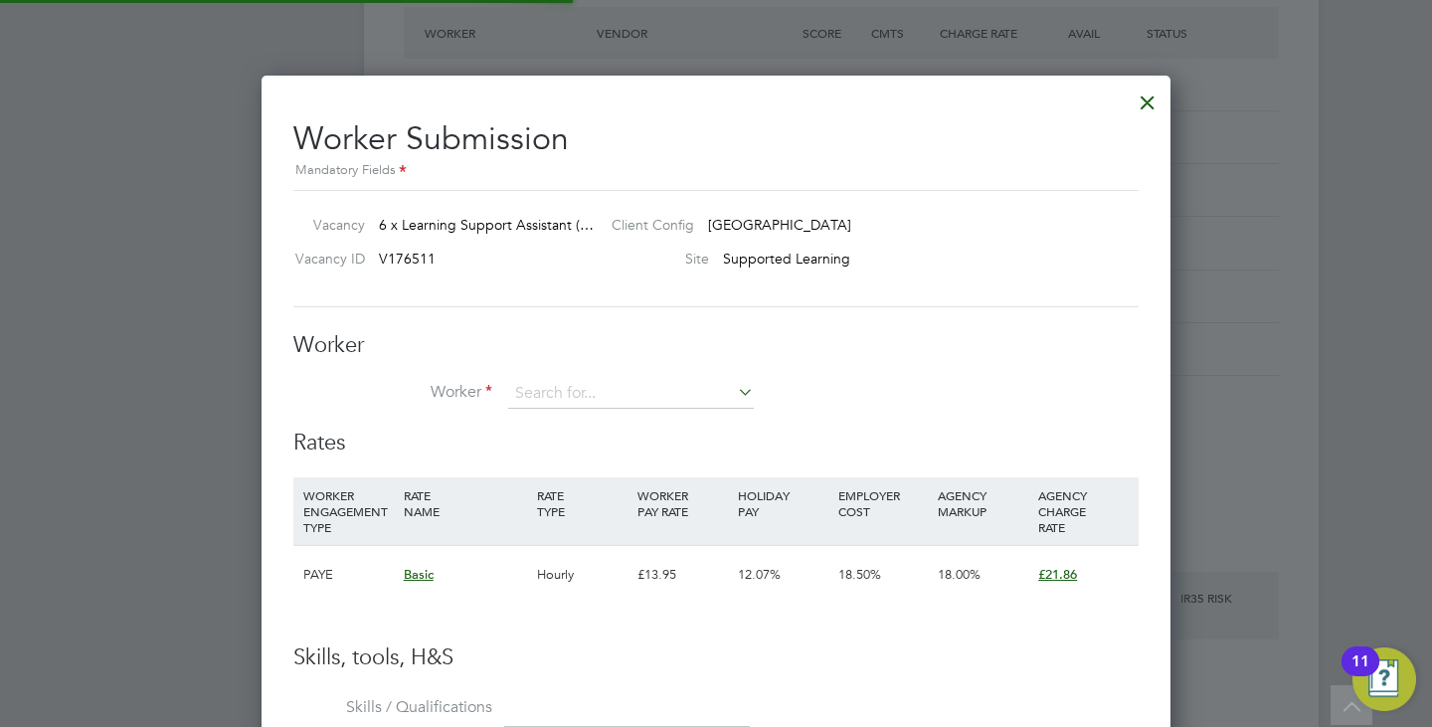
scroll to position [1207, 910]
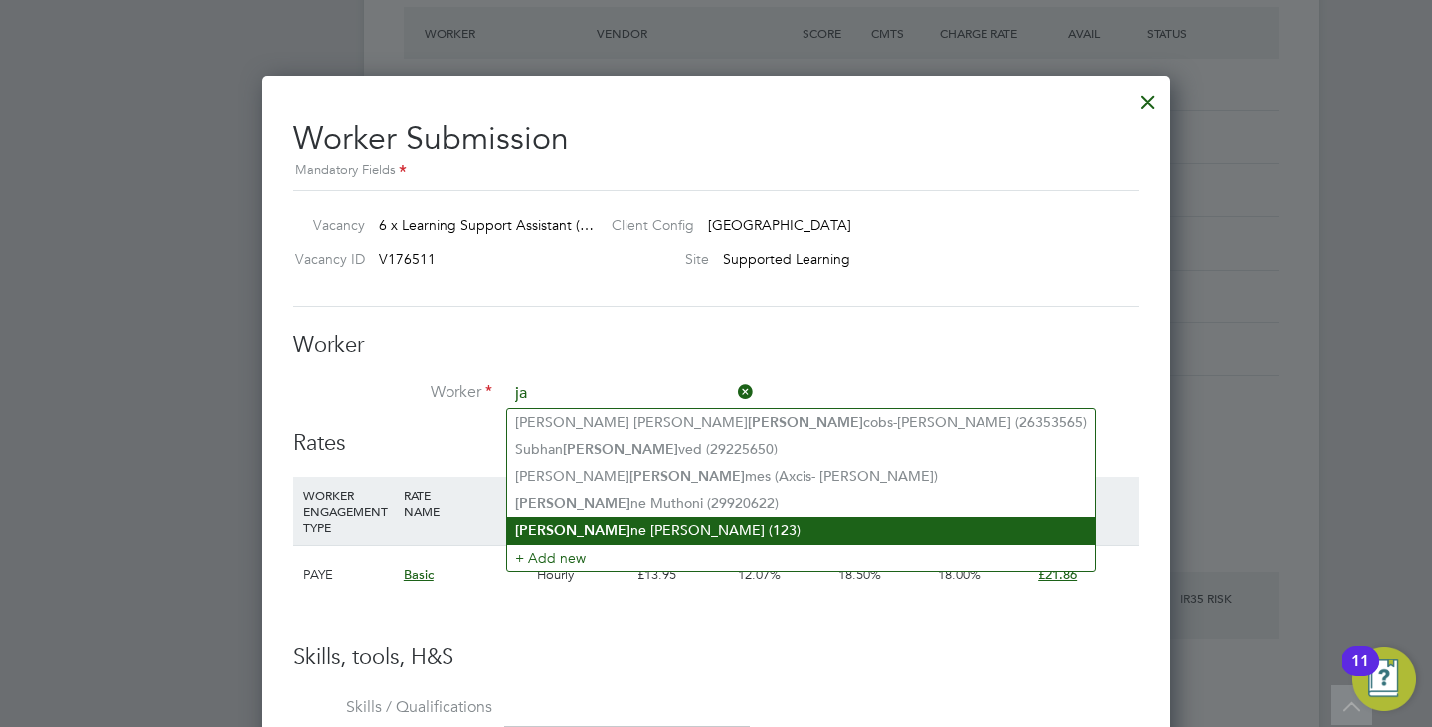
click at [567, 521] on li "Ja ne Muthoni Kamau (123)" at bounding box center [801, 530] width 588 height 27
type input "Jane Muthoni Kamau (123)"
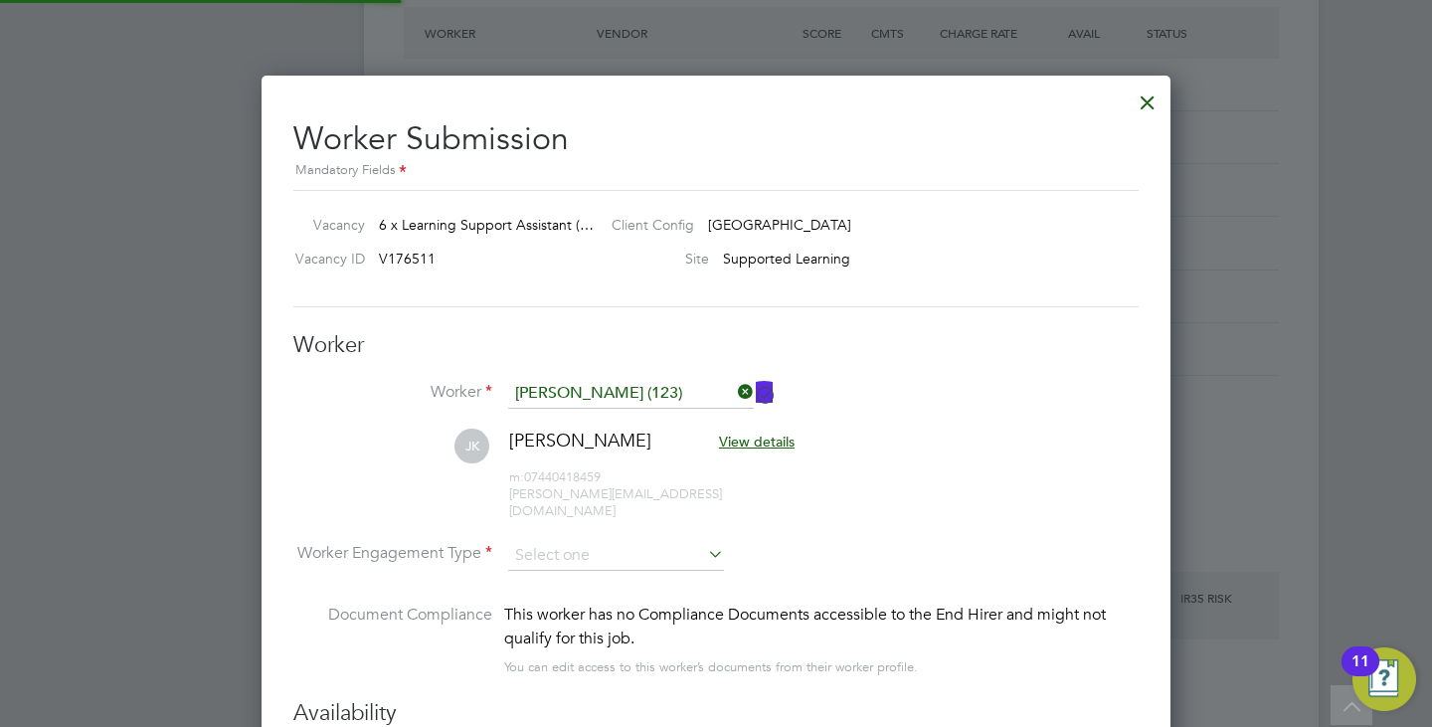
scroll to position [1652, 910]
click at [612, 541] on input at bounding box center [616, 556] width 216 height 30
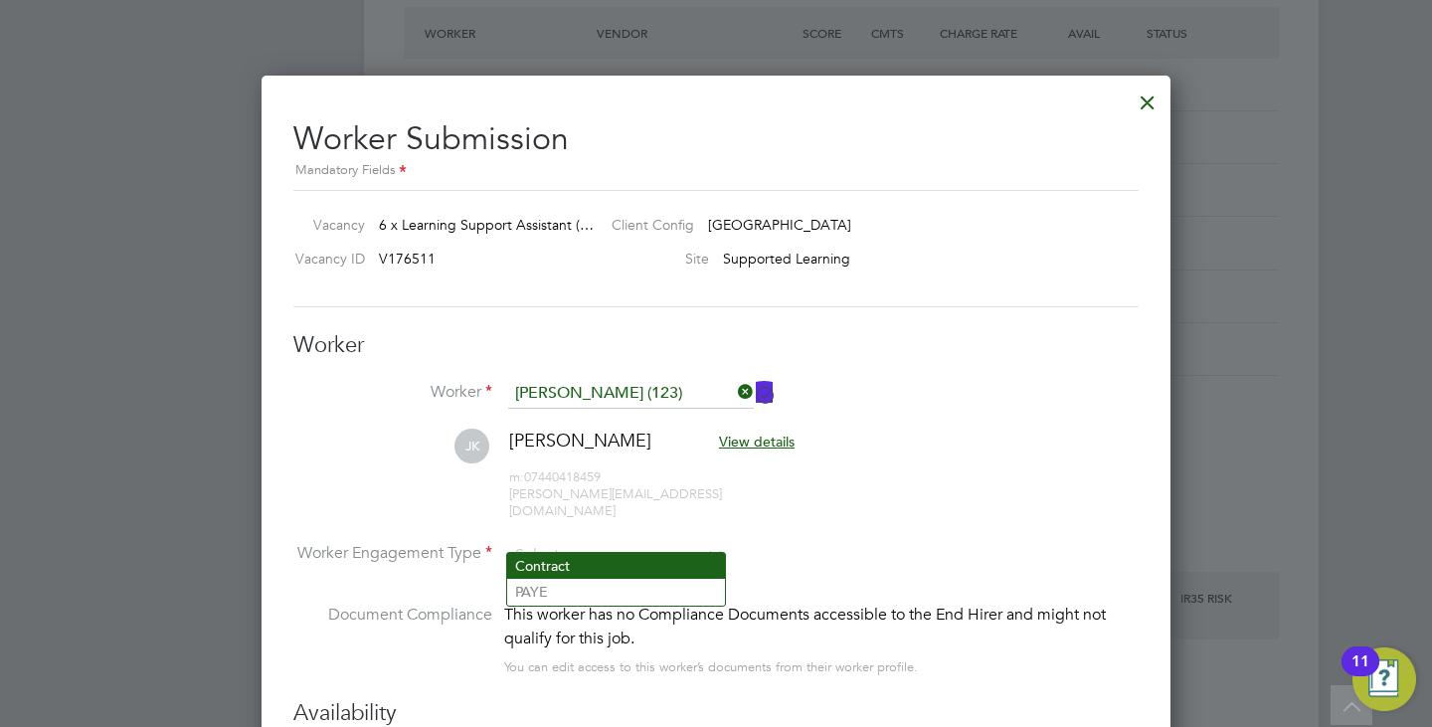
click at [591, 556] on li "Contract" at bounding box center [616, 566] width 218 height 26
type input "Contract"
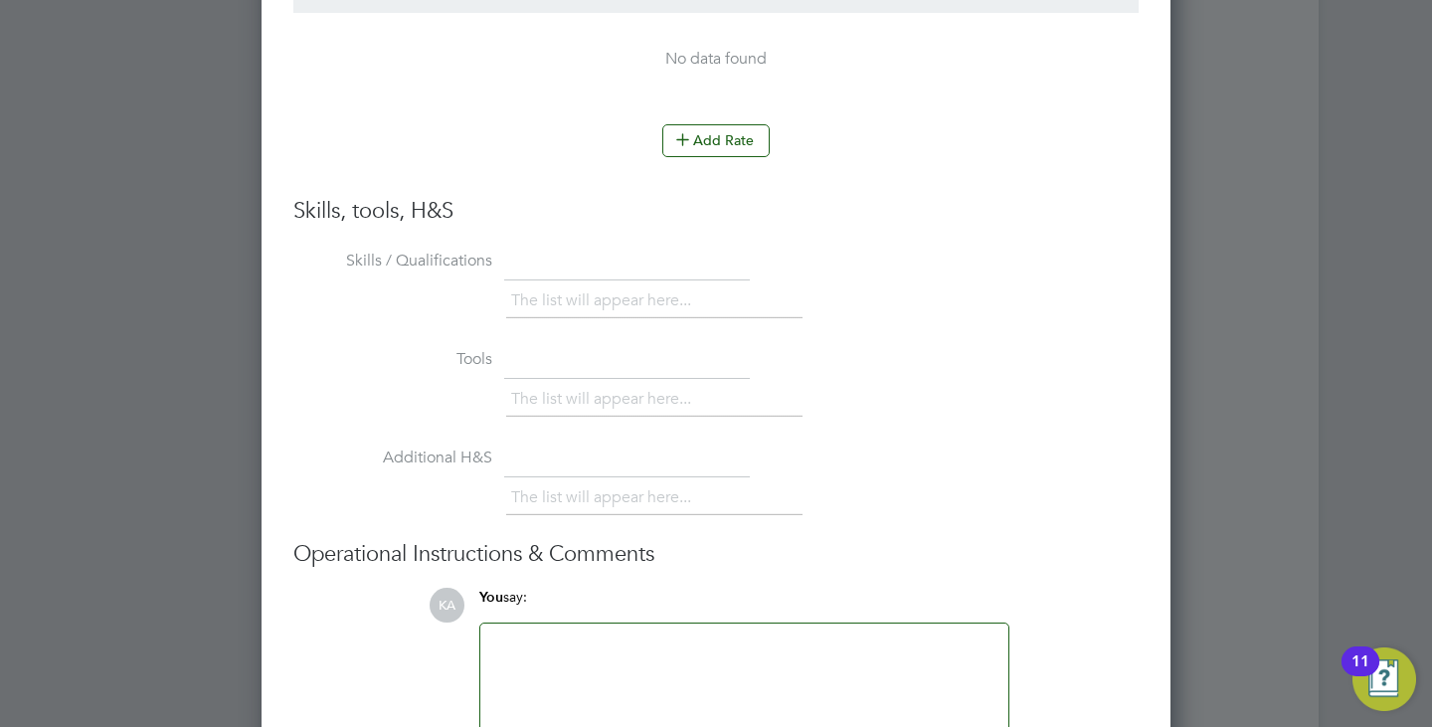
scroll to position [5015, 0]
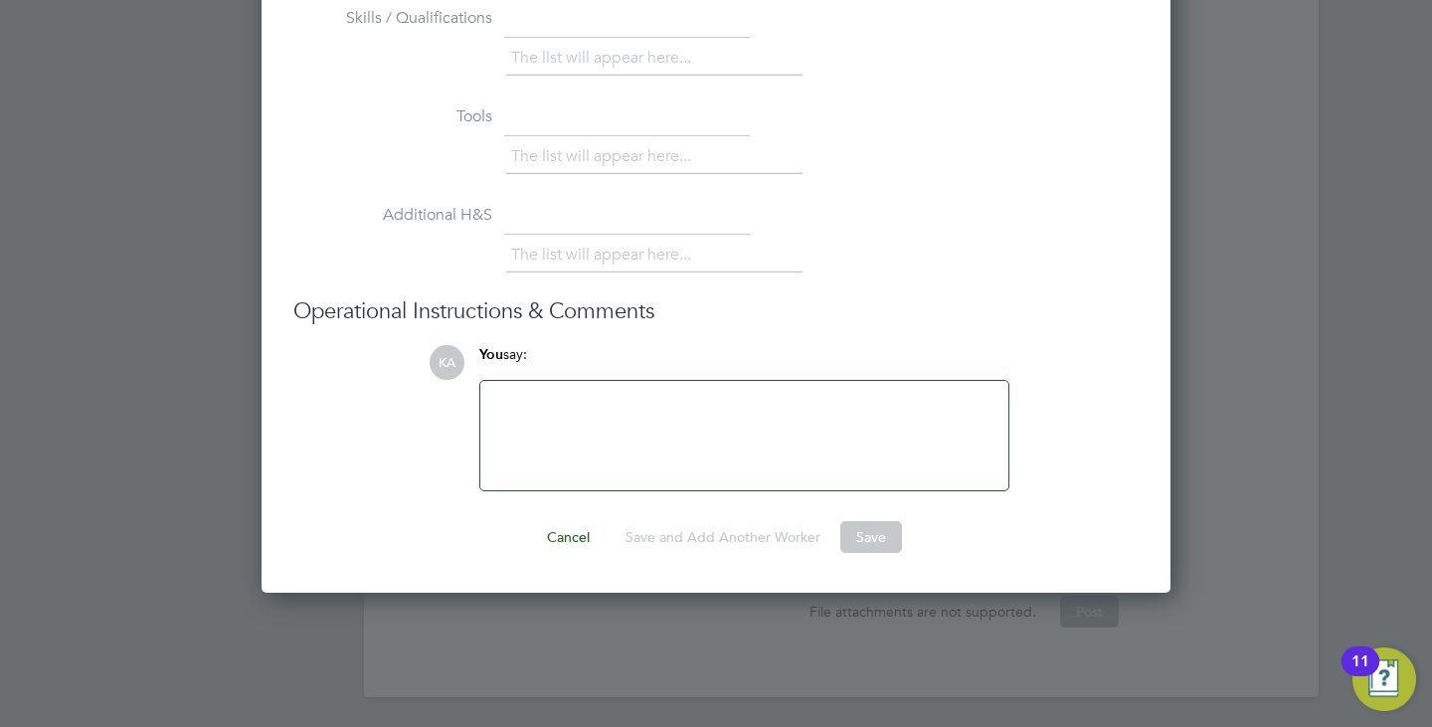
click at [623, 411] on div at bounding box center [744, 436] width 504 height 86
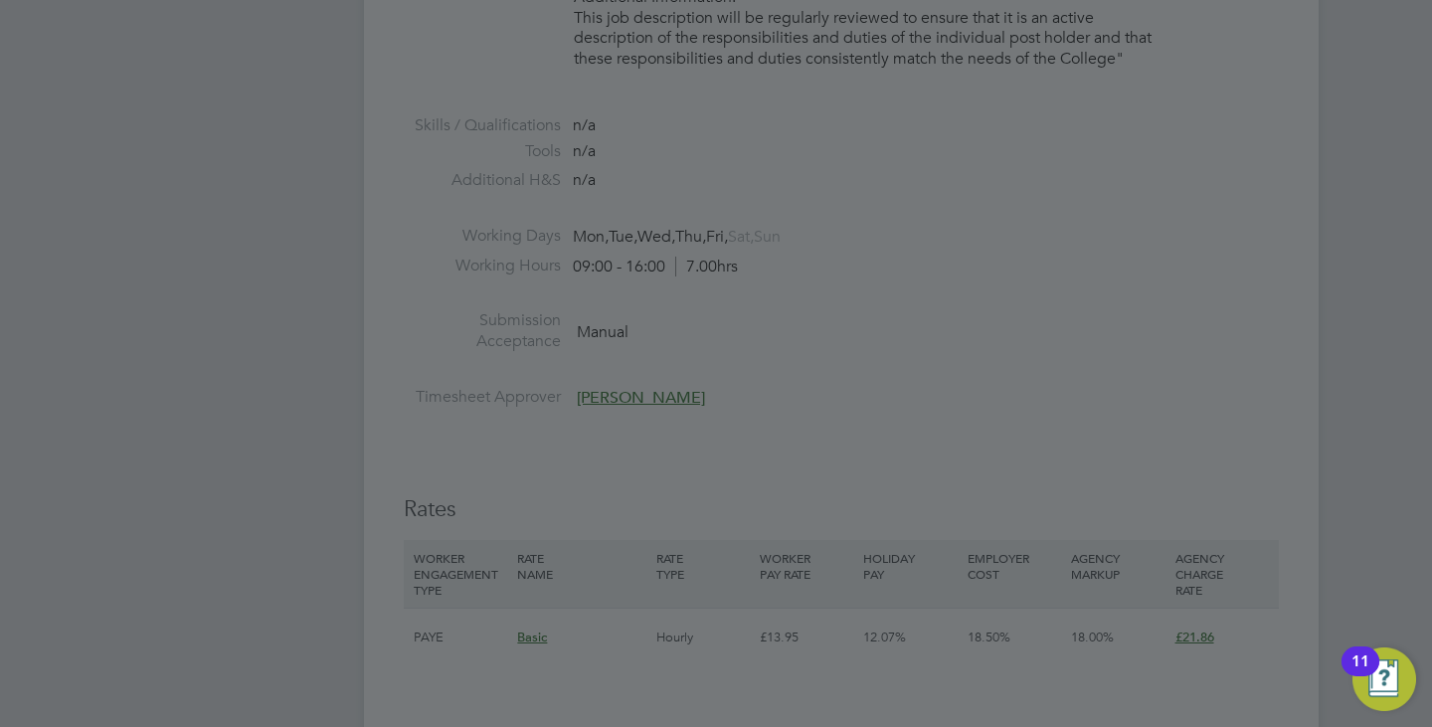
scroll to position [2927, 0]
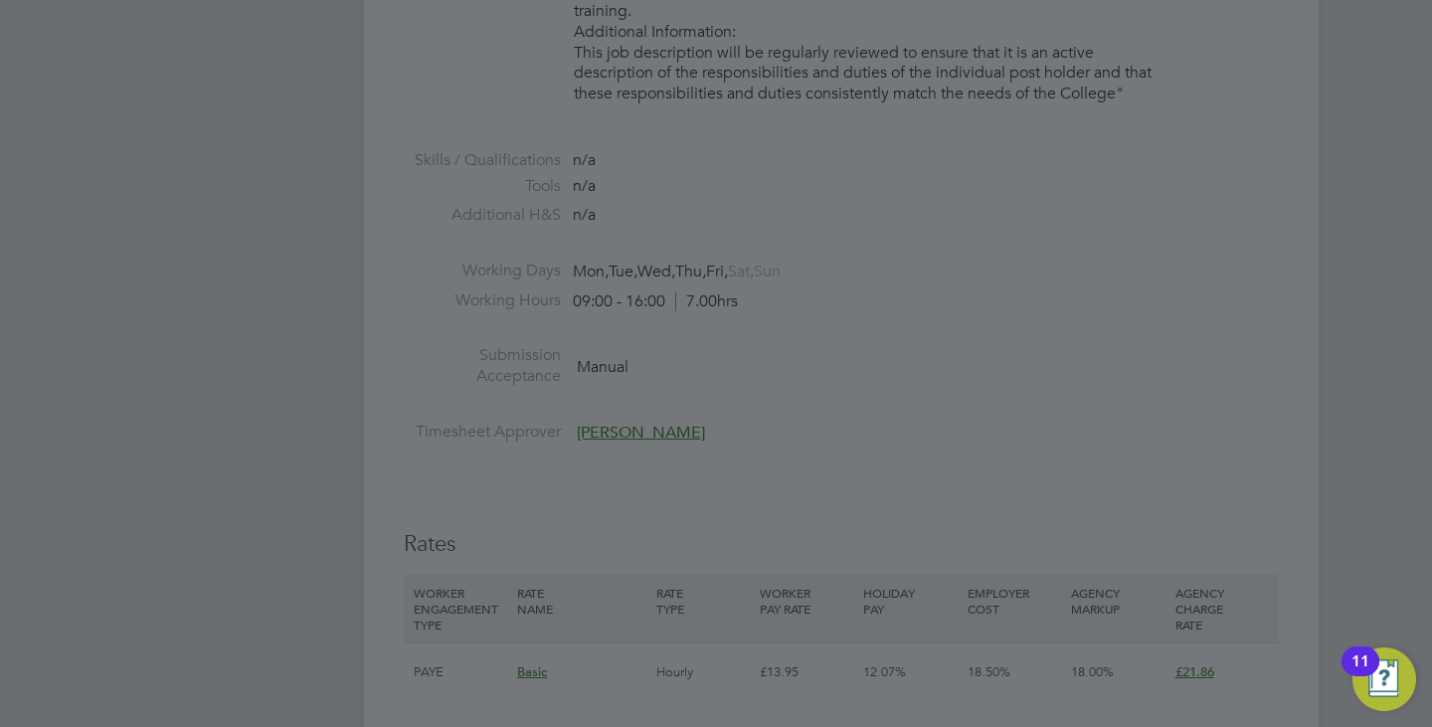
click at [950, 312] on div at bounding box center [716, 363] width 1432 height 727
click at [702, 238] on div at bounding box center [716, 363] width 1432 height 727
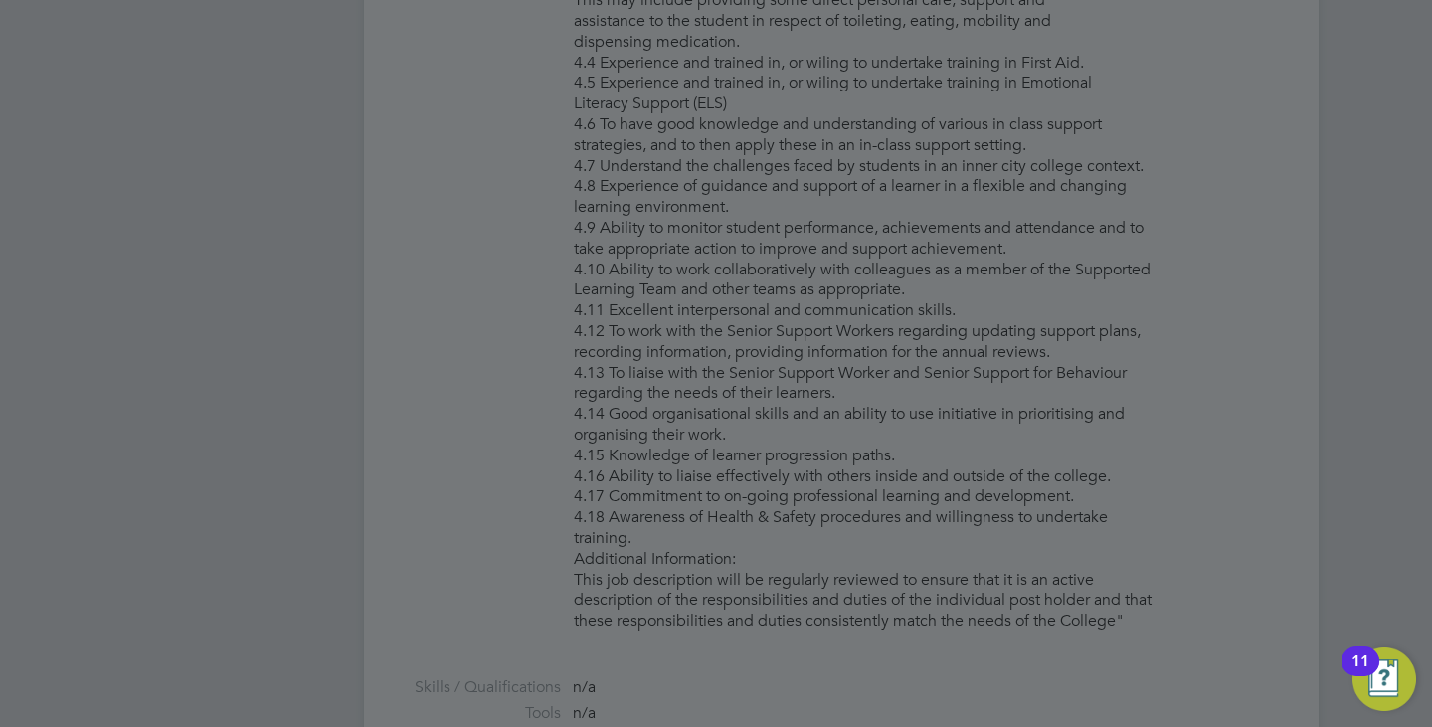
scroll to position [2231, 0]
